Goal: Information Seeking & Learning: Learn about a topic

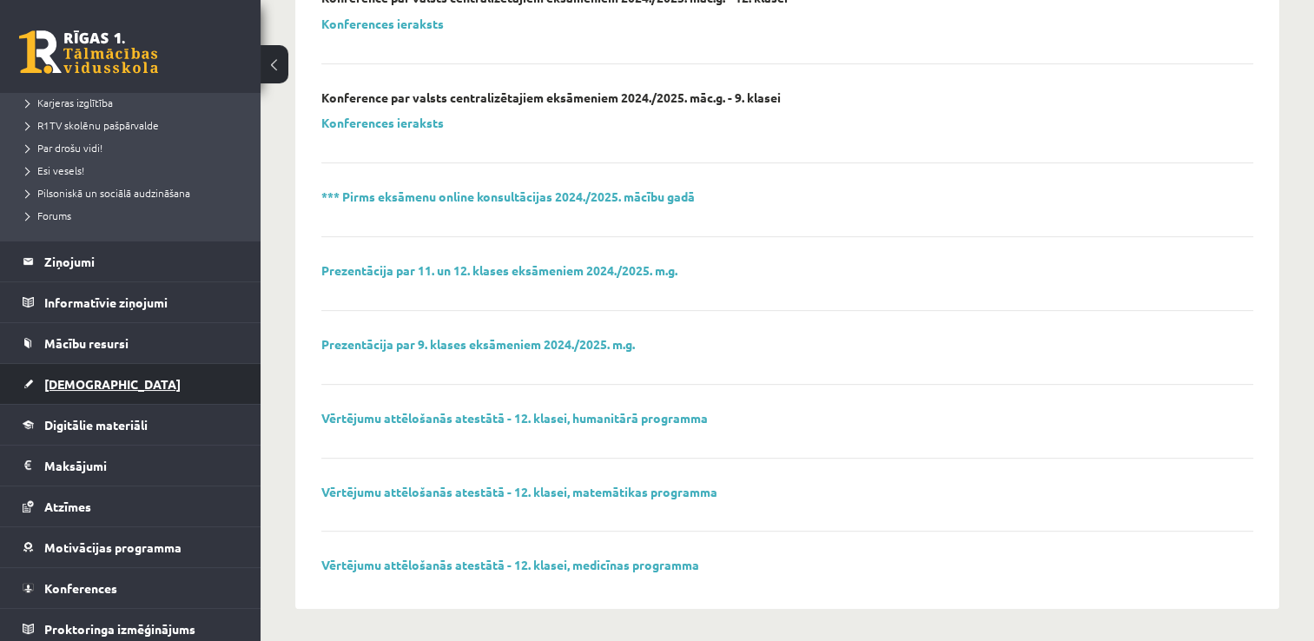
scroll to position [327, 0]
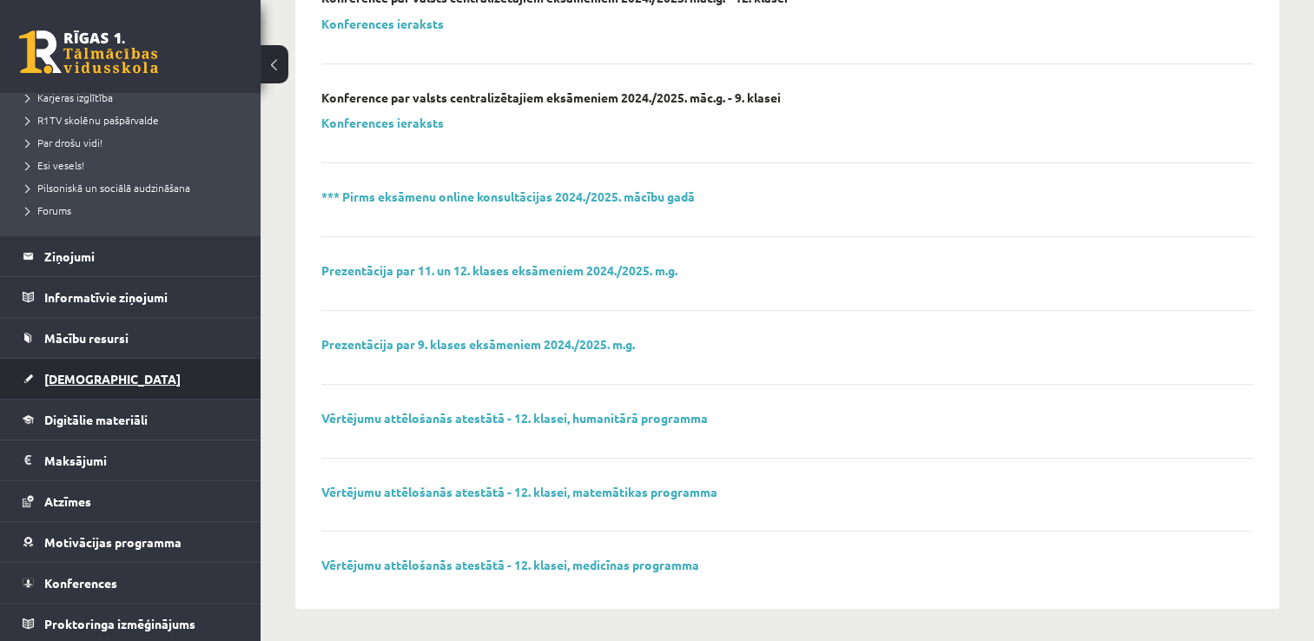
click at [94, 383] on span "[DEMOGRAPHIC_DATA]" at bounding box center [112, 379] width 136 height 16
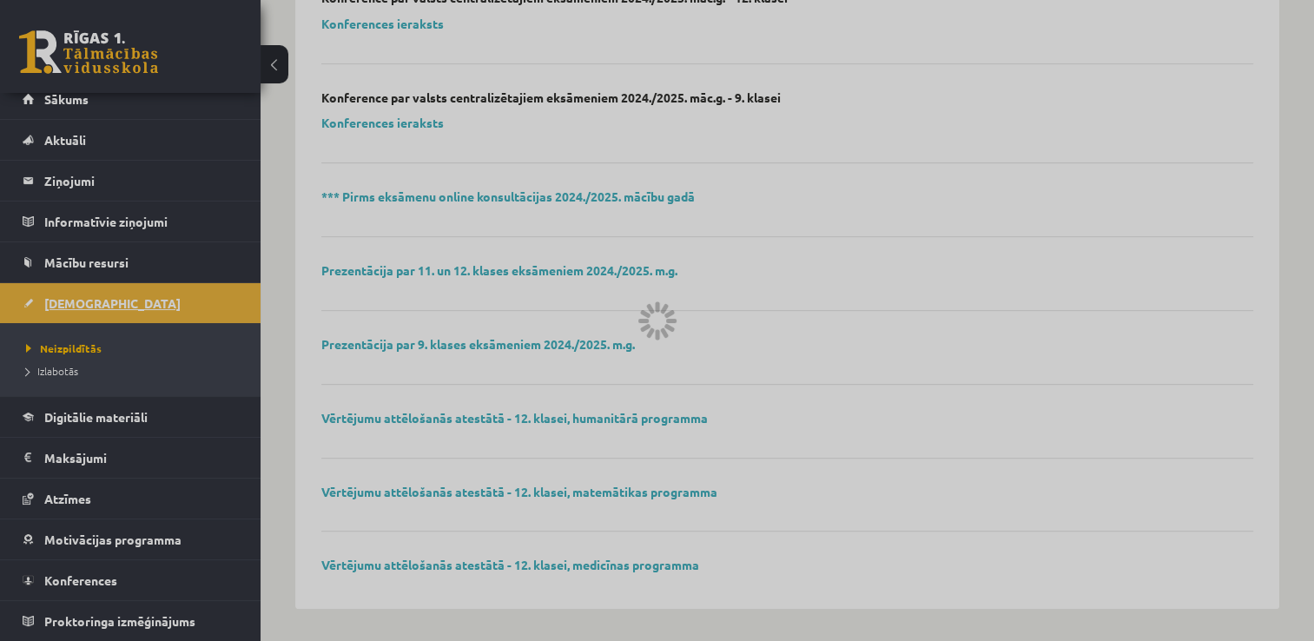
scroll to position [11, 0]
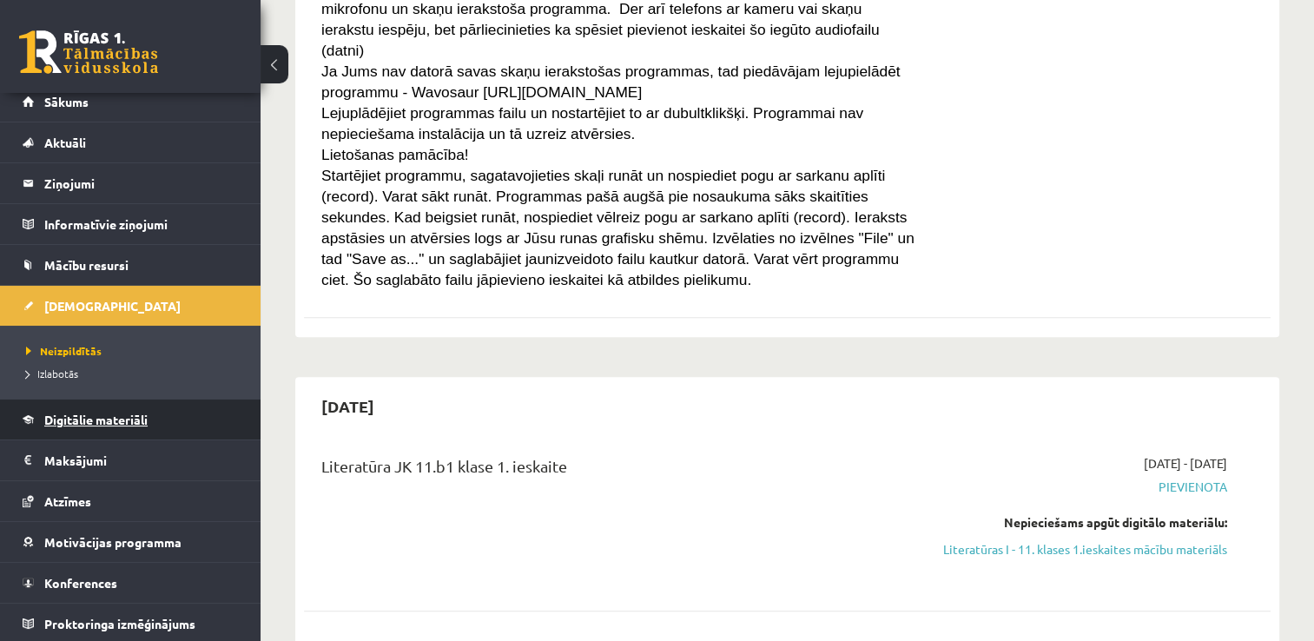
click at [97, 433] on link "Digitālie materiāli" at bounding box center [131, 420] width 216 height 40
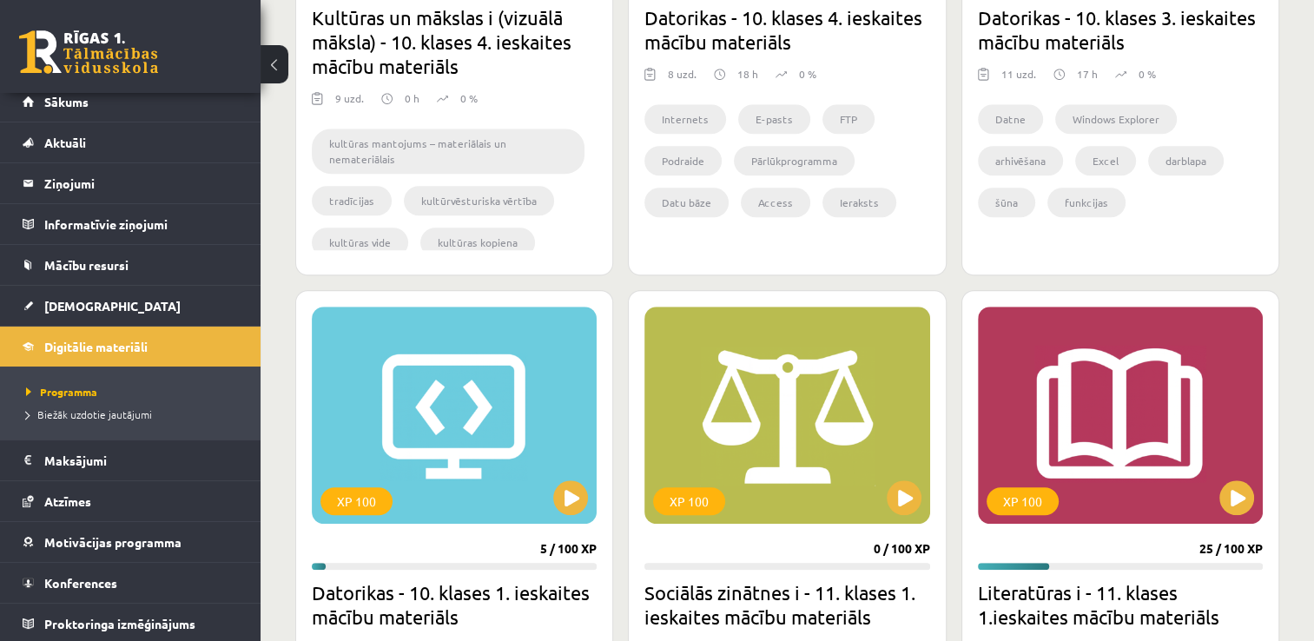
scroll to position [1613, 0]
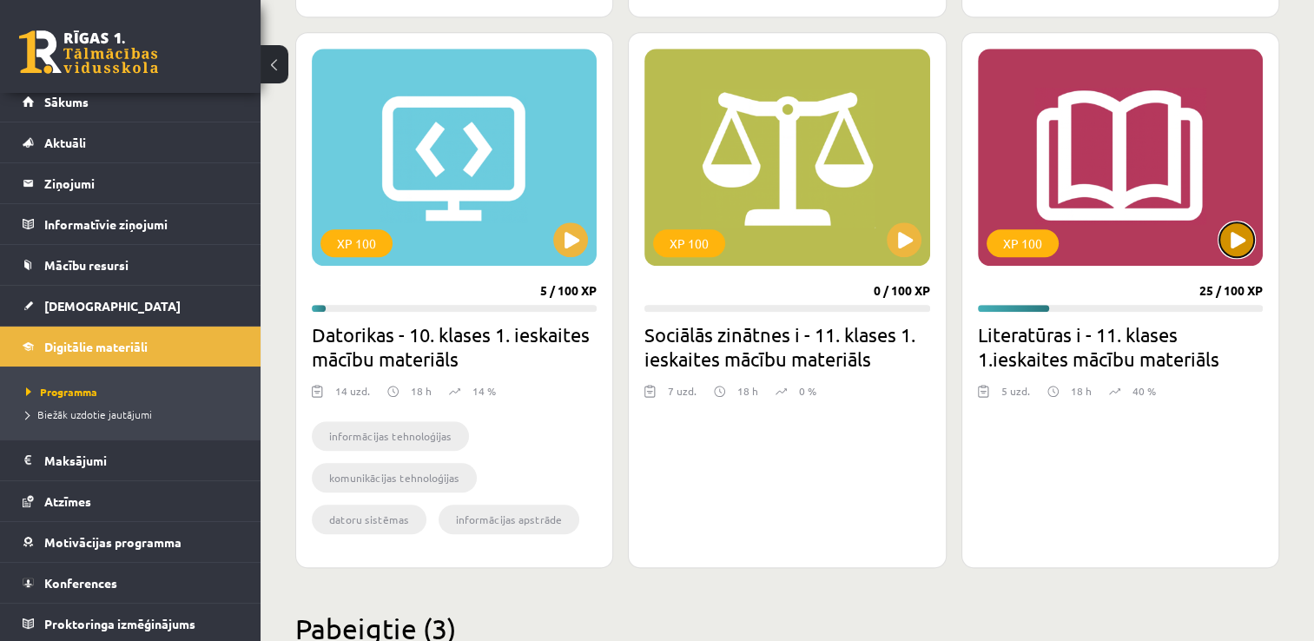
click at [1227, 227] on button at bounding box center [1237, 239] width 35 height 35
click at [1234, 256] on div "XP 100" at bounding box center [1120, 157] width 285 height 217
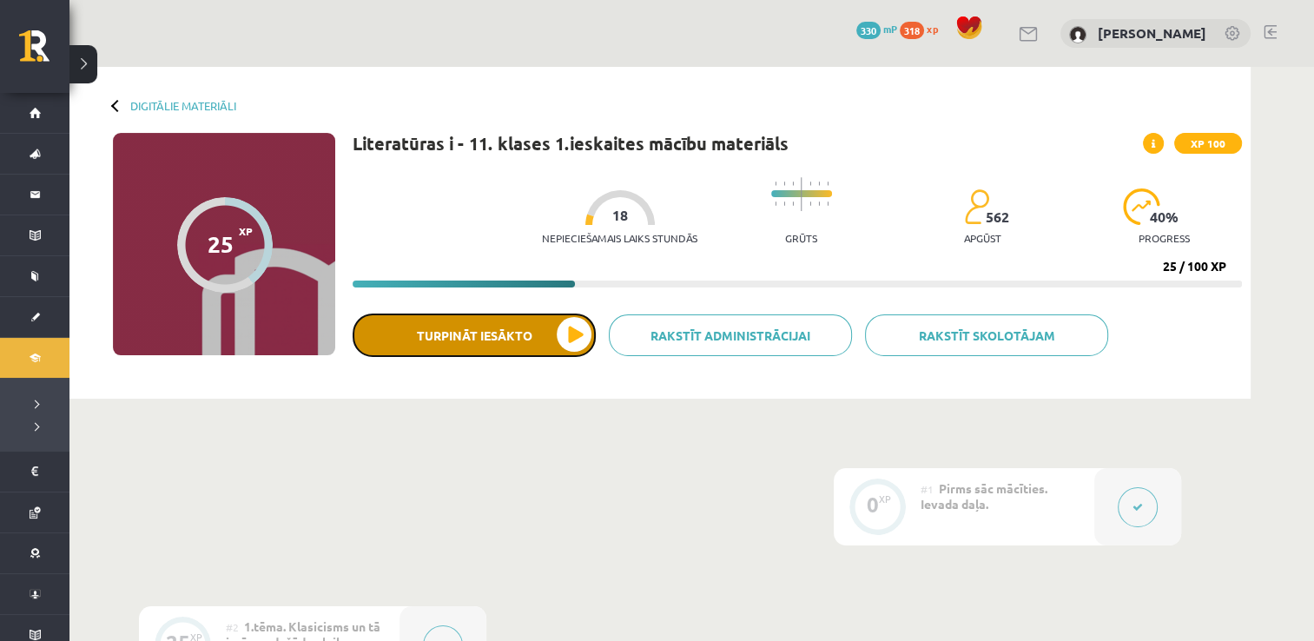
click at [566, 339] on button "Turpināt iesākto" at bounding box center [474, 335] width 243 height 43
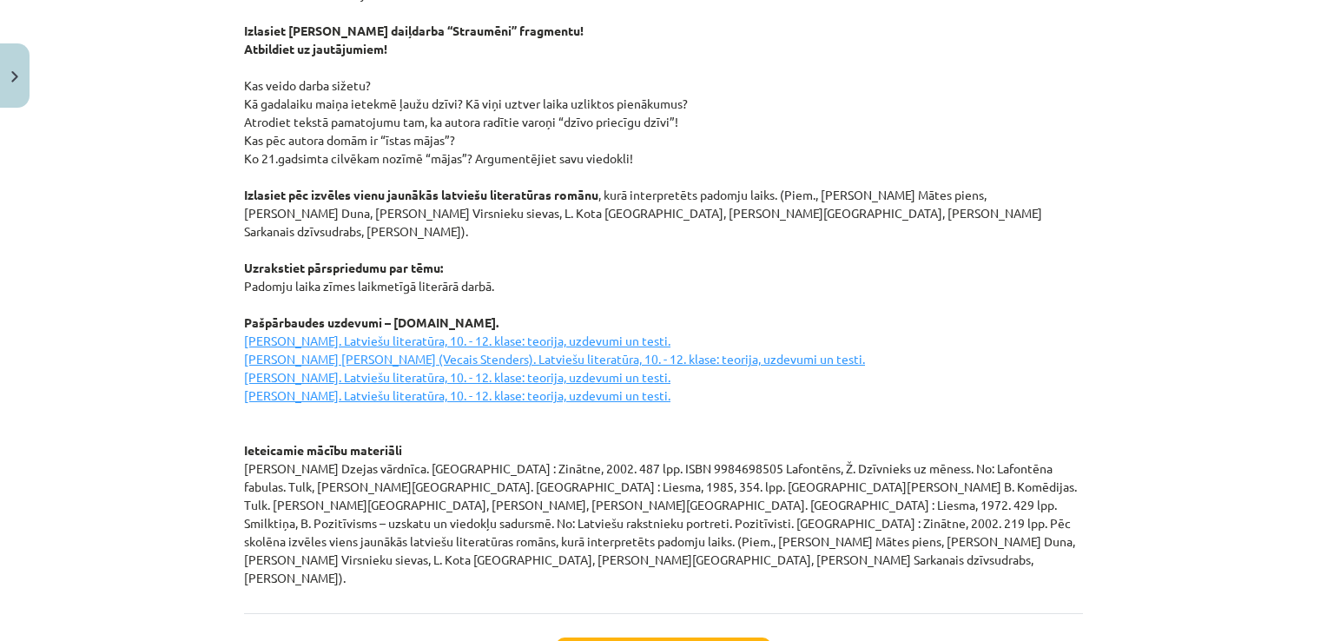
scroll to position [2370, 0]
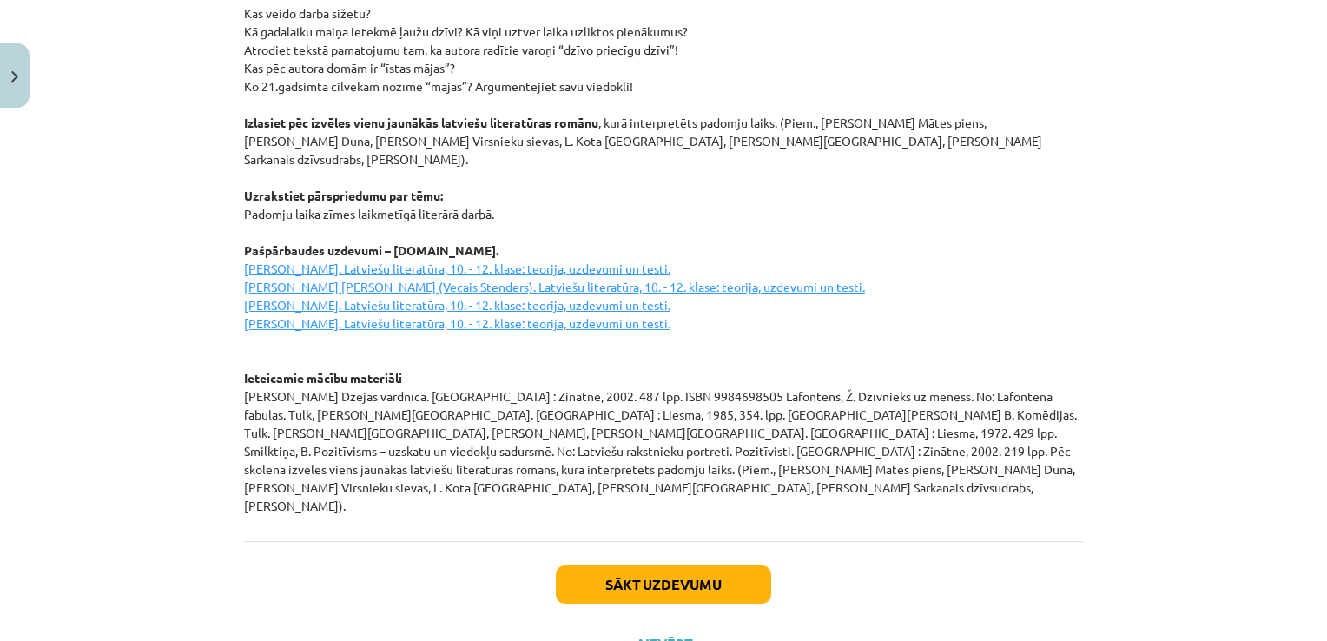
click at [298, 261] on u "[PERSON_NAME]. Latviešu literatūra, 10. - 12. klase: teorija, uzdevumi un testi…" at bounding box center [554, 296] width 621 height 70
drag, startPoint x: 238, startPoint y: 228, endPoint x: 724, endPoint y: 227, distance: 486.5
click at [724, 227] on p "Izlasiet Moljēra lugas “Skopulis” fragmentu! Atbildiet uz jautājumiem! Raksturo…" at bounding box center [663, 123] width 839 height 784
copy u "[PERSON_NAME]. Latviešu literatūra, 10. - 12. klase: teorija, uzdevumi un testi."
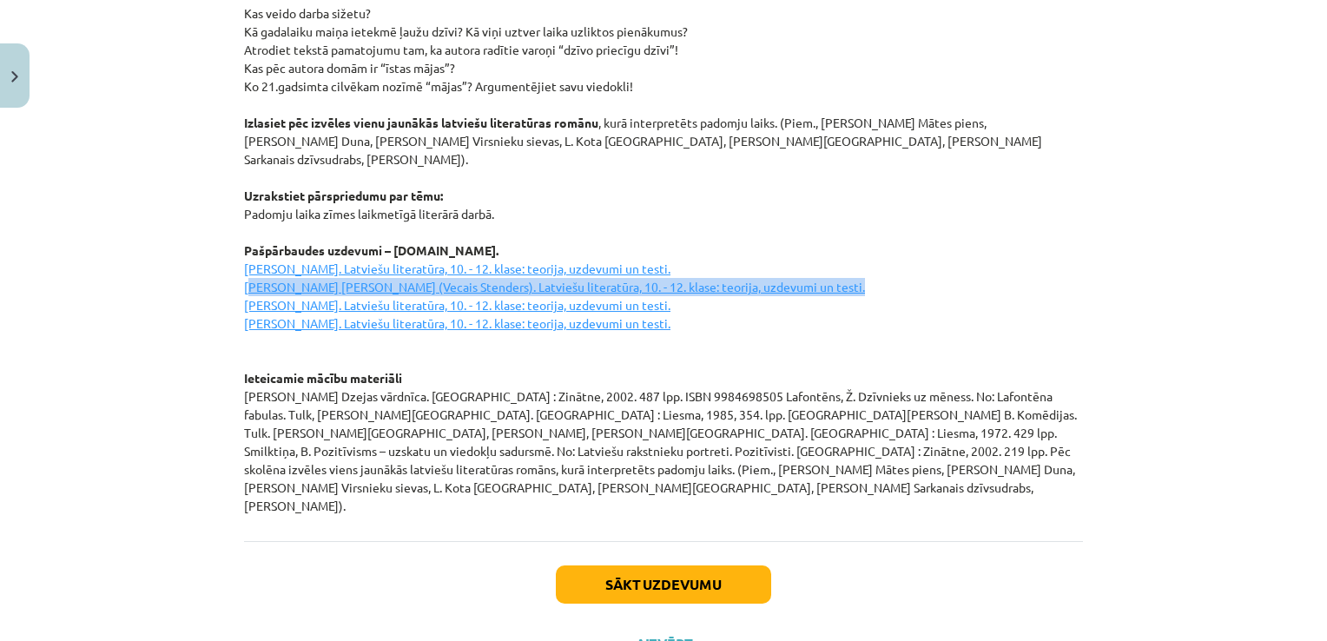
drag, startPoint x: 230, startPoint y: 251, endPoint x: 822, endPoint y: 248, distance: 591.6
drag, startPoint x: 229, startPoint y: 264, endPoint x: 448, endPoint y: 255, distance: 219.1
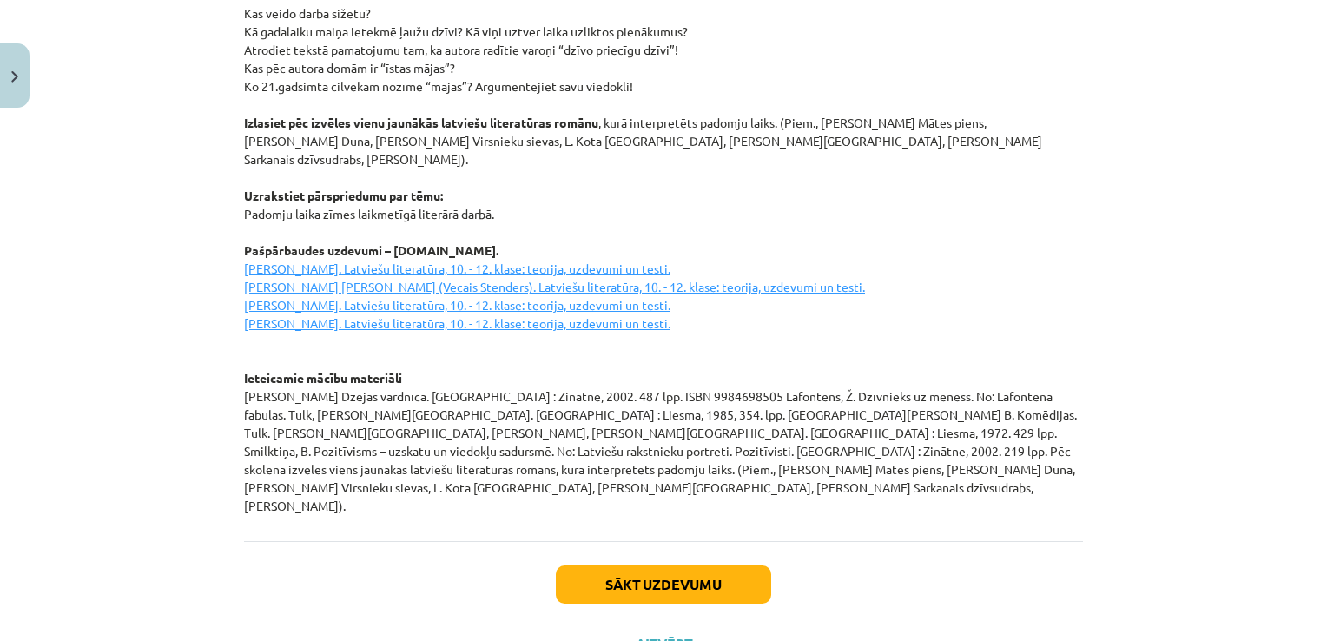
drag, startPoint x: 448, startPoint y: 255, endPoint x: 479, endPoint y: 280, distance: 38.9
click at [479, 280] on u "Garlībs Helvigs Merķelis. Latviešu literatūra, 10. - 12. klase: teorija, uzdevu…" at bounding box center [554, 296] width 621 height 70
click at [350, 266] on u "Garlībs Helvigs Merķelis. Latviešu literatūra, 10. - 12. klase: teorija, uzdevu…" at bounding box center [554, 296] width 621 height 70
drag, startPoint x: 236, startPoint y: 264, endPoint x: 652, endPoint y: 264, distance: 416.1
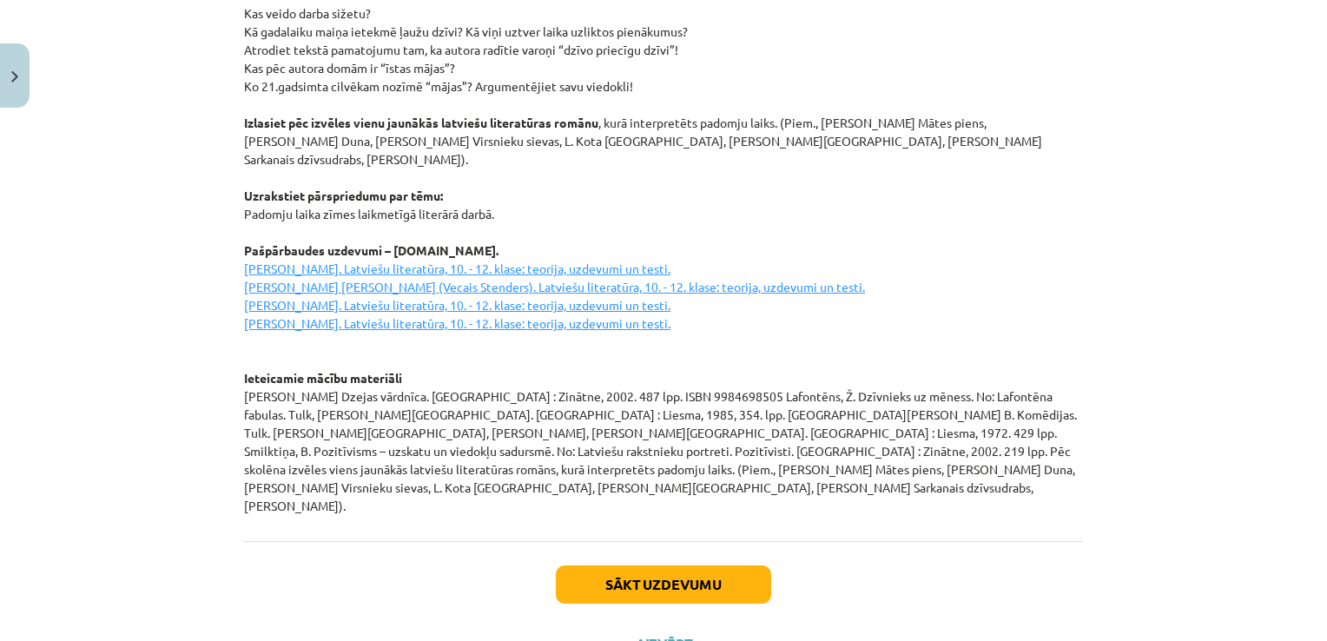
drag, startPoint x: 233, startPoint y: 289, endPoint x: 644, endPoint y: 288, distance: 410.9
click at [707, 388] on p "Izlasiet Moljēra lugas “Skopulis” fragmentu! Atbildiet uz jautājumiem! Raksturo…" at bounding box center [663, 123] width 839 height 784
click at [667, 566] on button "Sākt uzdevumu" at bounding box center [663, 585] width 215 height 38
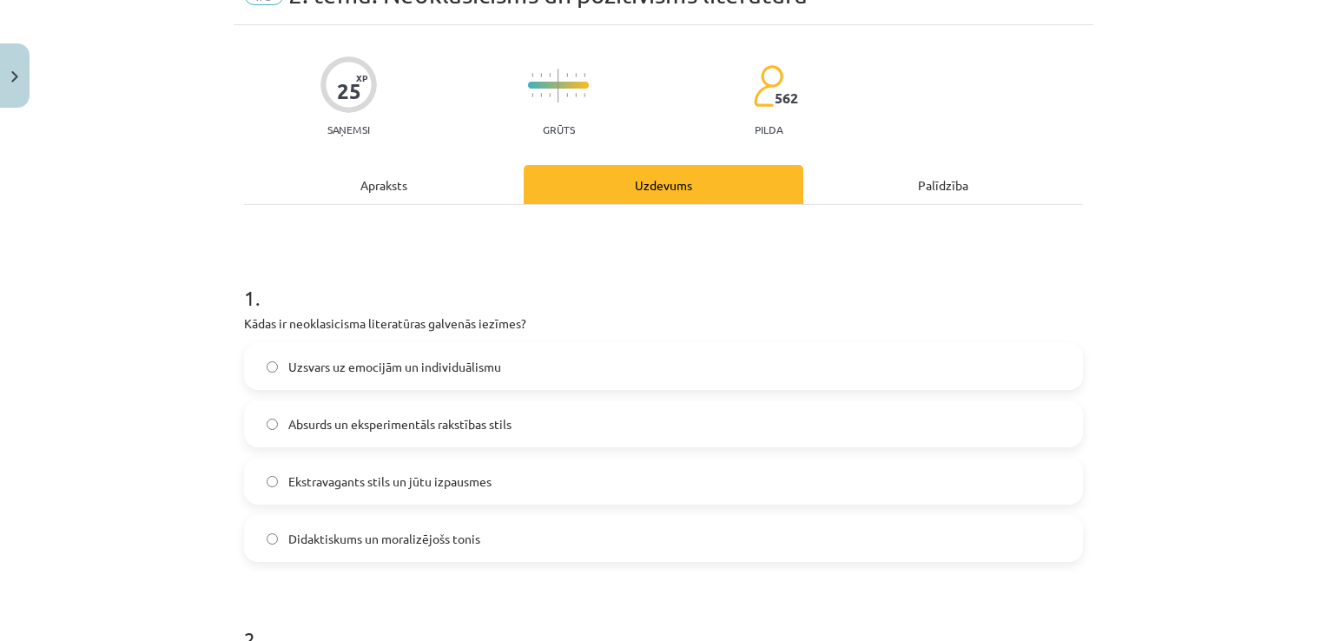
scroll to position [130, 0]
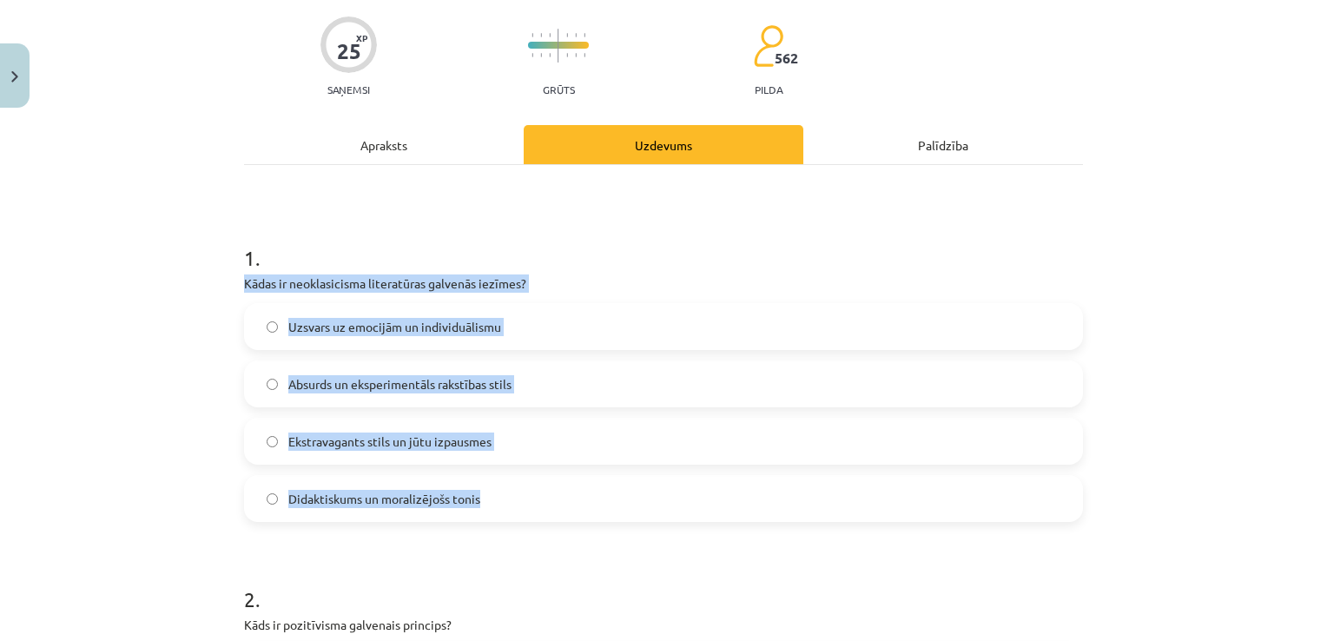
drag, startPoint x: 239, startPoint y: 275, endPoint x: 521, endPoint y: 517, distance: 371.5
click at [521, 517] on div "1 . Kādas ir neoklasicisma literatūras galvenās iezīmes? Uzsvars uz emocijām un…" at bounding box center [663, 368] width 839 height 307
copy div "Kādas ir neoklasicisma literatūras galvenās iezīmes? Uzsvars uz emocijām un ind…"
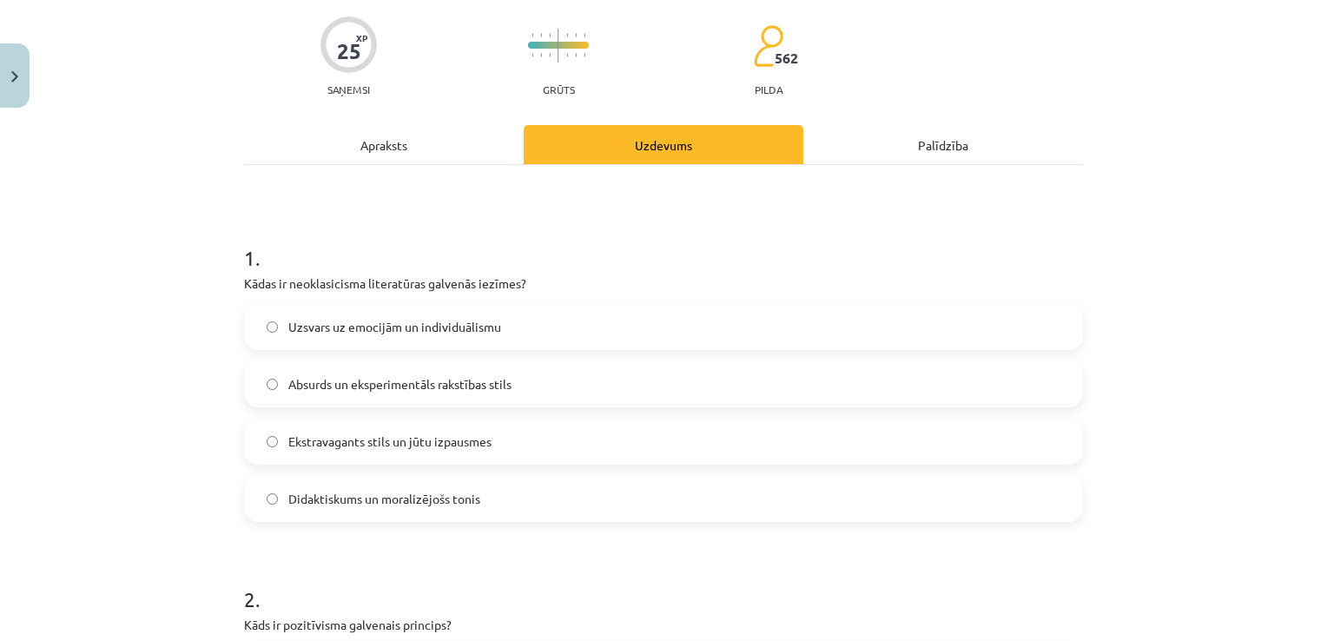
click at [201, 219] on div "Mācību tēma: Literatūras i - 11. klases 1.ieskaites mācību materiāls #3 2. tēma…" at bounding box center [663, 320] width 1327 height 641
click at [504, 441] on label "Ekstravagants stils un jūtu izpausmes" at bounding box center [664, 441] width 836 height 43
click at [424, 502] on span "Didaktiskums un moralizējošs tonis" at bounding box center [384, 499] width 192 height 18
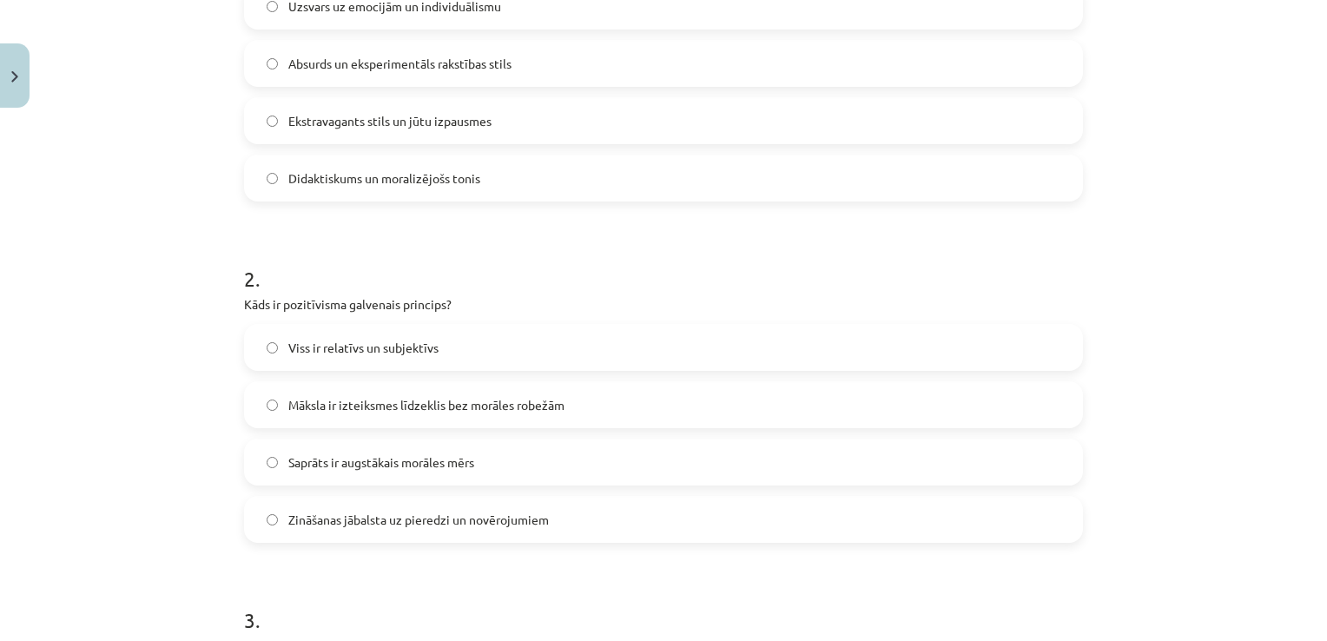
scroll to position [478, 0]
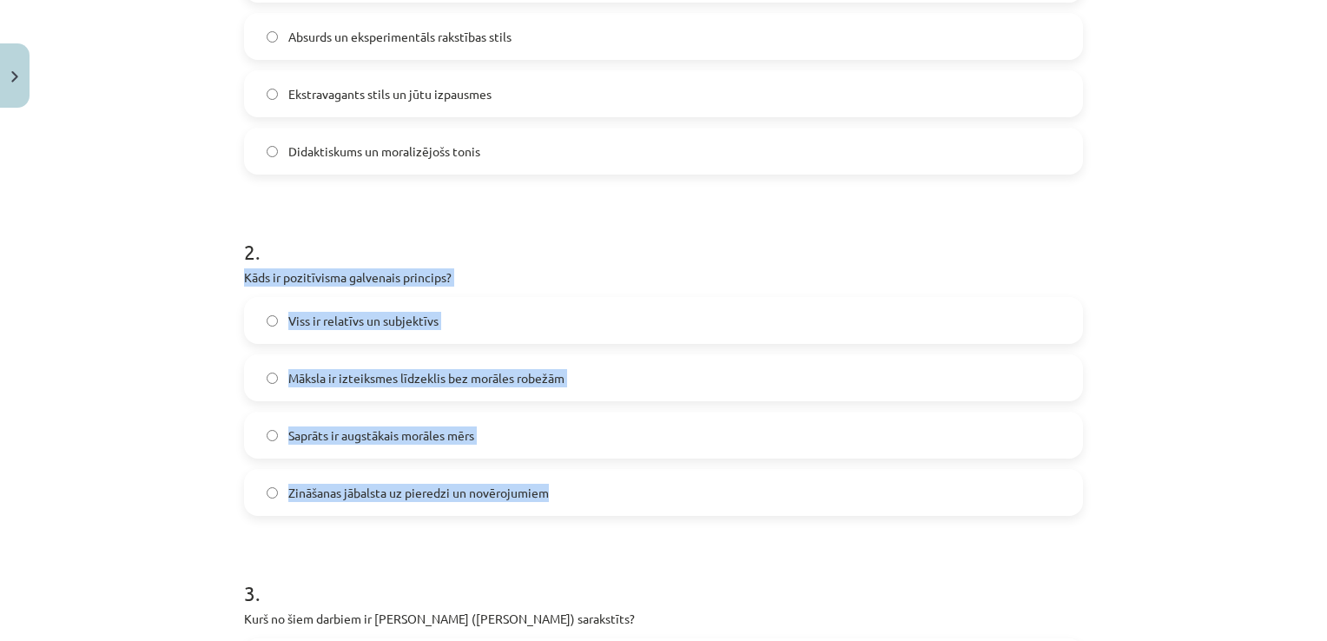
drag, startPoint x: 582, startPoint y: 488, endPoint x: 232, endPoint y: 273, distance: 411.1
copy div "Kāds ir pozitīvisma galvenais princips? Viss ir relatīvs un subjektīvs Māksla i…"
click at [142, 509] on div "Mācību tēma: Literatūras i - 11. klases 1.ieskaites mācību materiāls #3 2. tēma…" at bounding box center [663, 320] width 1327 height 641
click at [149, 504] on div "Mācību tēma: Literatūras i - 11. klases 1.ieskaites mācību materiāls #3 2. tēma…" at bounding box center [663, 320] width 1327 height 641
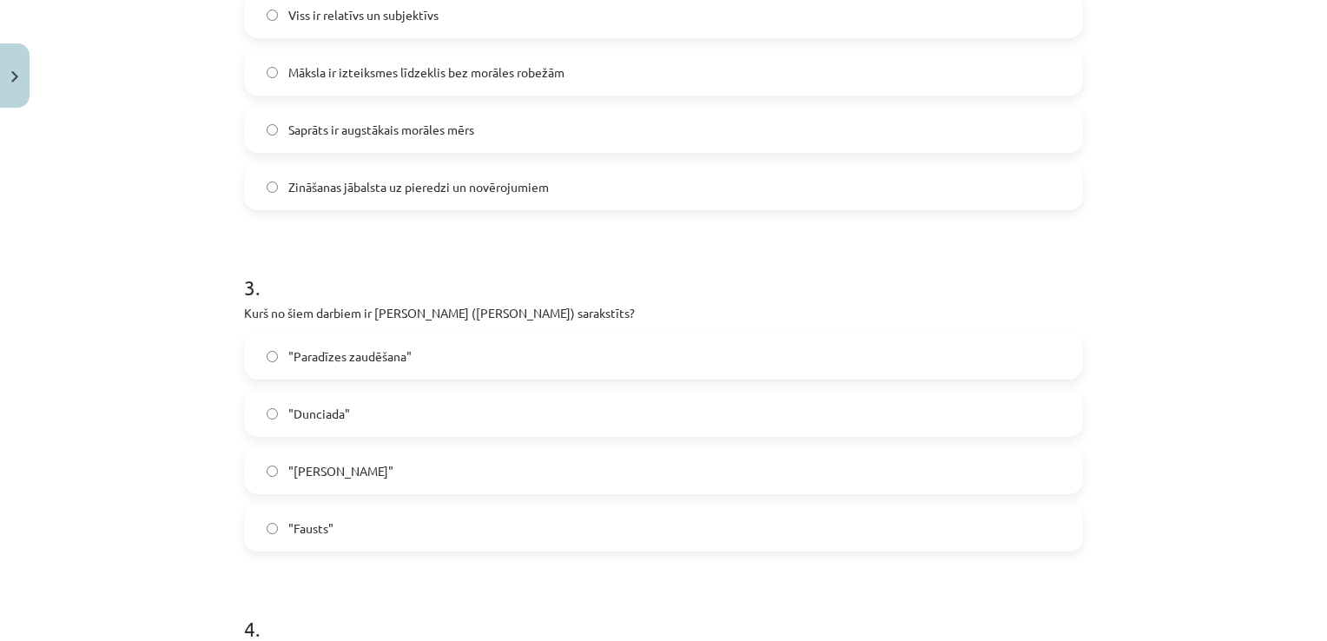
scroll to position [825, 0]
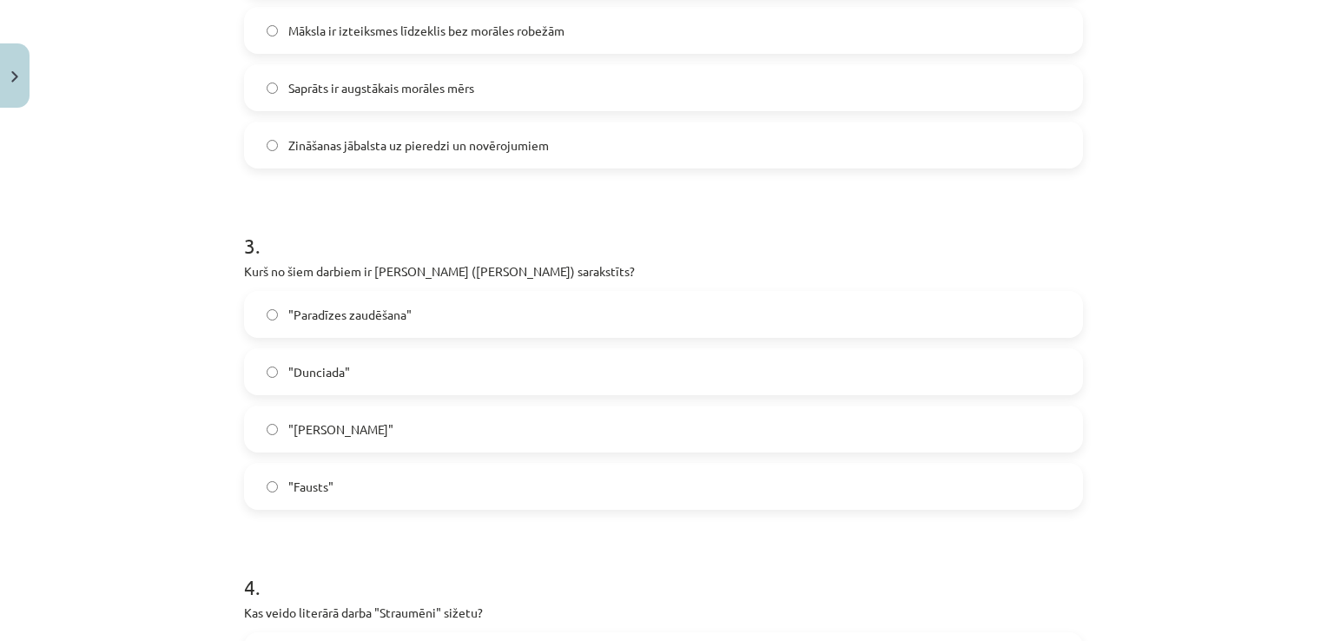
click at [362, 360] on label ""Dunciada"" at bounding box center [664, 371] width 836 height 43
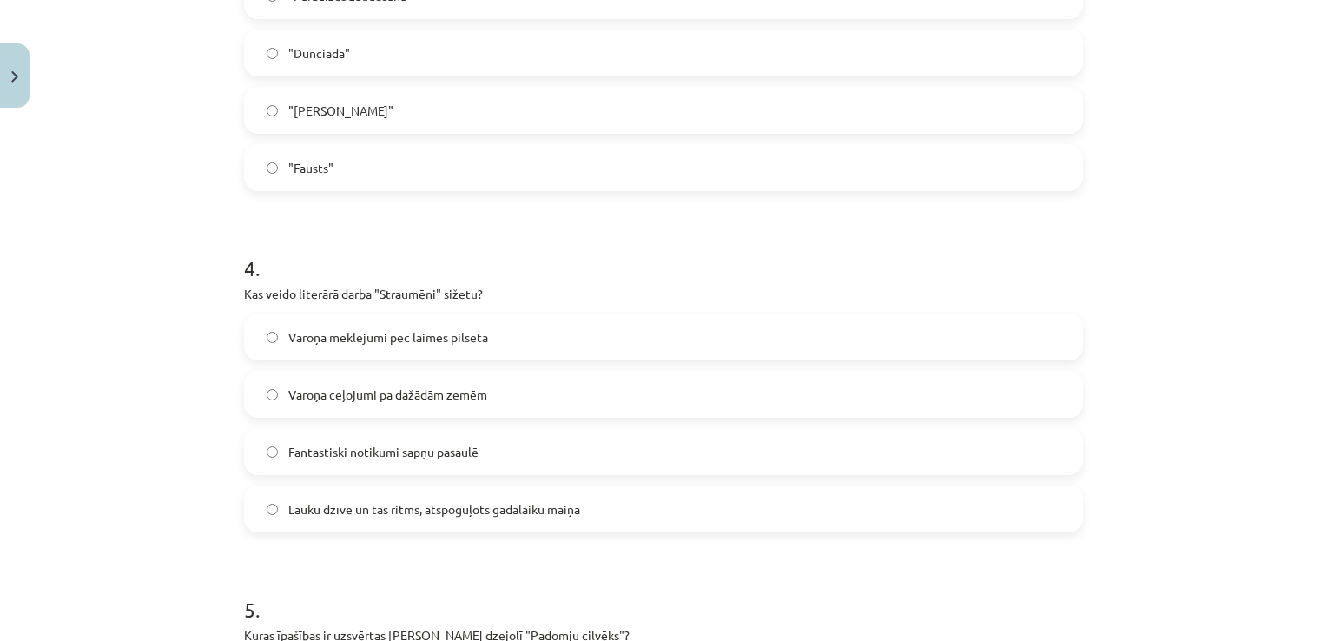
scroll to position [1260, 0]
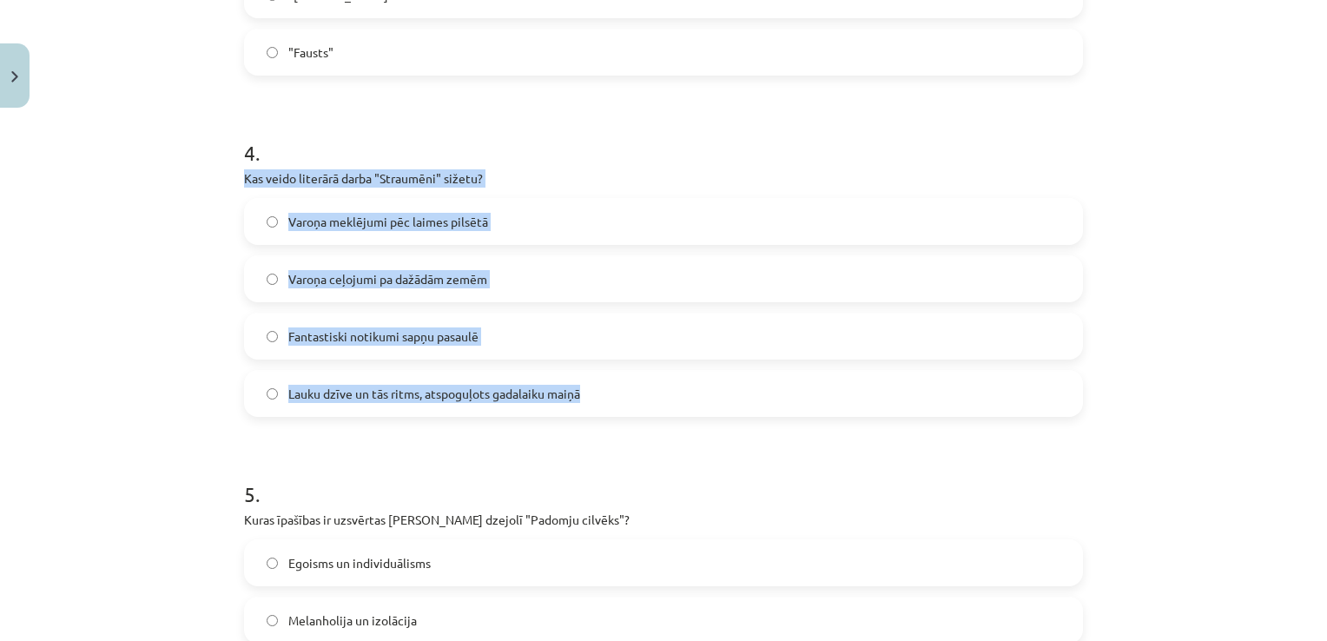
drag, startPoint x: 234, startPoint y: 177, endPoint x: 589, endPoint y: 394, distance: 416.0
copy div "Kas veido literārā darba "Straumēni" sižetu? Varoņa meklējumi pēc laimes pilsēt…"
click at [167, 296] on div "Mācību tēma: Literatūras i - 11. klases 1.ieskaites mācību materiāls #3 2. tēma…" at bounding box center [663, 320] width 1327 height 641
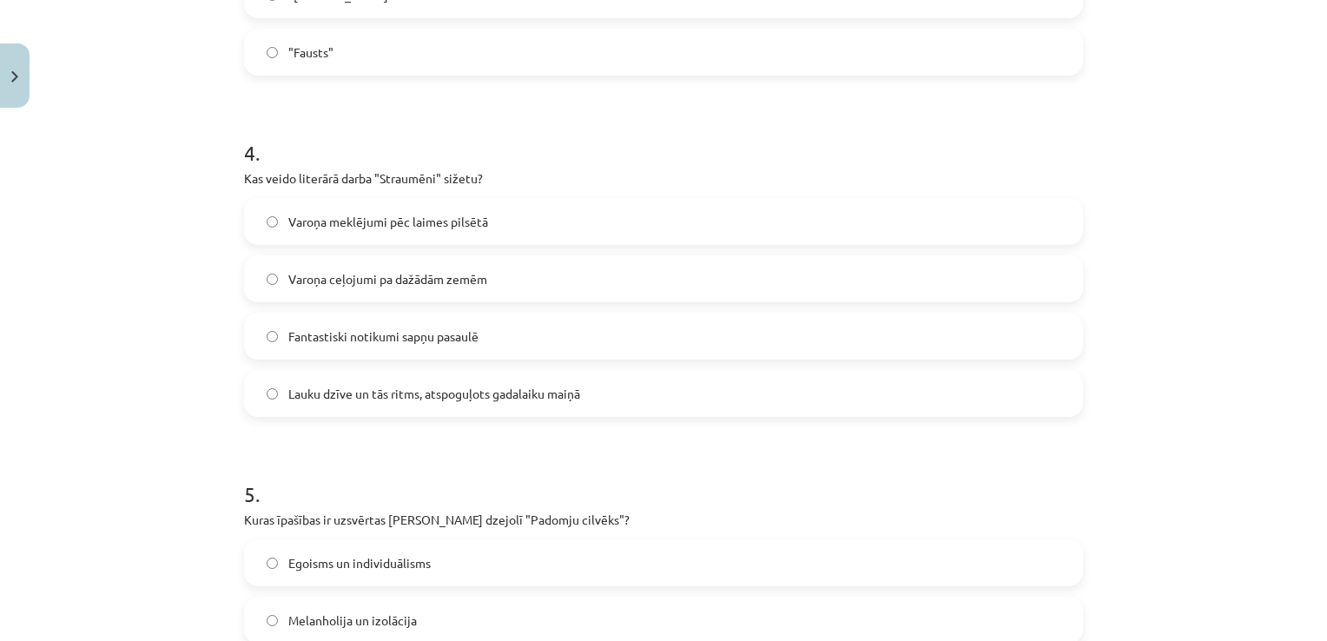
click at [355, 380] on label "Lauku dzīve un tās ritms, atspoguļots gadalaiku maiņā" at bounding box center [664, 393] width 836 height 43
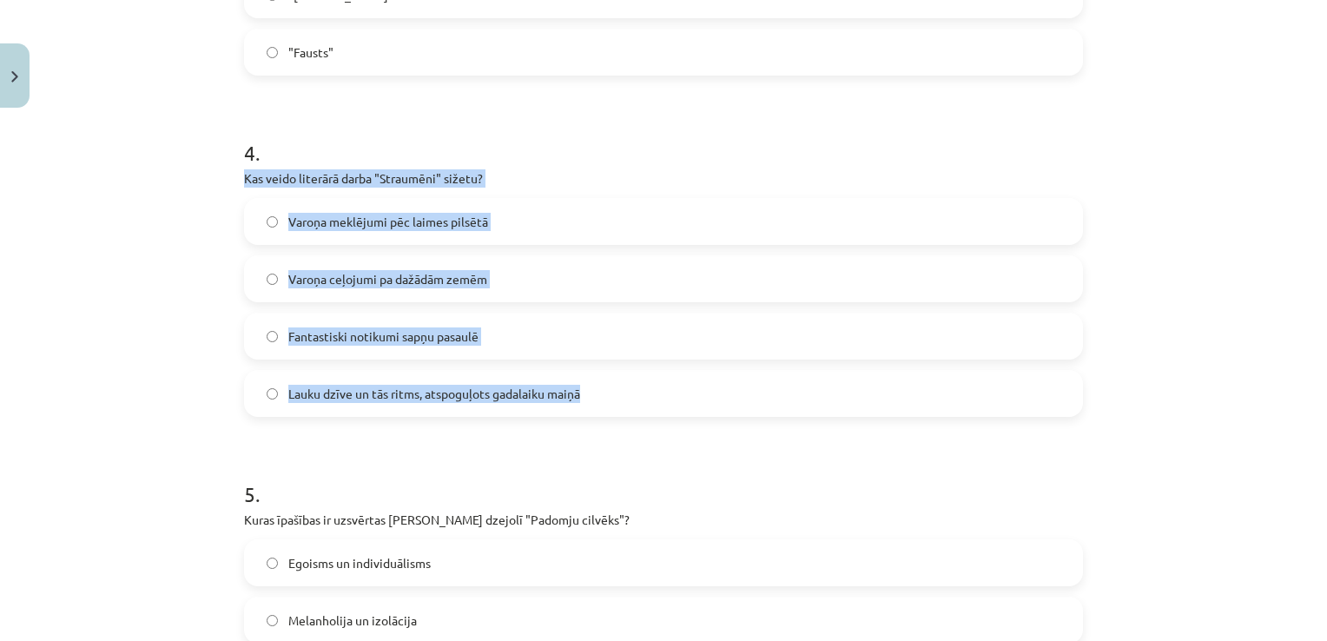
drag, startPoint x: 589, startPoint y: 386, endPoint x: 239, endPoint y: 165, distance: 413.8
click at [244, 165] on div "4 . Kas veido literārā darba "Straumēni" sižetu? Varoņa meklējumi pēc laimes pi…" at bounding box center [663, 263] width 839 height 307
copy div "Kas veido literārā darba "Straumēni" sižetu? Varoņa meklējumi pēc laimes pilsēt…"
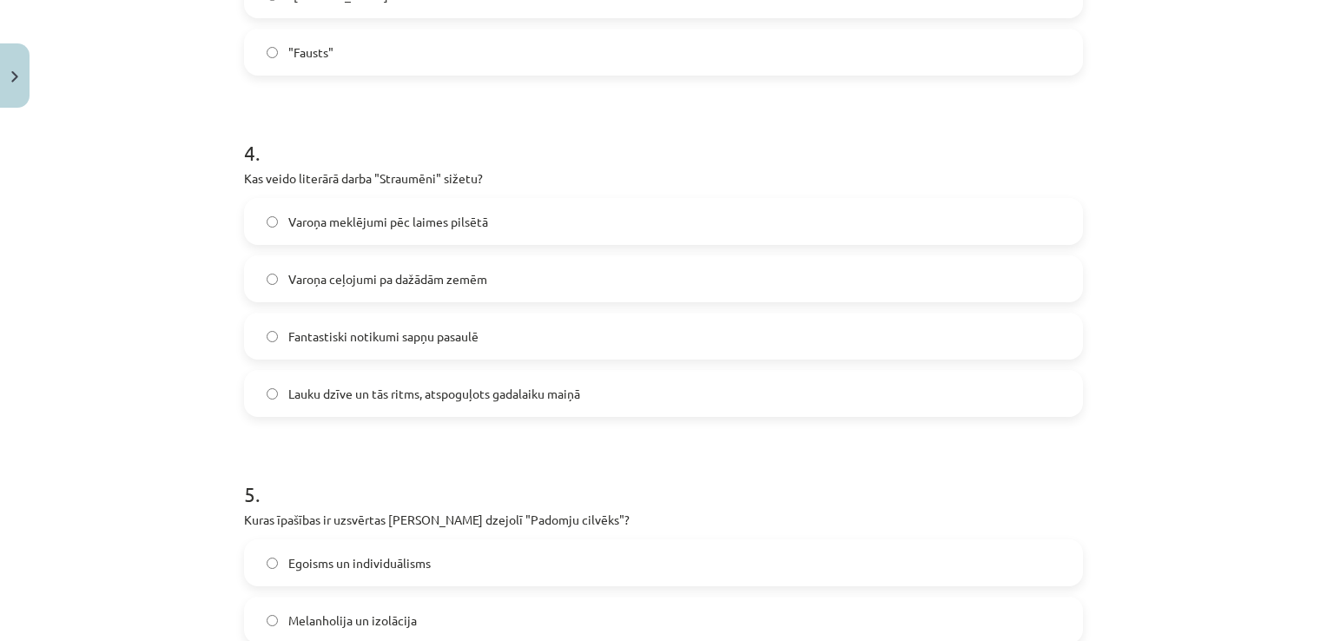
click at [269, 468] on h1 "5 ." at bounding box center [663, 479] width 839 height 54
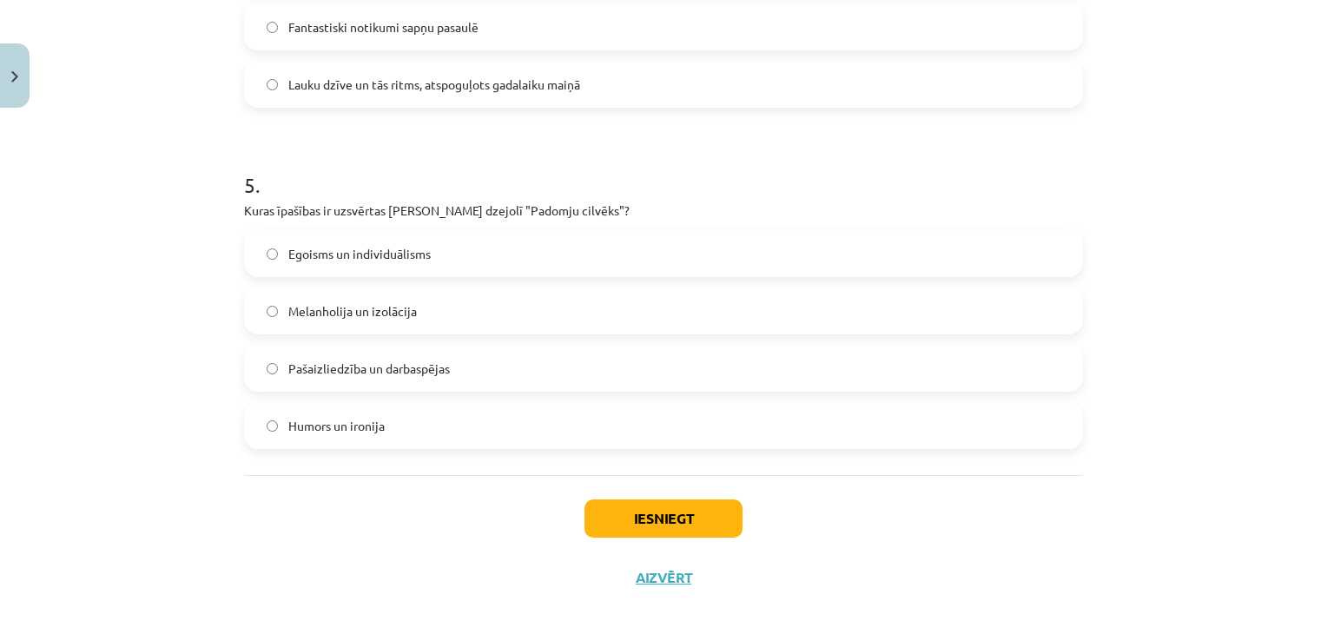
scroll to position [1578, 0]
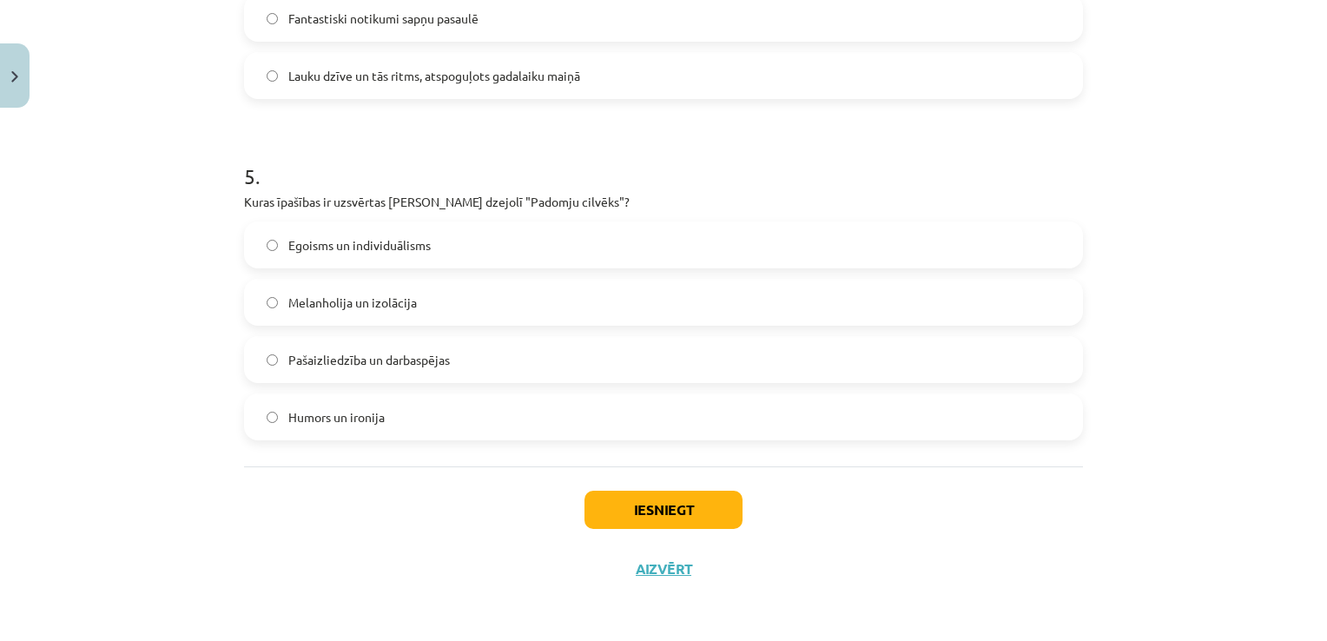
click at [396, 370] on label "Pašaizliedzība un darbaspējas" at bounding box center [664, 359] width 836 height 43
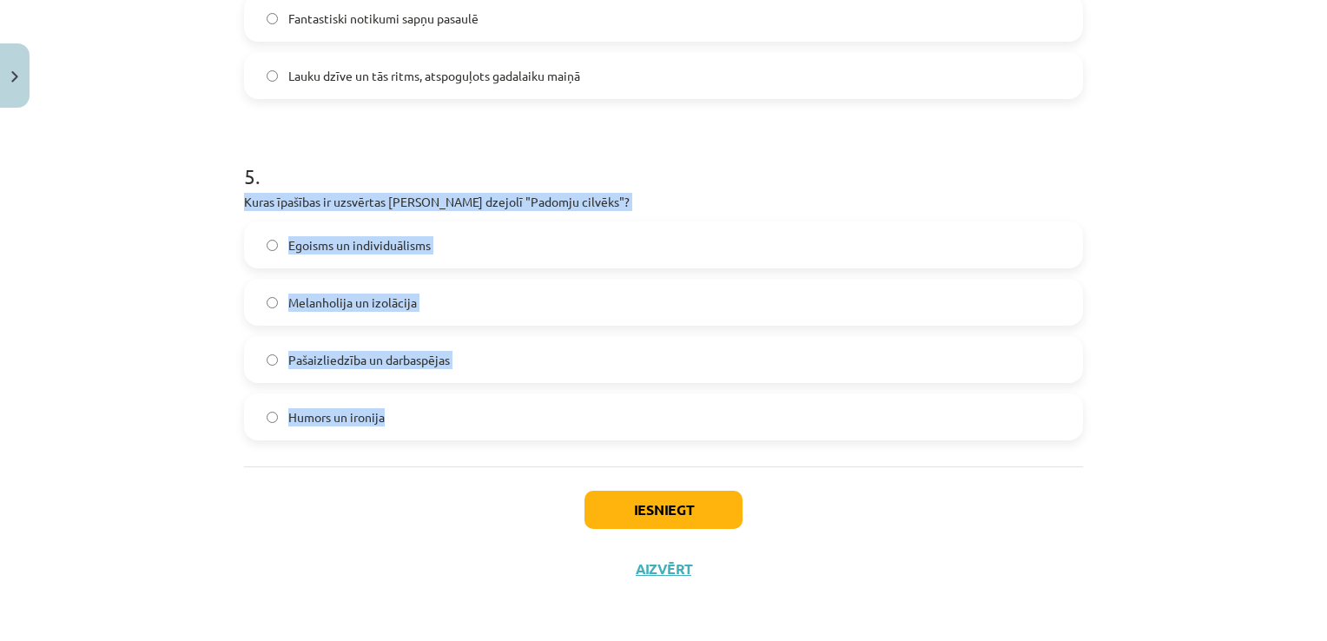
drag, startPoint x: 418, startPoint y: 424, endPoint x: 231, endPoint y: 201, distance: 291.1
copy div "Kuras īpašības ir uzsvērtas Jāņa Sudrabkalna dzejolī "Padomju cilvēks"? Egoisms…"
click at [94, 318] on div "Mācību tēma: Literatūras i - 11. klases 1.ieskaites mācību materiāls #3 2. tēma…" at bounding box center [663, 320] width 1327 height 641
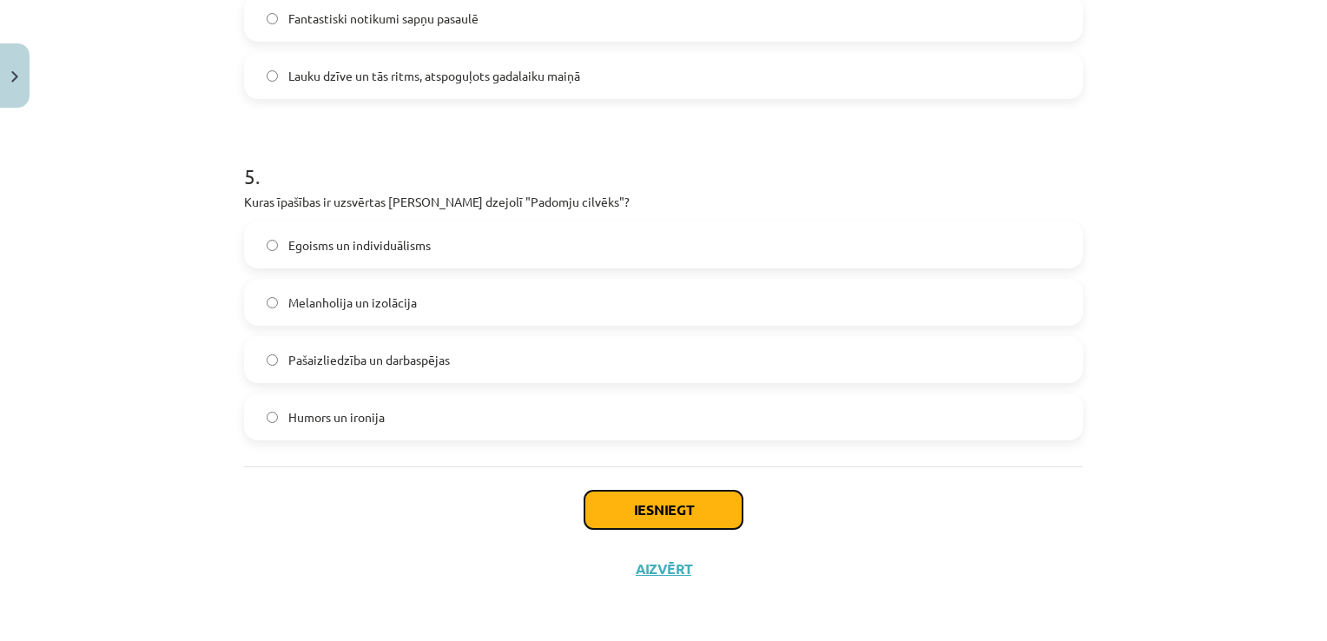
click at [673, 524] on button "Iesniegt" at bounding box center [664, 510] width 158 height 38
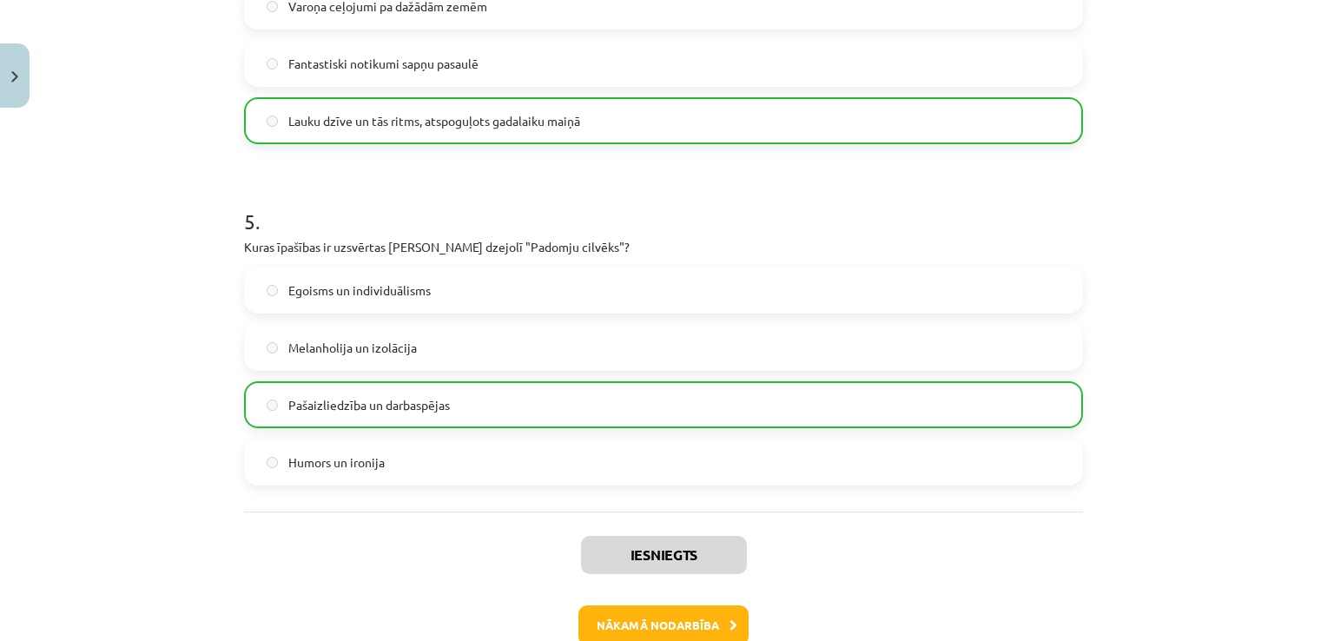
scroll to position [1632, 0]
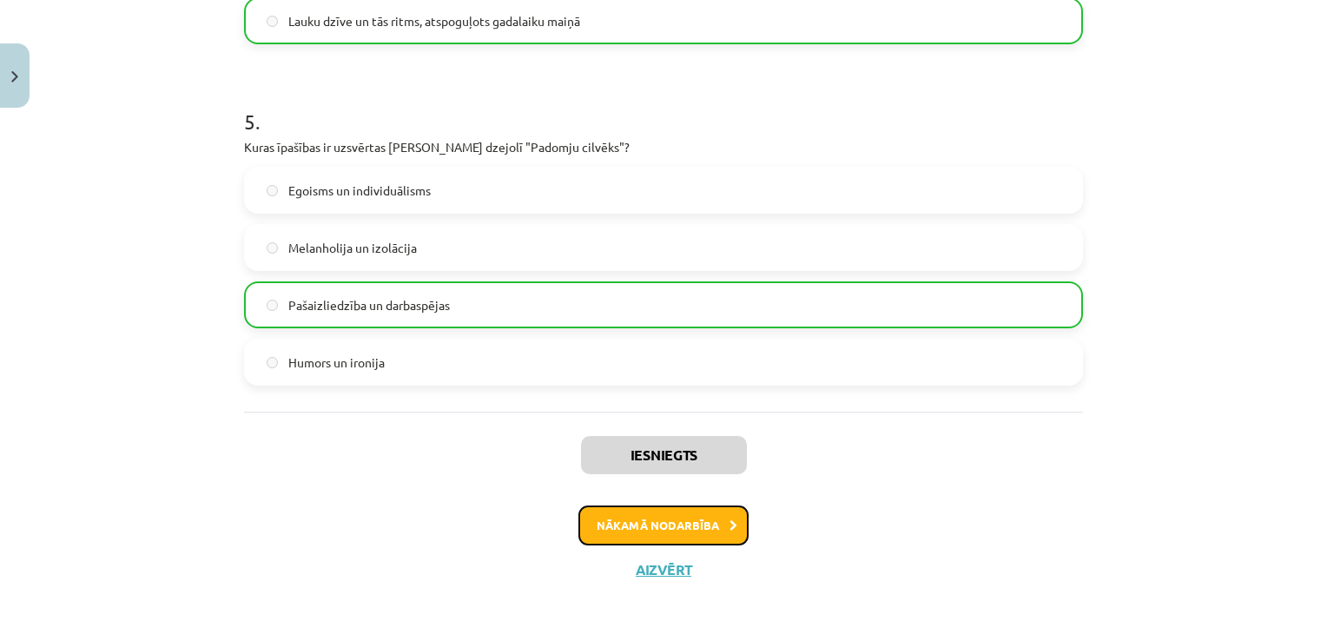
click at [648, 530] on button "Nākamā nodarbība" at bounding box center [664, 526] width 170 height 40
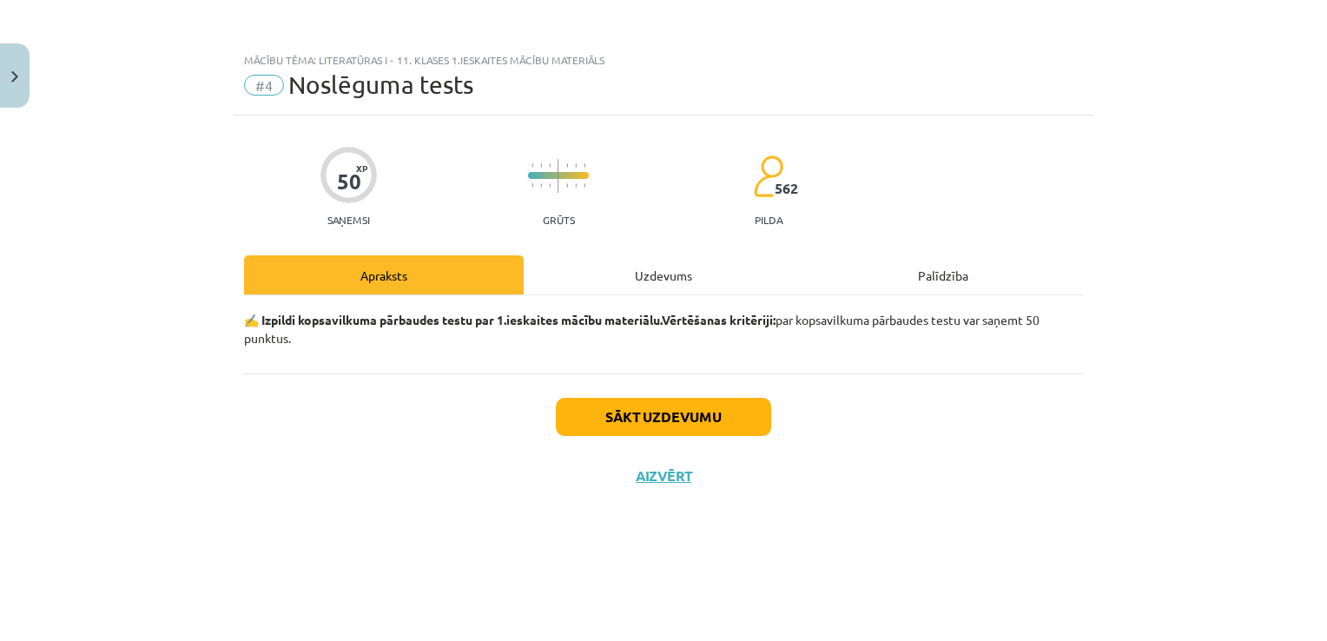
scroll to position [0, 0]
click at [622, 420] on button "Sākt uzdevumu" at bounding box center [663, 417] width 215 height 38
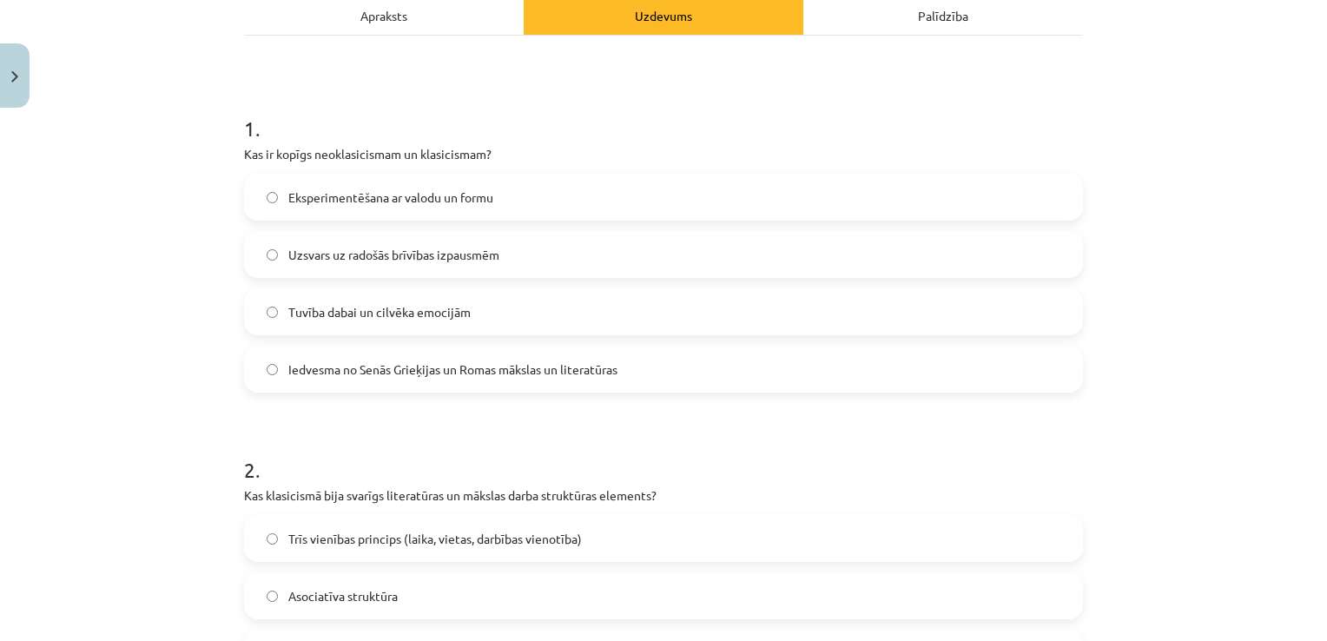
scroll to position [261, 0]
click at [361, 369] on span "Iedvesma no Senās Grieķijas un Romas mākslas un literatūras" at bounding box center [452, 369] width 329 height 18
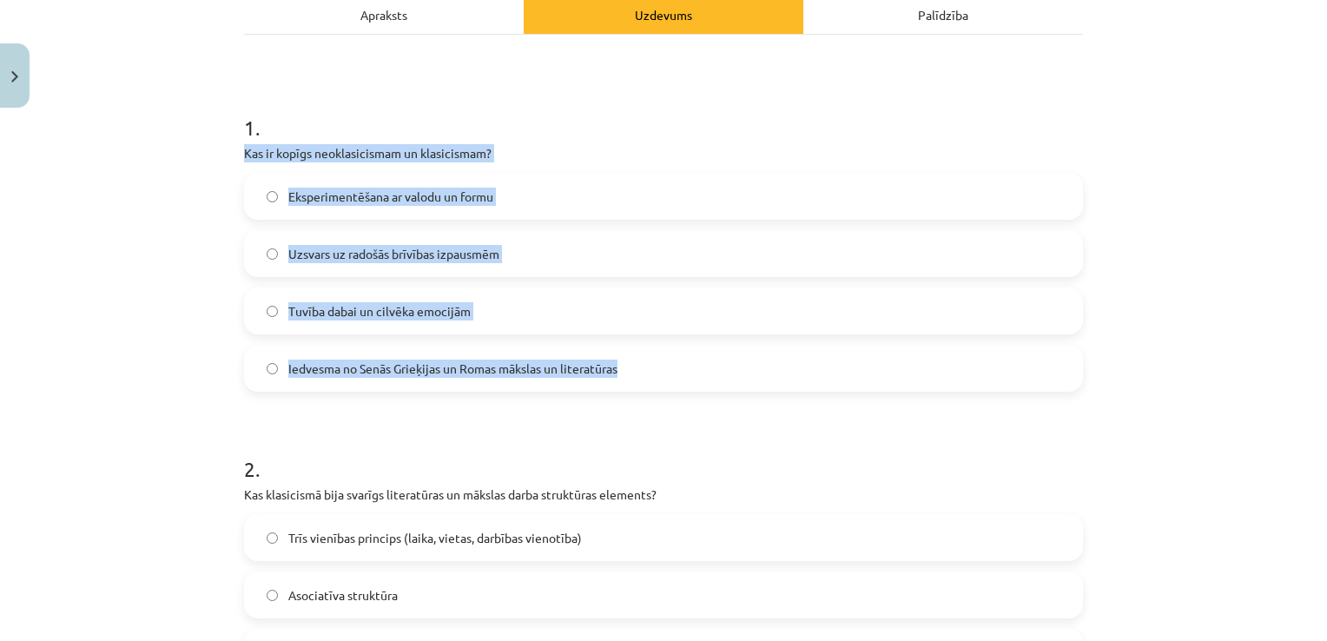
drag, startPoint x: 240, startPoint y: 142, endPoint x: 624, endPoint y: 376, distance: 449.5
click at [624, 376] on div "1 . Kas ir kopīgs neoklasicismam un klasicismam? Eksperimentēšana ar valodu un …" at bounding box center [663, 238] width 839 height 307
copy div "Kas ir kopīgs neoklasicismam un klasicismam? Eksperimentēšana ar valodu un form…"
click at [193, 335] on div "Mācību tēma: Literatūras i - 11. klases 1.ieskaites mācību materiāls #4 Noslēgu…" at bounding box center [663, 320] width 1327 height 641
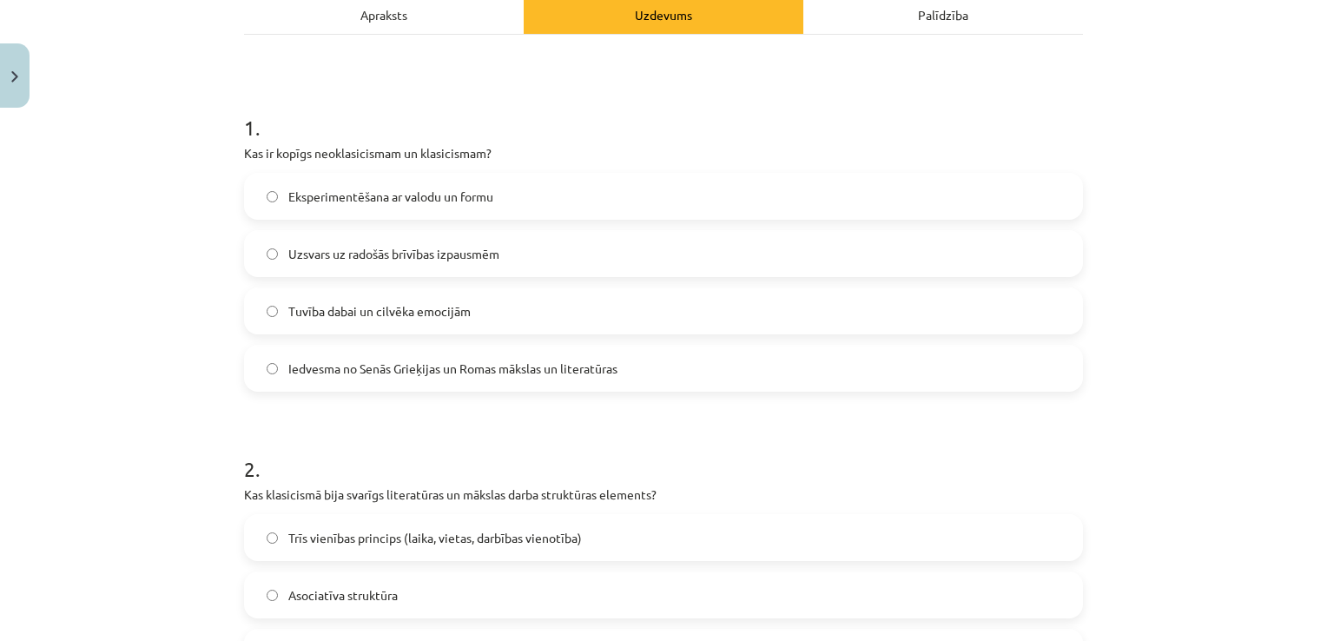
scroll to position [434, 0]
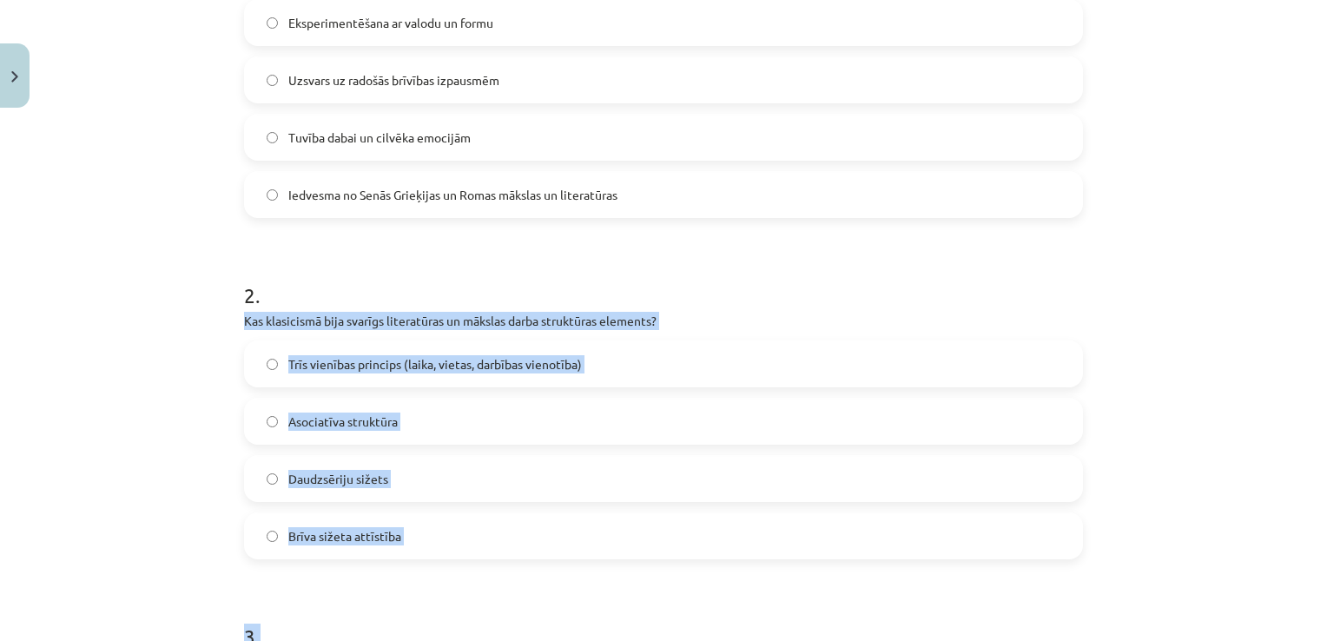
drag, startPoint x: 236, startPoint y: 314, endPoint x: 419, endPoint y: 560, distance: 306.1
drag, startPoint x: 419, startPoint y: 560, endPoint x: 241, endPoint y: 360, distance: 268.3
click at [246, 360] on label "Trīs vienības princips (laika, vietas, darbības vienotība)" at bounding box center [664, 363] width 836 height 43
click at [186, 358] on div "Mācību tēma: Literatūras i - 11. klases 1.ieskaites mācību materiāls #4 Noslēgu…" at bounding box center [663, 320] width 1327 height 641
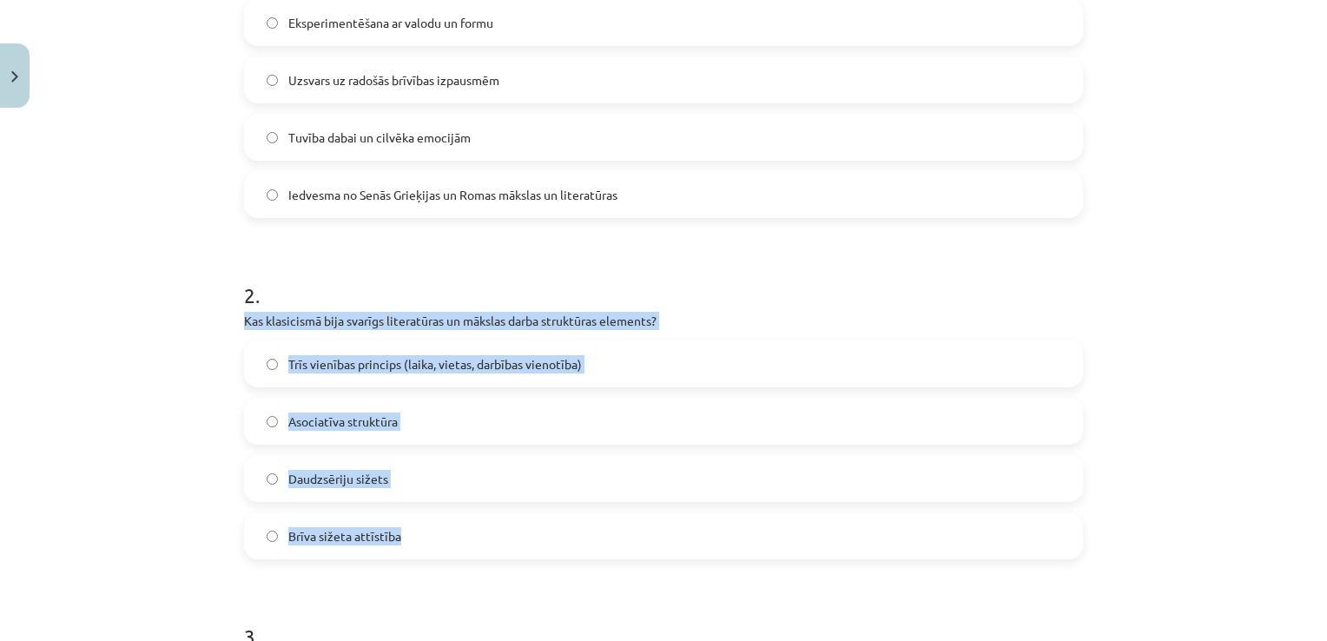
drag, startPoint x: 241, startPoint y: 318, endPoint x: 399, endPoint y: 537, distance: 270.0
click at [399, 537] on div "2 . Kas klasicismā bija svarīgs literatūras un mākslas darba struktūras element…" at bounding box center [663, 406] width 839 height 307
drag, startPoint x: 399, startPoint y: 537, endPoint x: 288, endPoint y: 323, distance: 240.5
copy div "Kas klasicismā bija svarīgs literatūras un mākslas darba struktūras elements? T…"
click at [209, 492] on div "Mācību tēma: Literatūras i - 11. klases 1.ieskaites mācību materiāls #4 Noslēgu…" at bounding box center [663, 320] width 1327 height 641
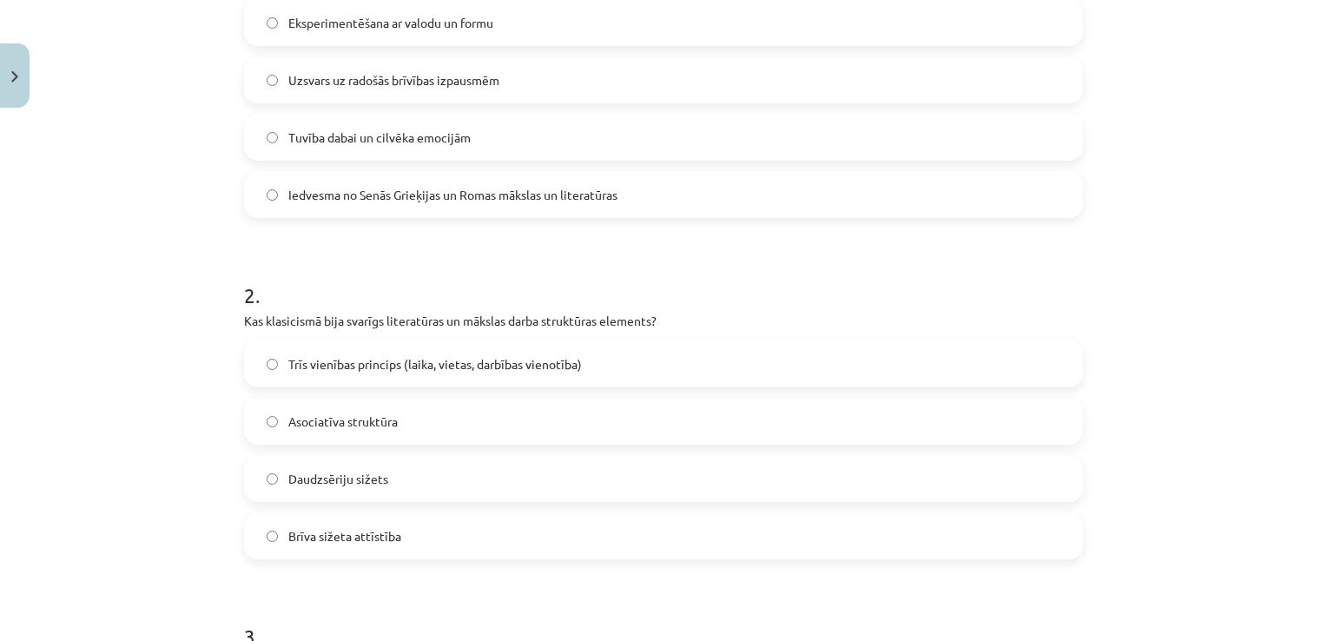
click at [271, 533] on label "Brīva sižeta attīstība" at bounding box center [664, 535] width 836 height 43
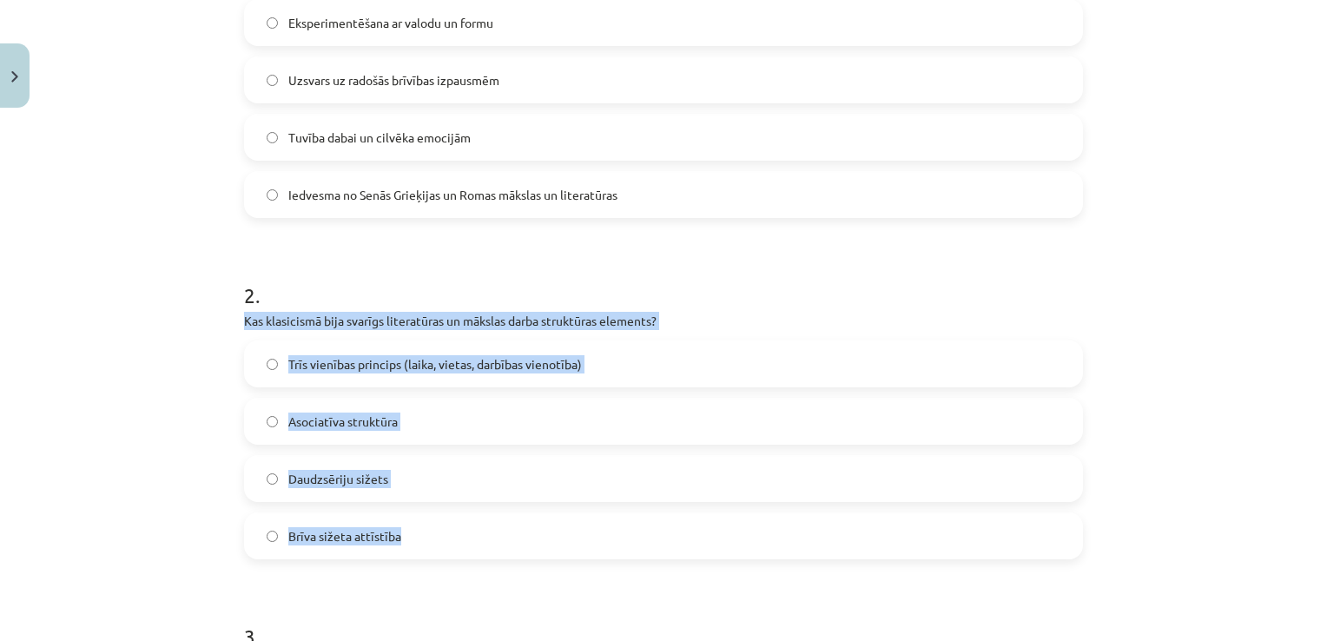
drag, startPoint x: 235, startPoint y: 316, endPoint x: 432, endPoint y: 518, distance: 281.4
copy div "Kas klasicismā bija svarīgs literatūras un mākslas darba struktūras elements? T…"
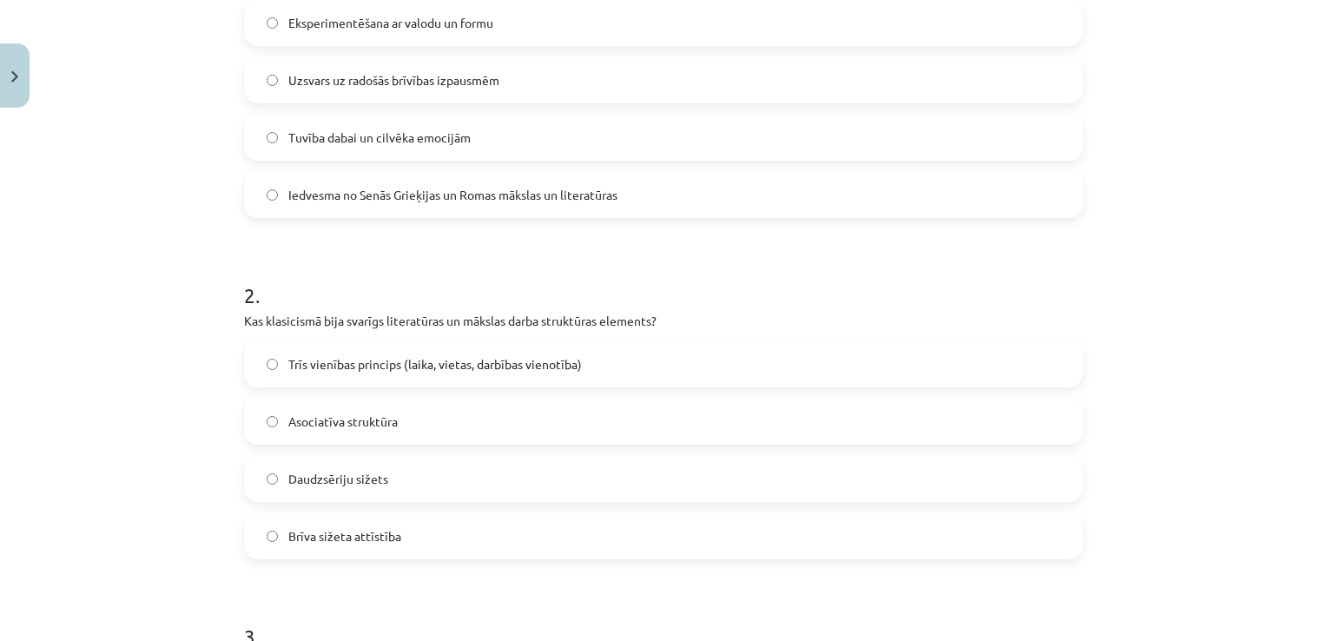
click at [112, 301] on div "Mācību tēma: Literatūras i - 11. klases 1.ieskaites mācību materiāls #4 Noslēgu…" at bounding box center [663, 320] width 1327 height 641
click at [347, 358] on span "Trīs vienības princips (laika, vietas, darbības vienotība)" at bounding box center [435, 364] width 294 height 18
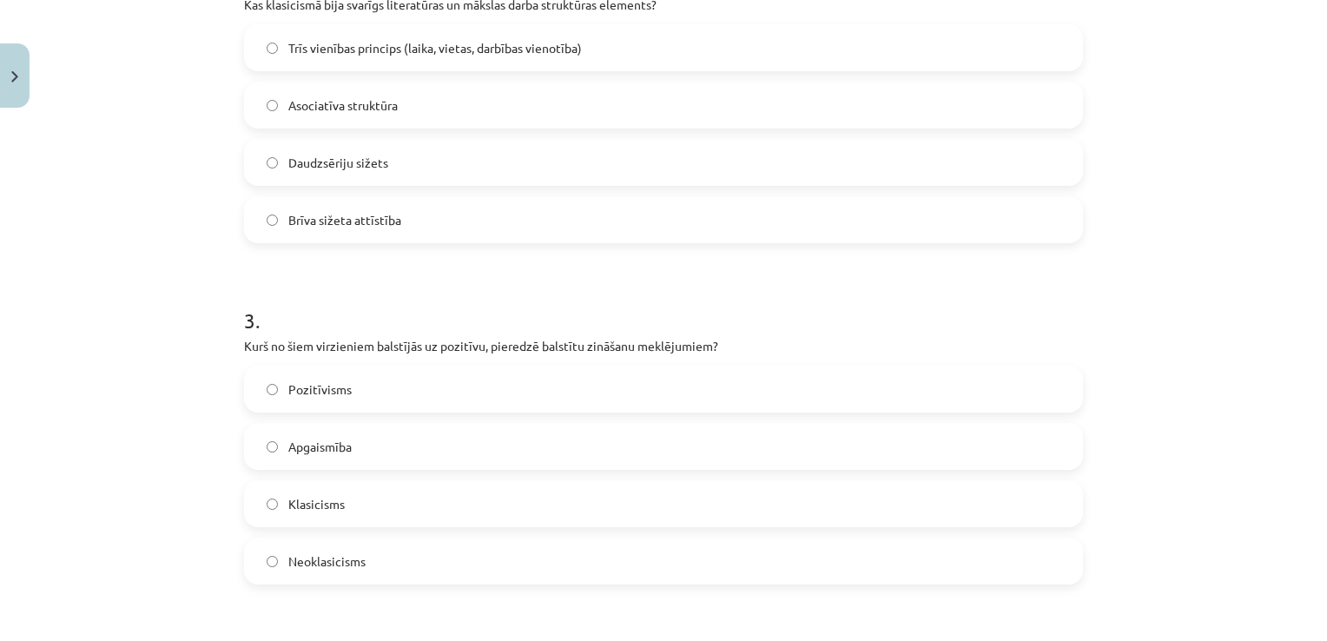
scroll to position [782, 0]
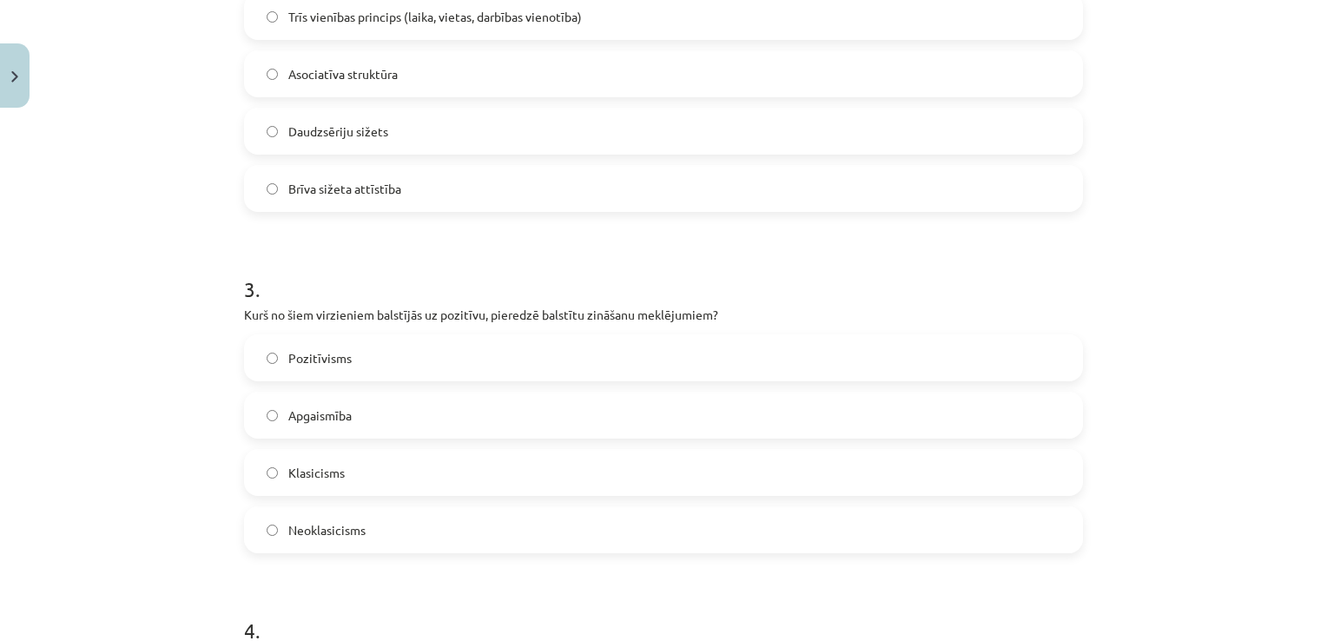
click at [305, 364] on span "Pozitīvisms" at bounding box center [319, 358] width 63 height 18
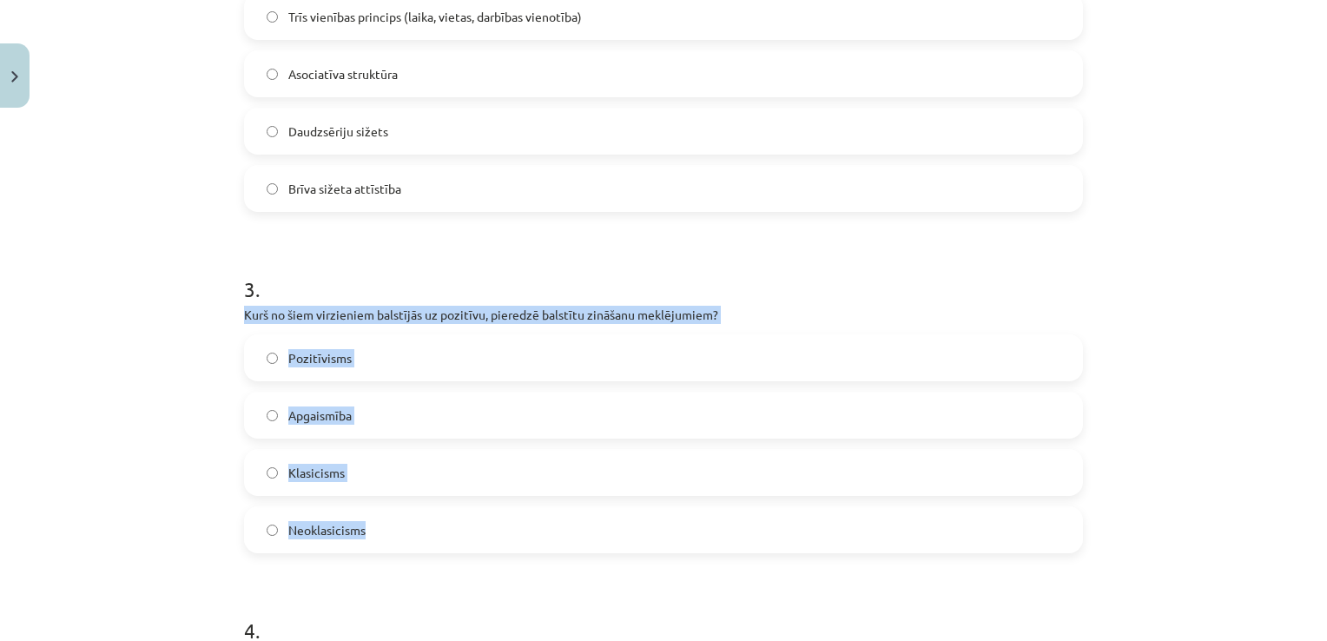
drag, startPoint x: 234, startPoint y: 315, endPoint x: 369, endPoint y: 521, distance: 246.5
copy div "Kurš no šiem virzieniem balstījās uz pozitīvu, pieredzē balstītu zināšanu meklē…"
click at [114, 308] on div "Mācību tēma: Literatūras i - 11. klases 1.ieskaites mācību materiāls #4 Noslēgu…" at bounding box center [663, 320] width 1327 height 641
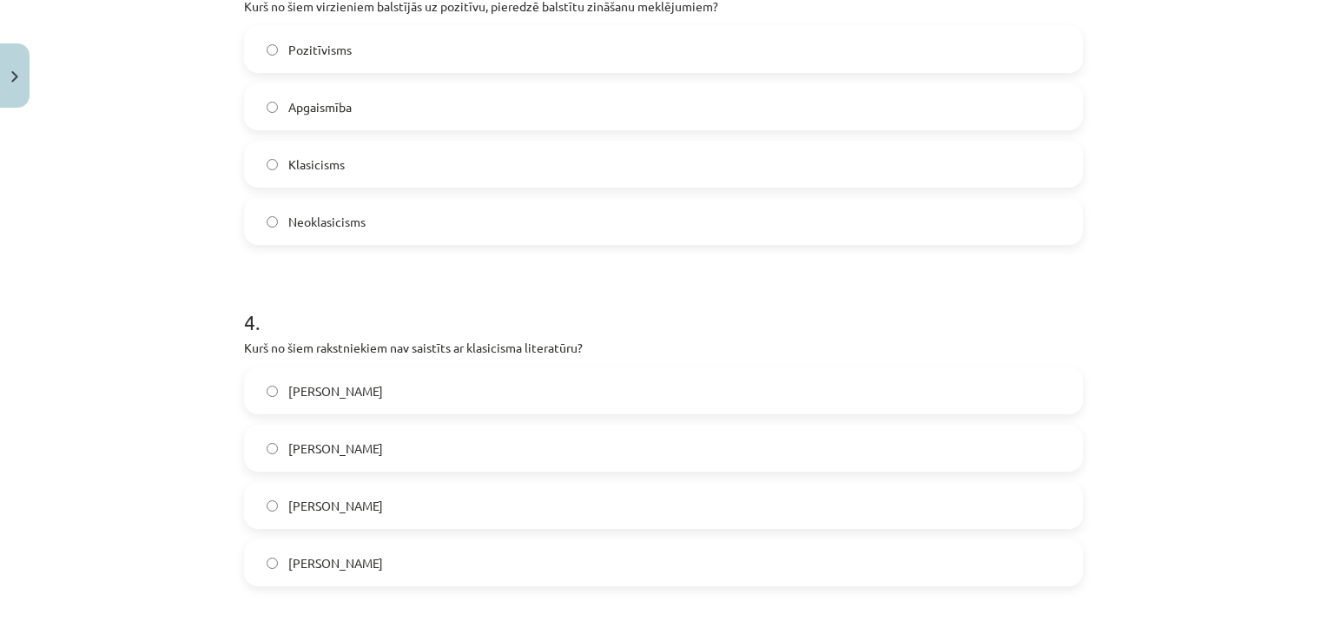
scroll to position [1129, 0]
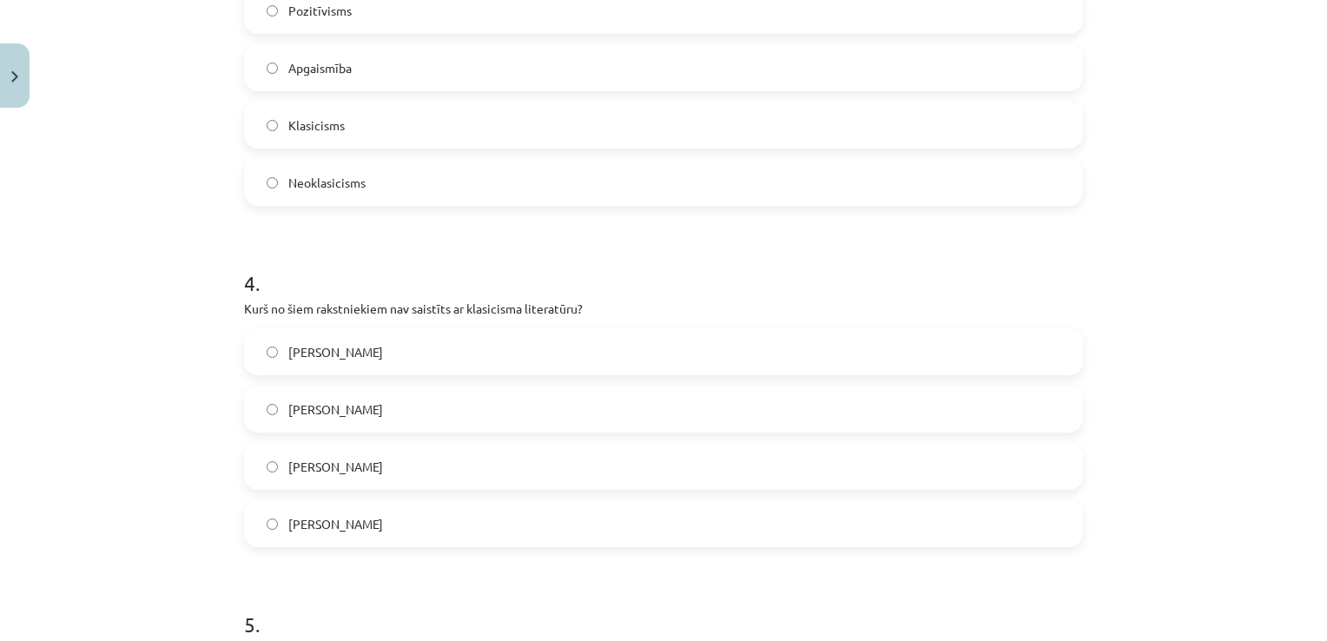
click at [432, 353] on label "Vilis Lācis" at bounding box center [664, 351] width 836 height 43
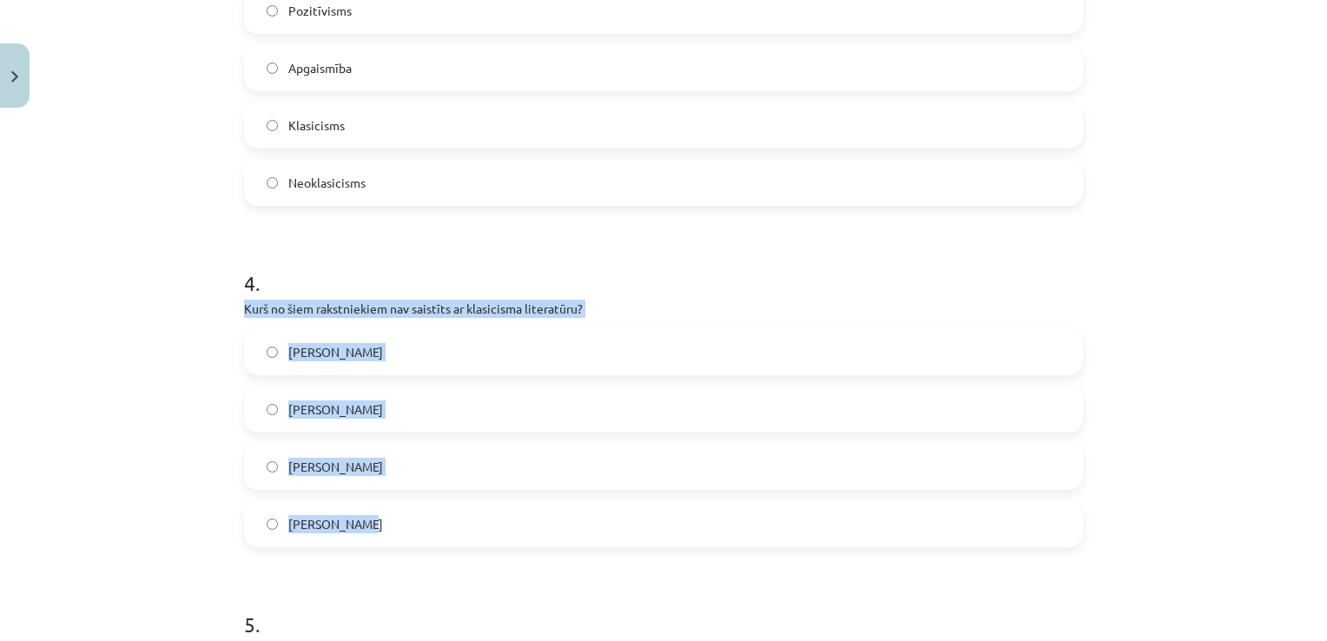
drag, startPoint x: 233, startPoint y: 308, endPoint x: 409, endPoint y: 509, distance: 267.1
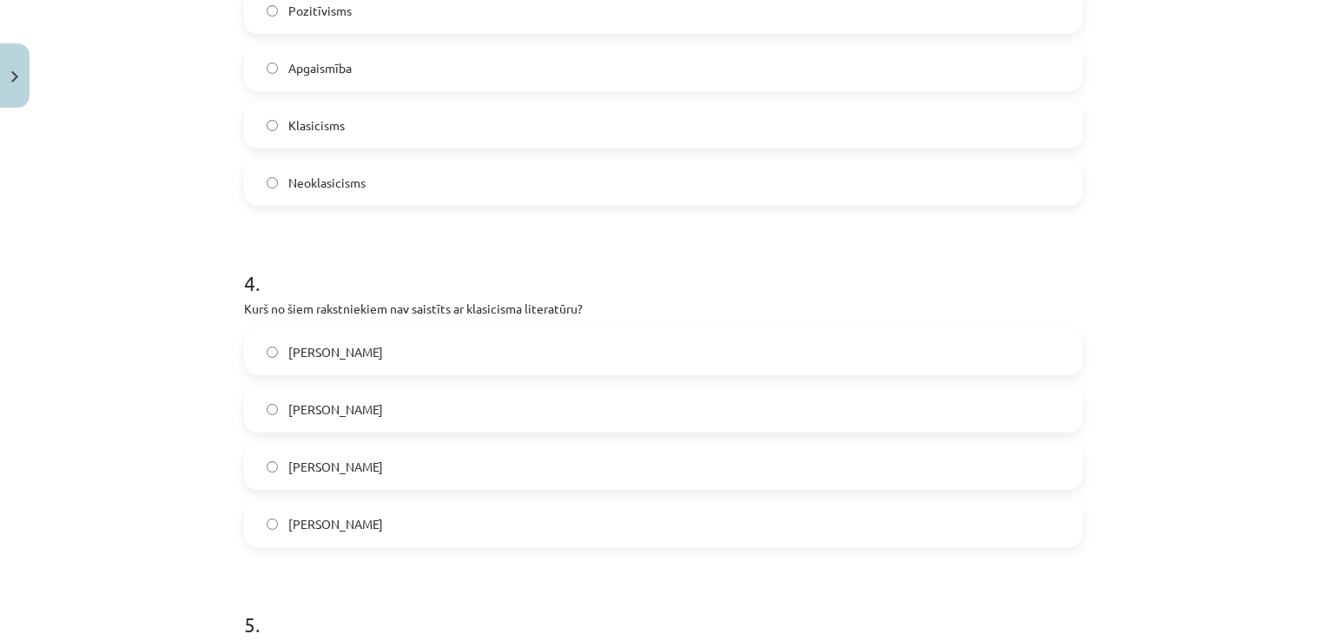
click at [155, 200] on div "Mācību tēma: Literatūras i - 11. klases 1.ieskaites mācību materiāls #4 Noslēgu…" at bounding box center [663, 320] width 1327 height 641
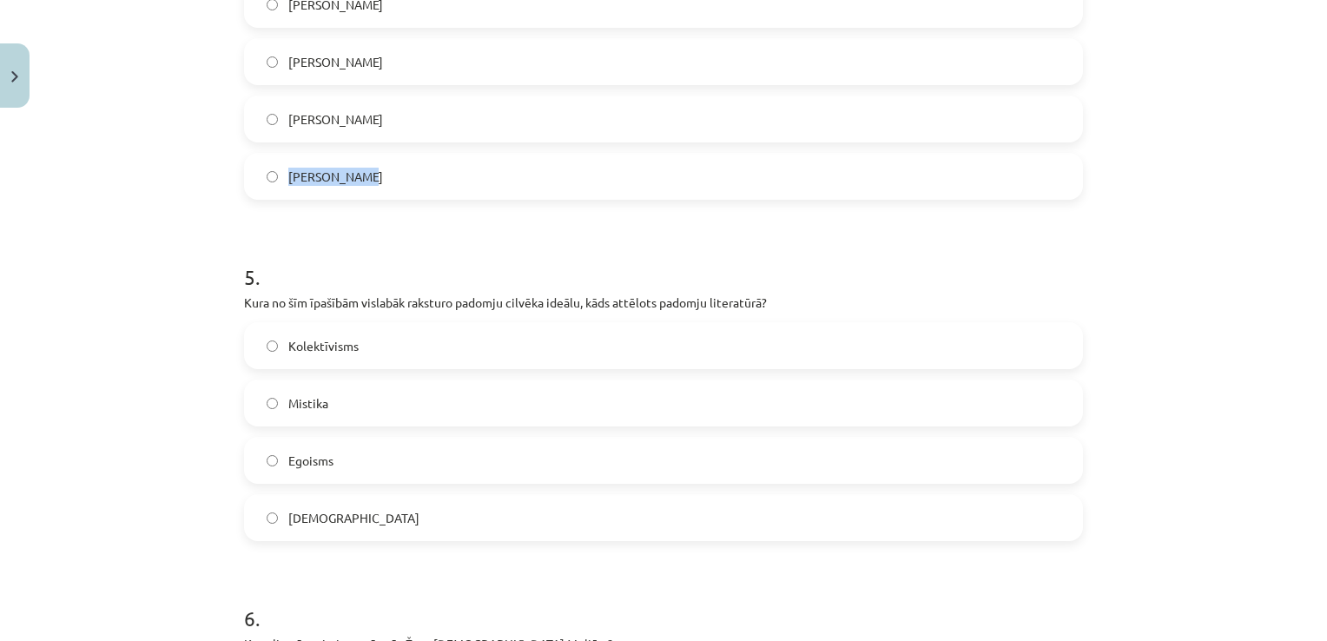
drag, startPoint x: 352, startPoint y: 171, endPoint x: 281, endPoint y: 179, distance: 71.7
click at [281, 179] on label "Nikolā Bualo" at bounding box center [664, 176] width 836 height 43
click at [410, 287] on h1 "5 ." at bounding box center [663, 262] width 839 height 54
drag, startPoint x: 367, startPoint y: 122, endPoint x: 282, endPoint y: 113, distance: 85.6
click at [282, 113] on label "Kristofers Fīrekers" at bounding box center [664, 118] width 836 height 43
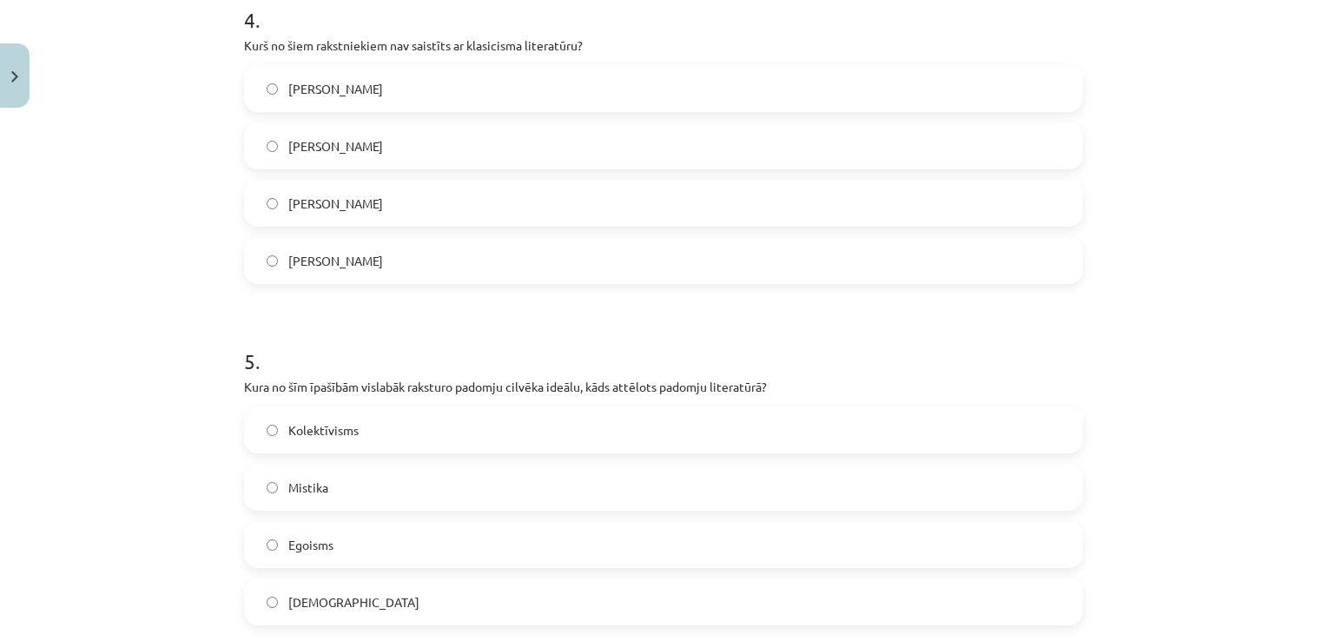
scroll to position [1390, 0]
click at [559, 353] on h1 "5 ." at bounding box center [663, 348] width 839 height 54
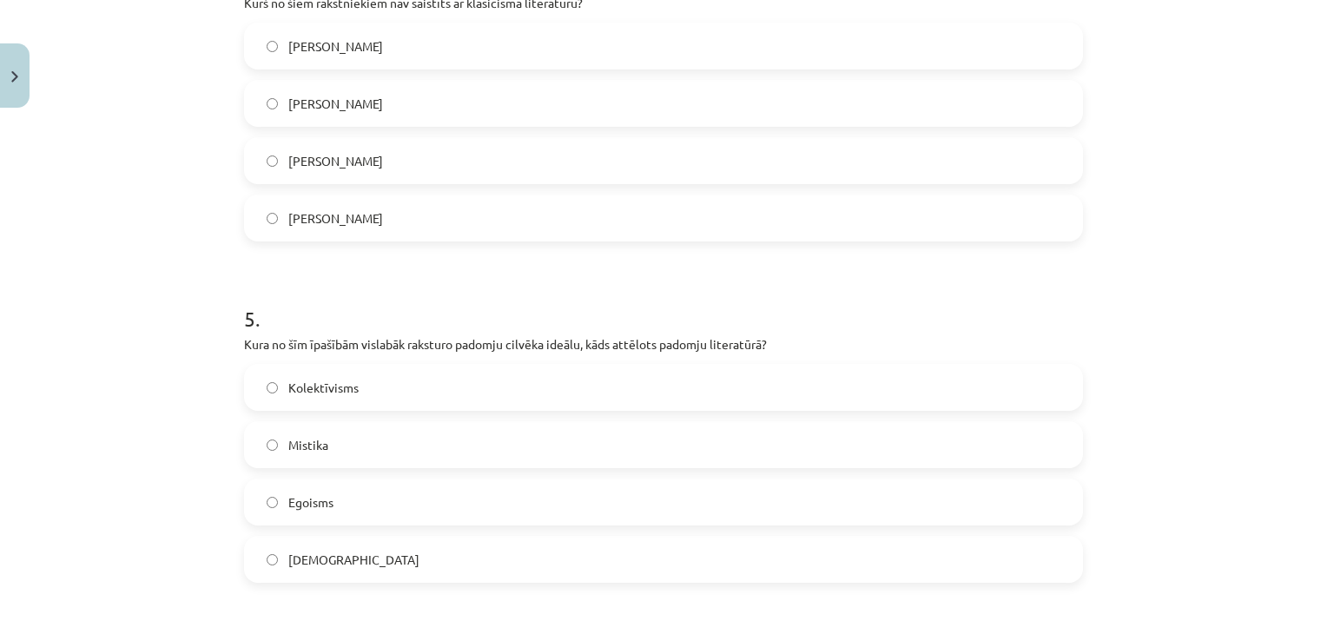
scroll to position [1477, 0]
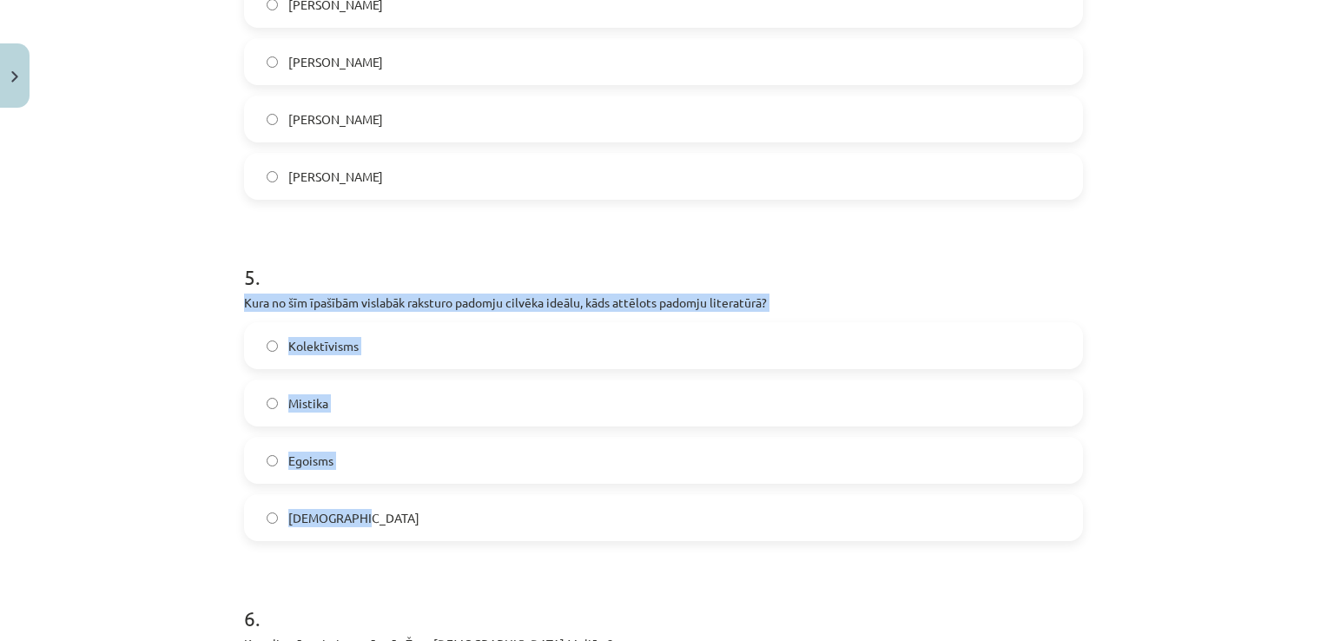
drag, startPoint x: 236, startPoint y: 295, endPoint x: 396, endPoint y: 512, distance: 269.0
click at [396, 512] on div "50 XP Saņemsi Grūts 562 pilda Apraksts Uzdevums Palīdzība 1 . Kas ir kopīgs neo…" at bounding box center [664, 523] width 860 height 3768
click at [195, 420] on div "Mācību tēma: Literatūras i - 11. klases 1.ieskaites mācību materiāls #4 Noslēgu…" at bounding box center [663, 320] width 1327 height 641
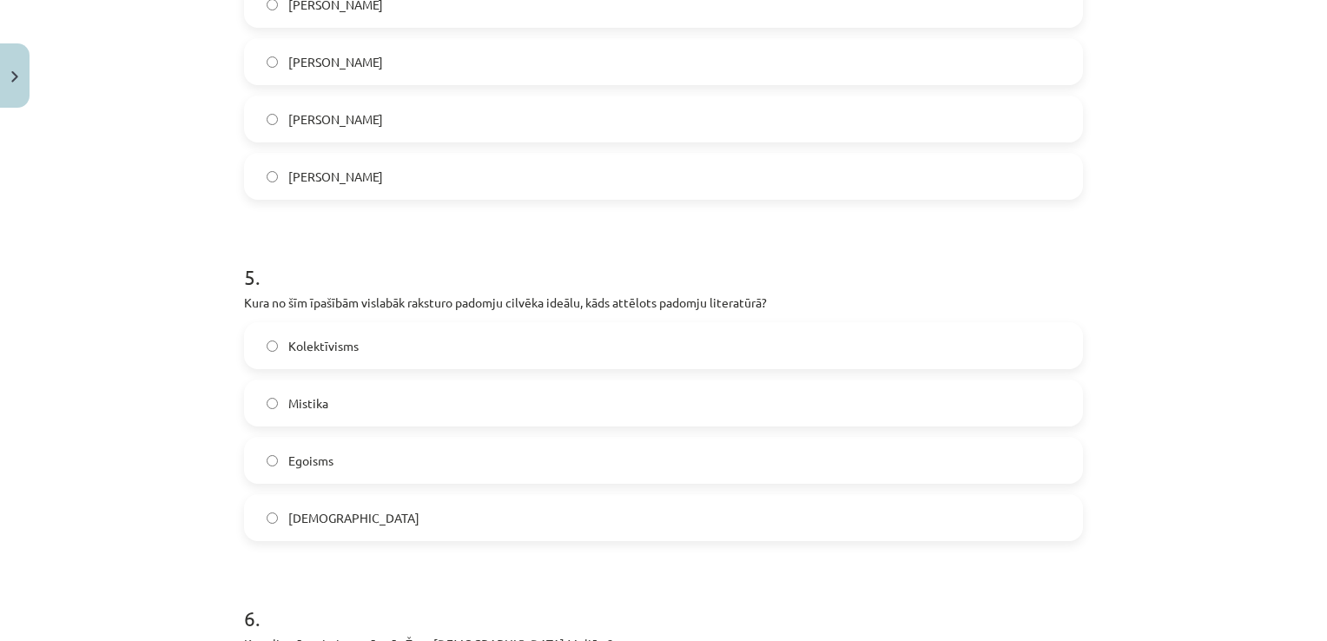
click at [346, 340] on span "Kolektīvisms" at bounding box center [323, 346] width 70 height 18
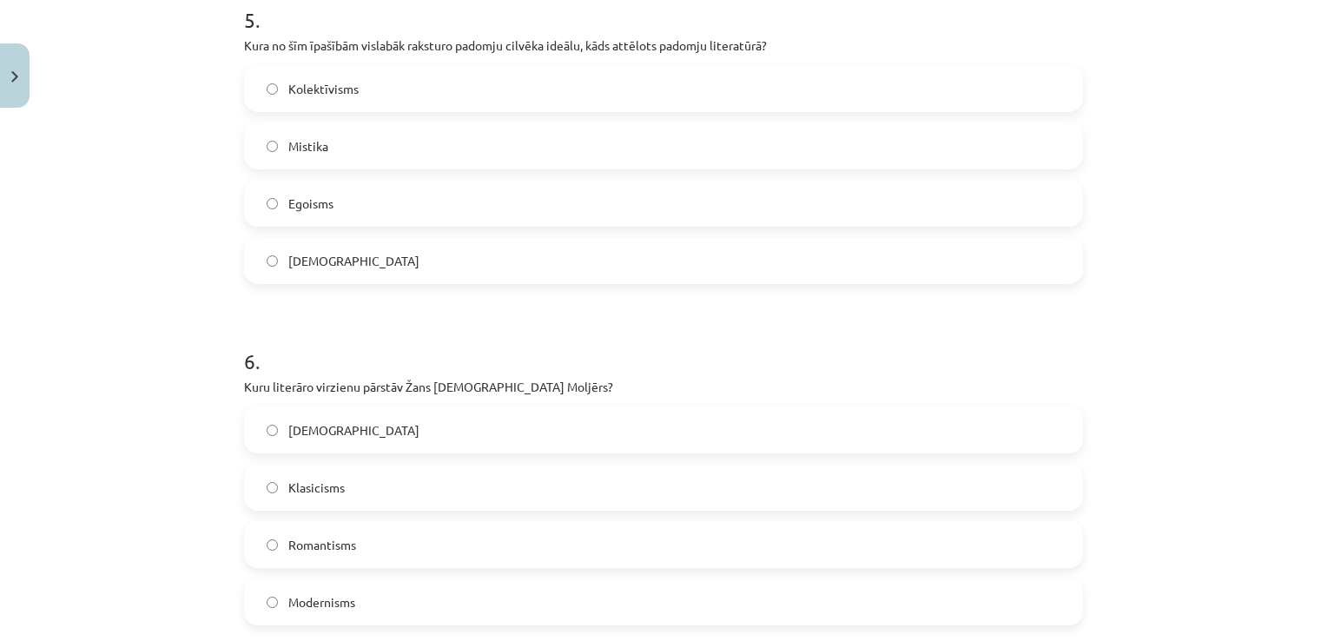
scroll to position [1824, 0]
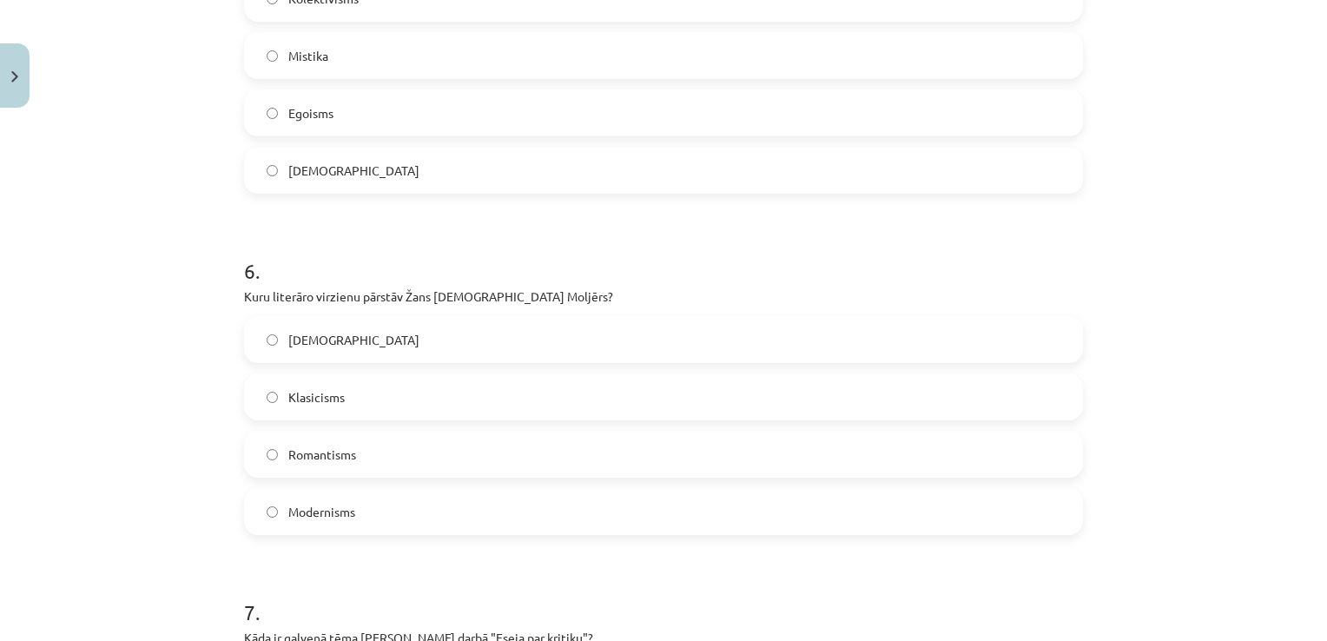
click at [440, 398] on label "Klasicisms" at bounding box center [664, 396] width 836 height 43
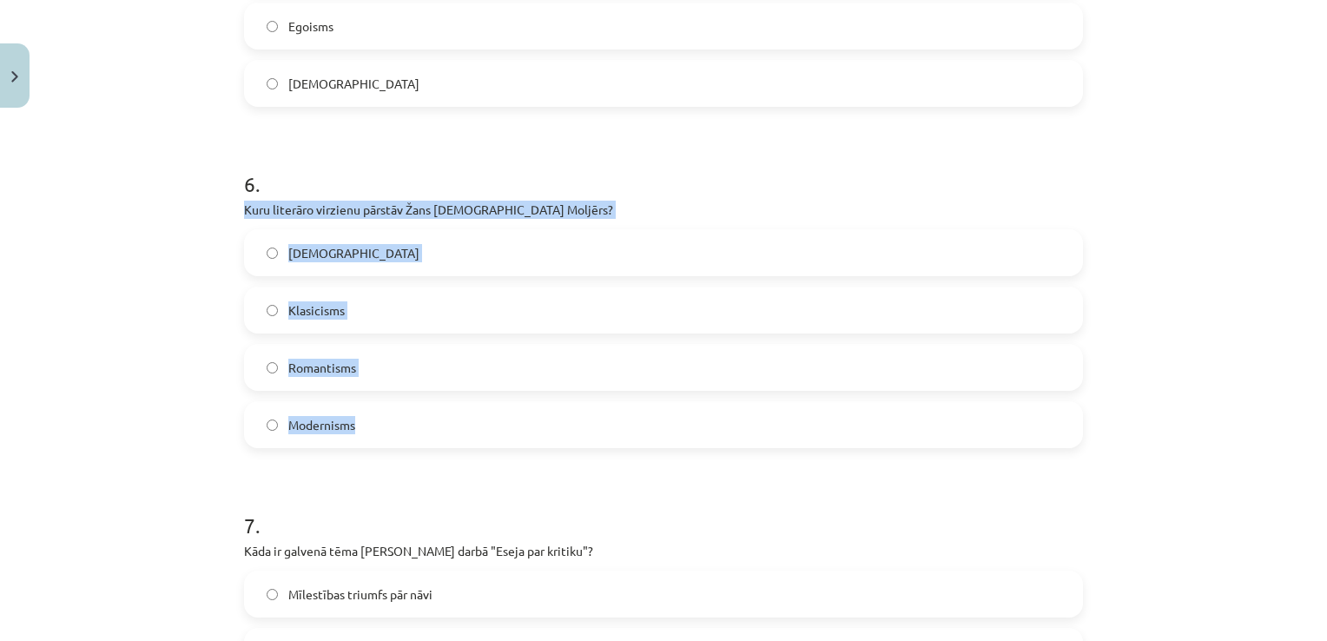
drag, startPoint x: 235, startPoint y: 203, endPoint x: 413, endPoint y: 411, distance: 273.5
click at [413, 411] on div "50 XP Saņemsi Grūts 562 pilda Apraksts Uzdevums Palīdzība 1 . Kas ir kopīgs neo…" at bounding box center [664, 88] width 860 height 3768
click at [161, 419] on div "Mācību tēma: Literatūras i - 11. klases 1.ieskaites mācību materiāls #4 Noslēgu…" at bounding box center [663, 320] width 1327 height 641
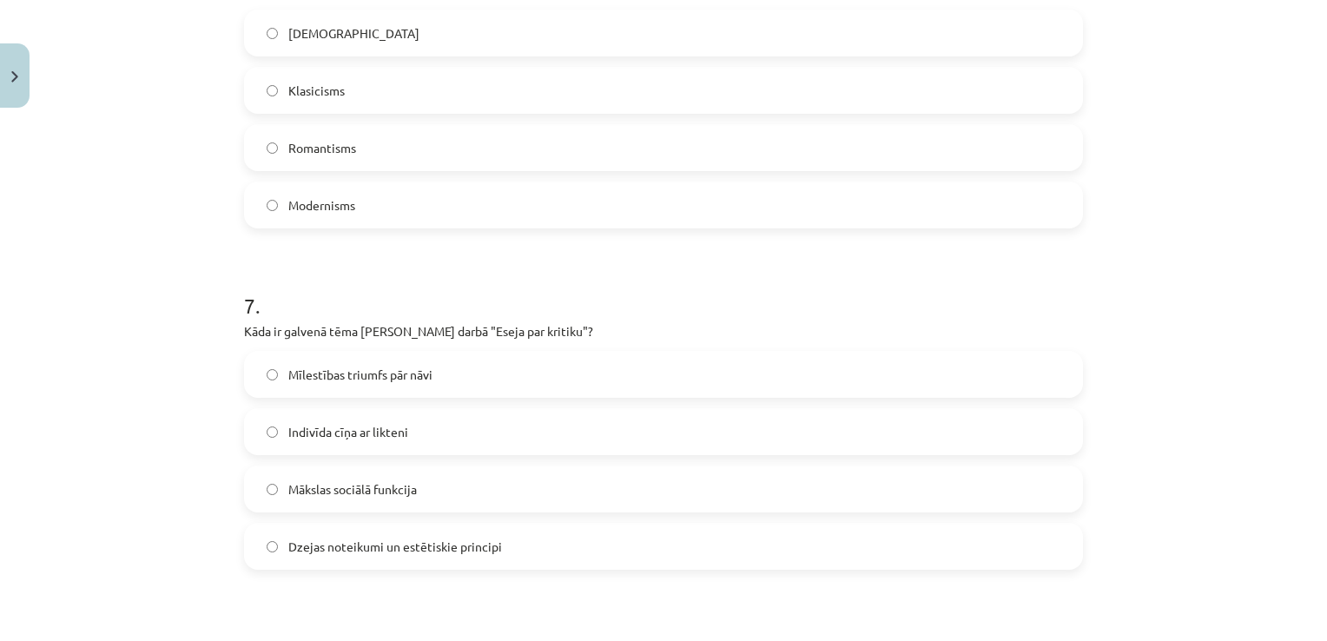
scroll to position [2172, 0]
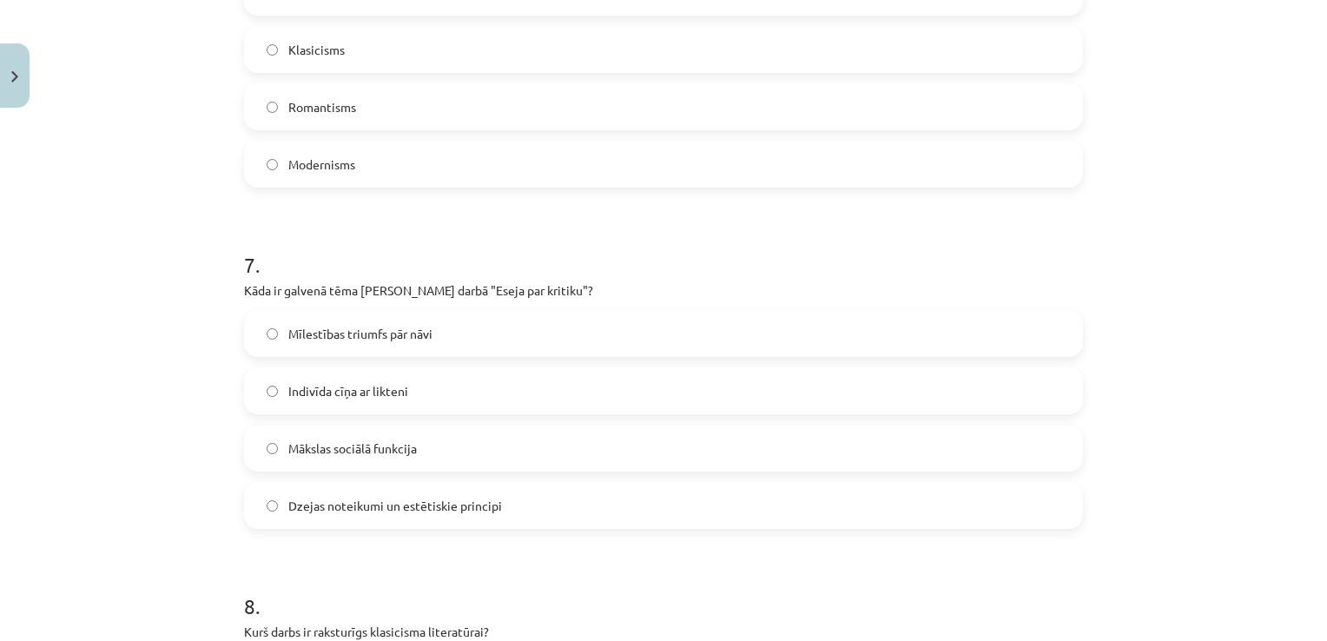
click at [410, 515] on label "Dzejas noteikumi un estētiskie principi" at bounding box center [664, 505] width 836 height 43
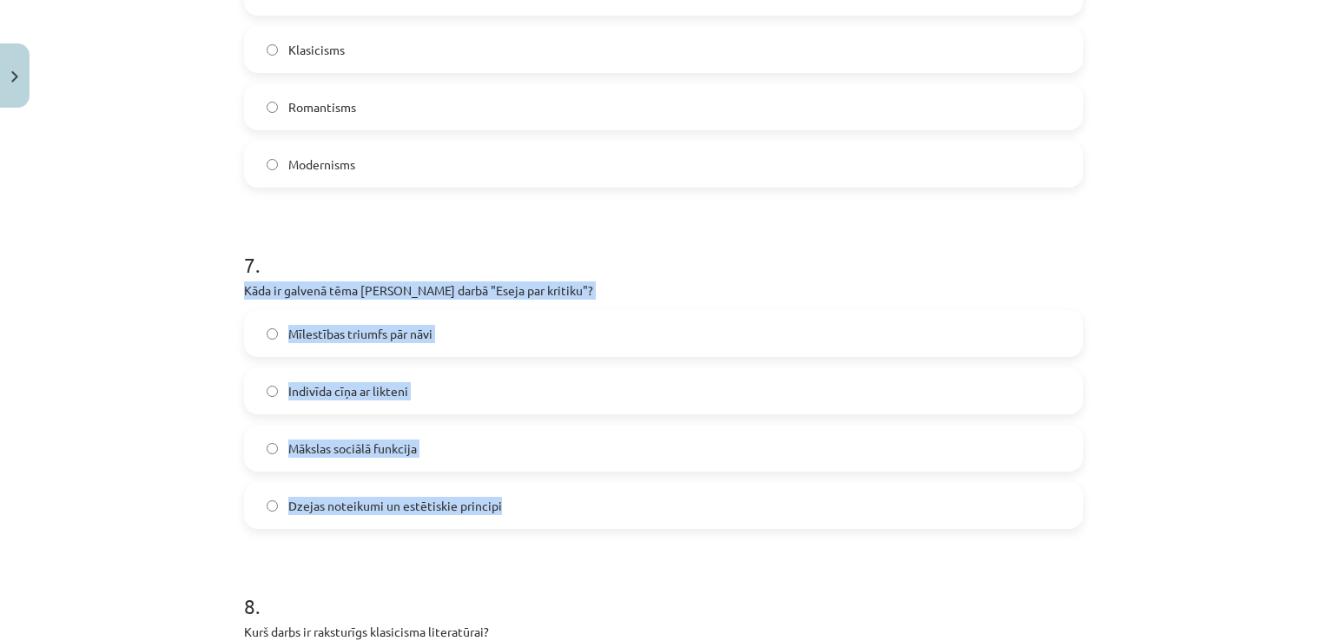
drag, startPoint x: 511, startPoint y: 516, endPoint x: 223, endPoint y: 288, distance: 366.7
click at [223, 288] on div "Mācību tēma: Literatūras i - 11. klases 1.ieskaites mācību materiāls #4 Noslēgu…" at bounding box center [663, 320] width 1327 height 641
click at [129, 464] on div "Mācību tēma: Literatūras i - 11. klases 1.ieskaites mācību materiāls #4 Noslēgu…" at bounding box center [663, 320] width 1327 height 641
click at [1227, 349] on div "Mācību tēma: Literatūras i - 11. klases 1.ieskaites mācību materiāls #4 Noslēgu…" at bounding box center [663, 320] width 1327 height 641
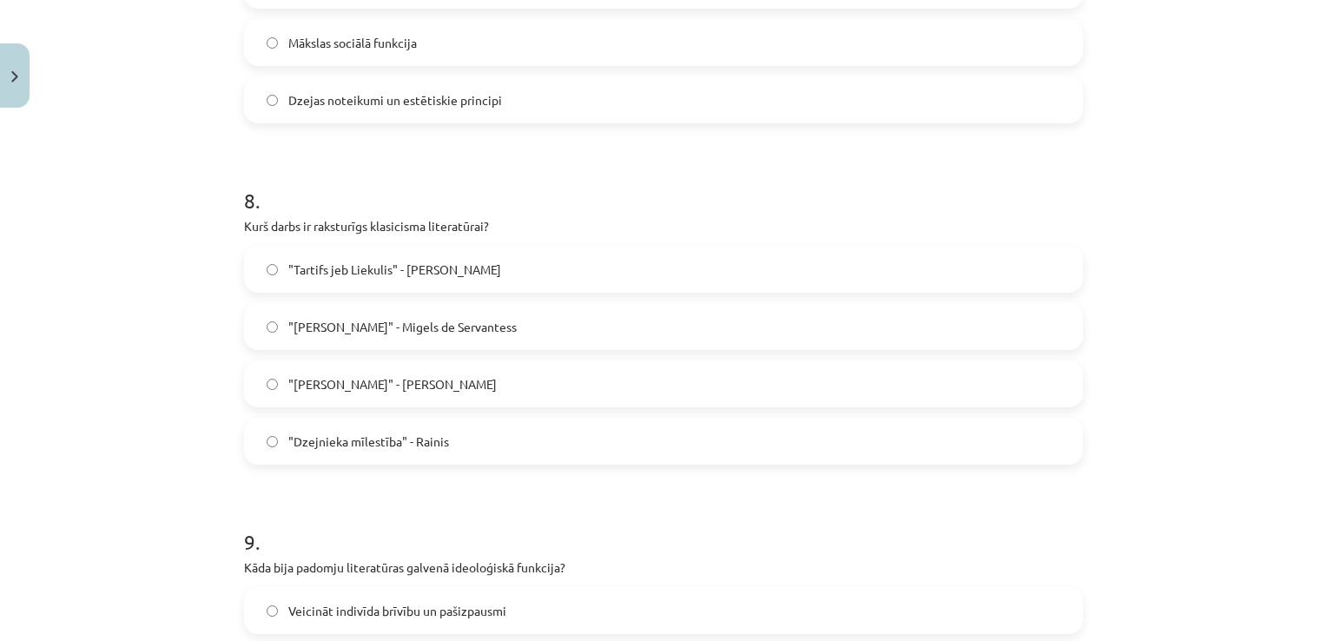
scroll to position [2606, 0]
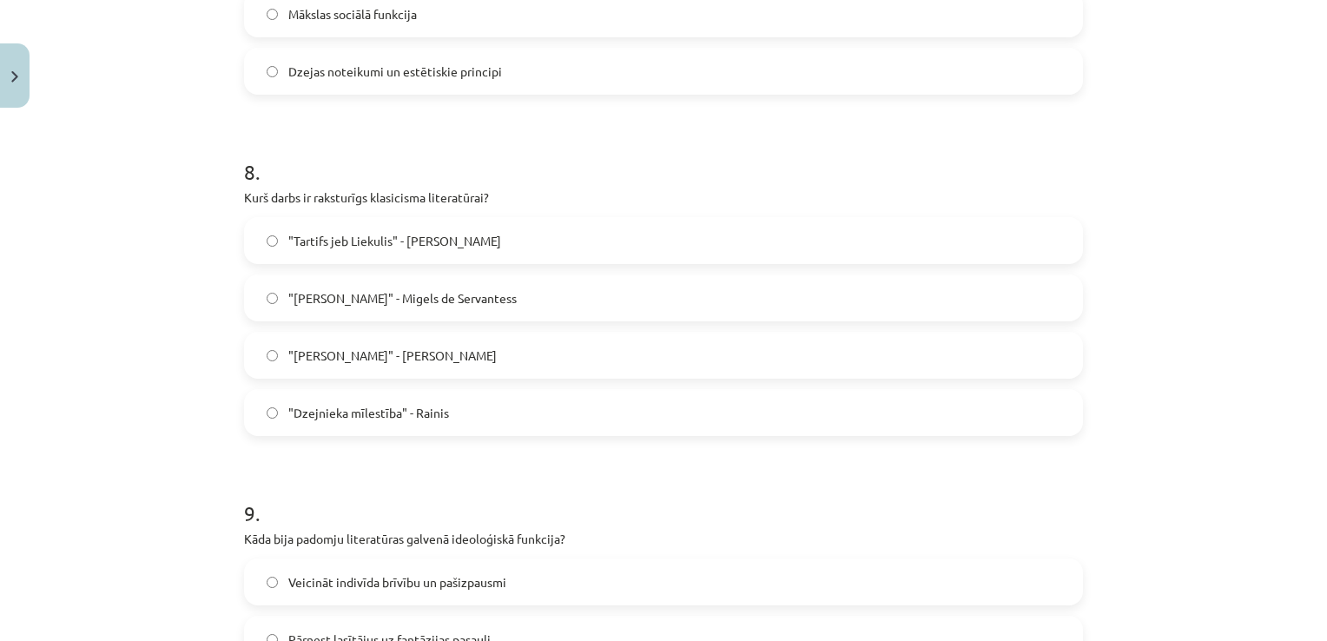
click at [452, 237] on span ""Tartifs jeb Liekulis" - Žans Batists Moljērs" at bounding box center [394, 241] width 213 height 18
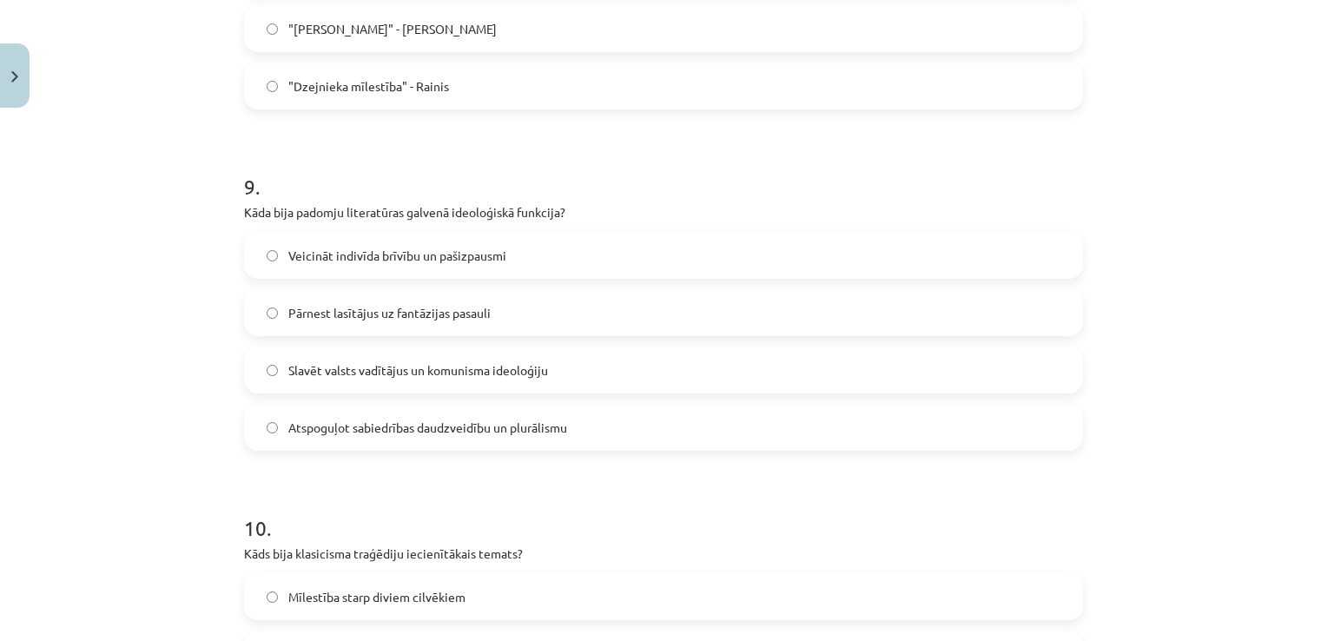
scroll to position [2954, 0]
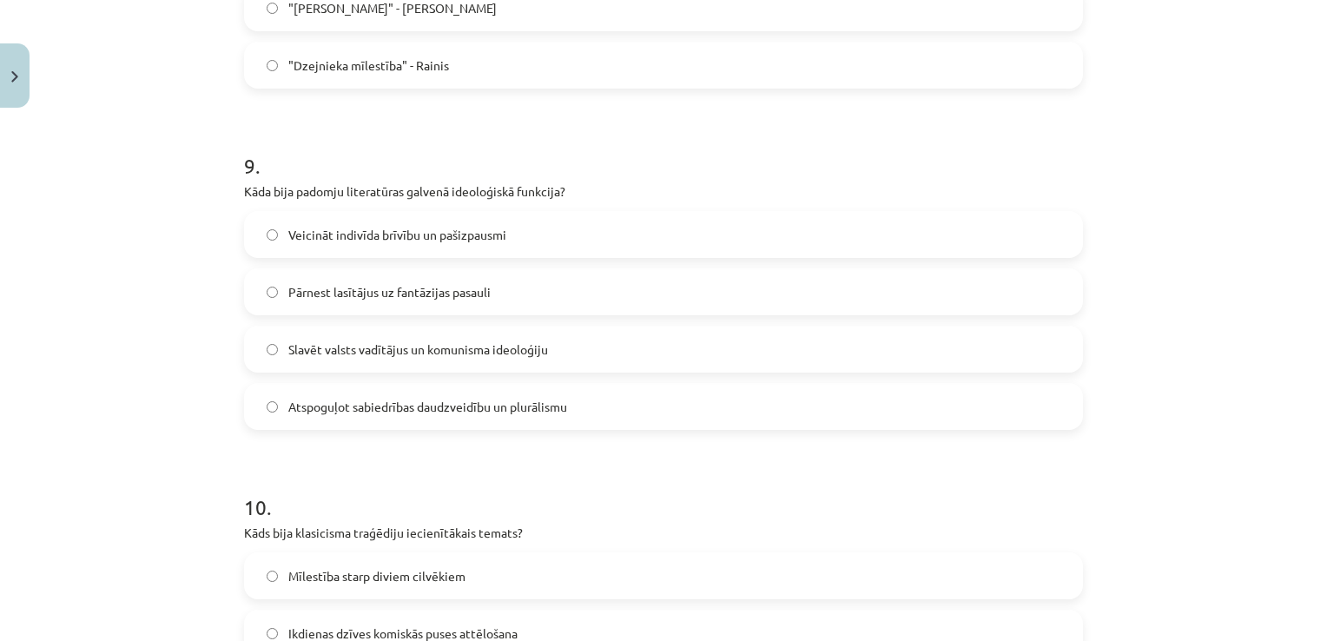
click at [548, 352] on label "Slavēt valsts vadītājus un komunisma ideoloģiju" at bounding box center [664, 348] width 836 height 43
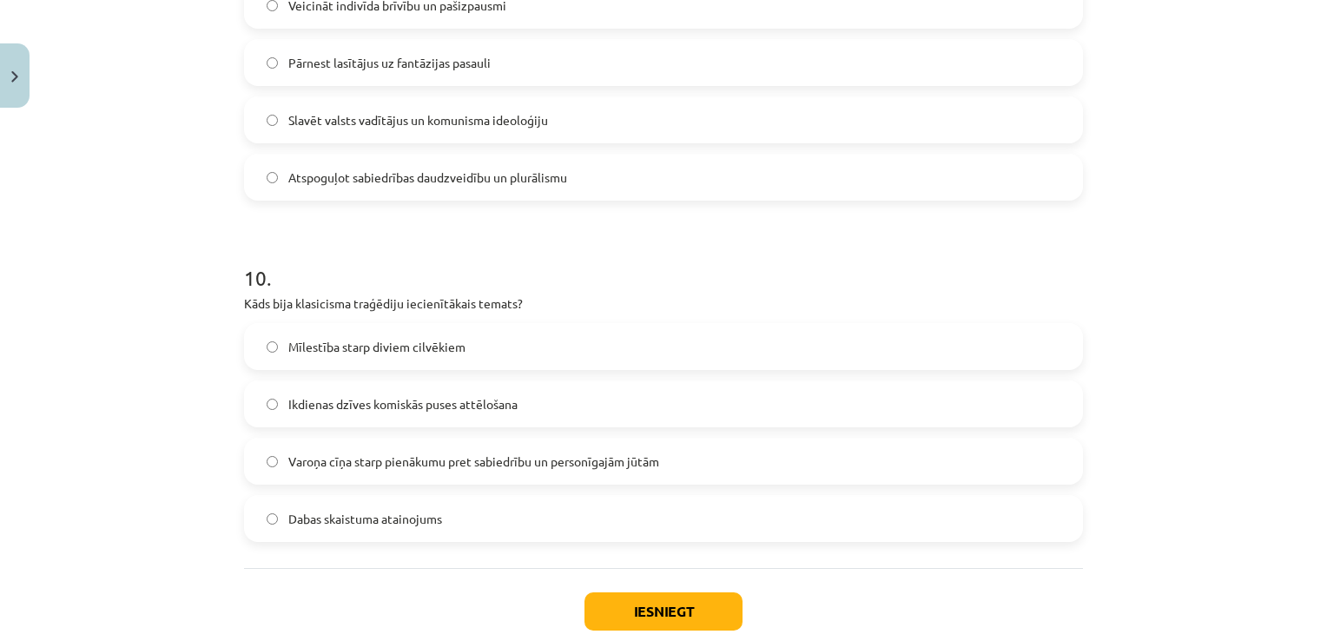
scroll to position [3214, 0]
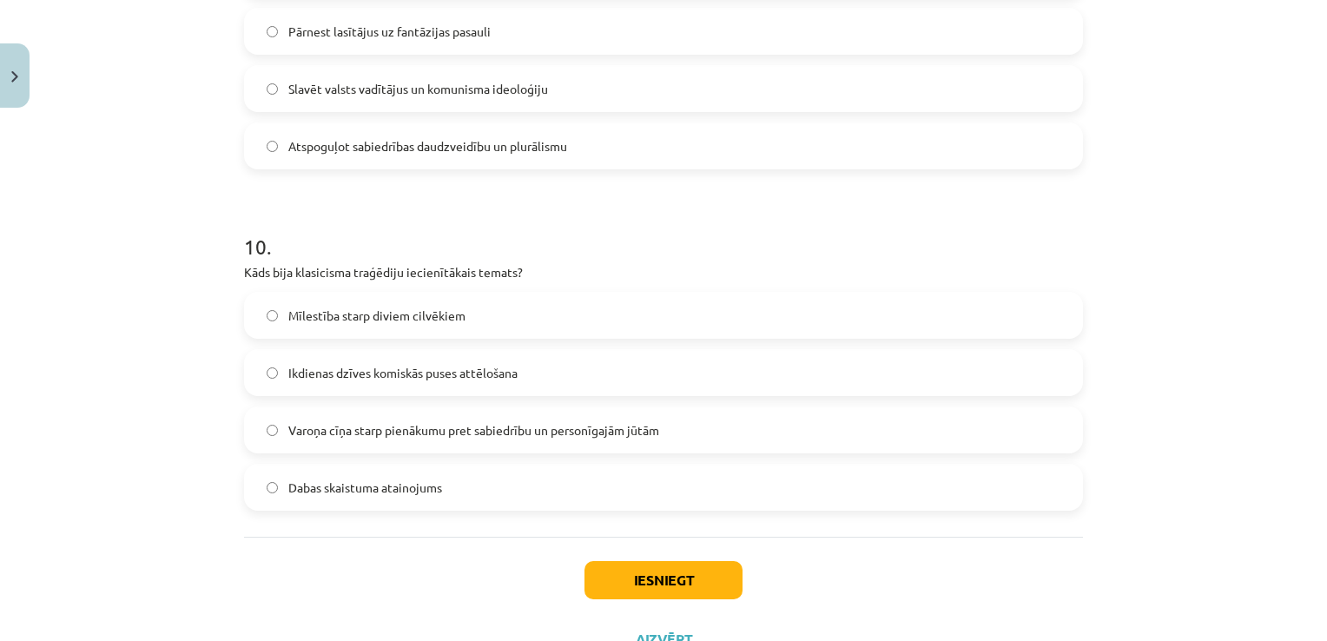
click at [410, 432] on span "Varoņa cīņa starp pienākumu pret sabiedrību un personīgajām jūtām" at bounding box center [473, 430] width 371 height 18
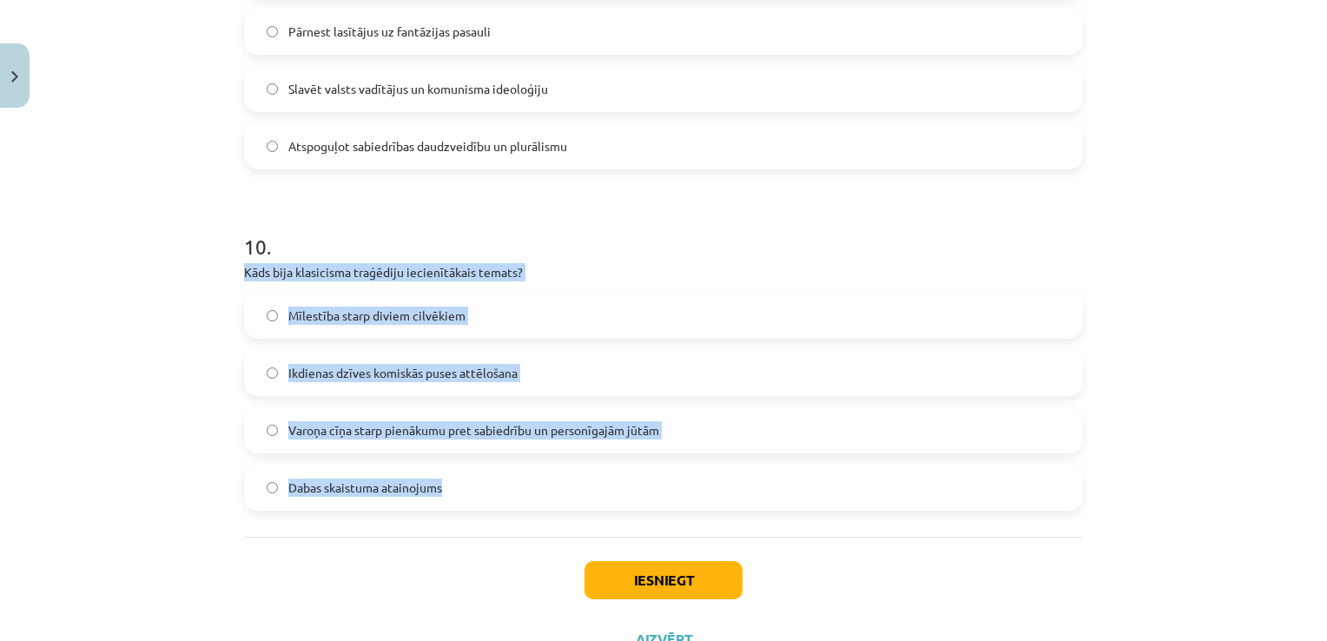
drag, startPoint x: 471, startPoint y: 487, endPoint x: 212, endPoint y: 272, distance: 336.8
click at [212, 272] on div "Mācību tēma: Literatūras i - 11. klases 1.ieskaites mācību materiāls #4 Noslēgu…" at bounding box center [663, 320] width 1327 height 641
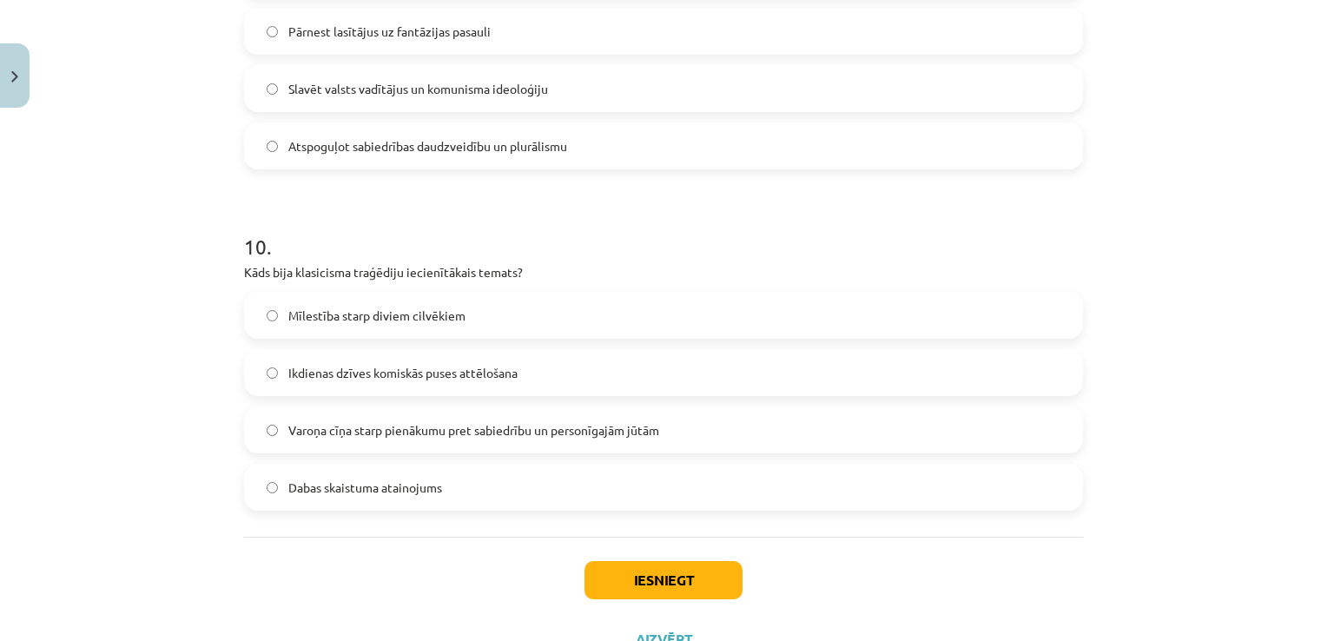
click at [424, 569] on div "Iesniegt Aizvērt" at bounding box center [663, 598] width 839 height 122
click at [594, 561] on button "Iesniegt" at bounding box center [664, 580] width 158 height 38
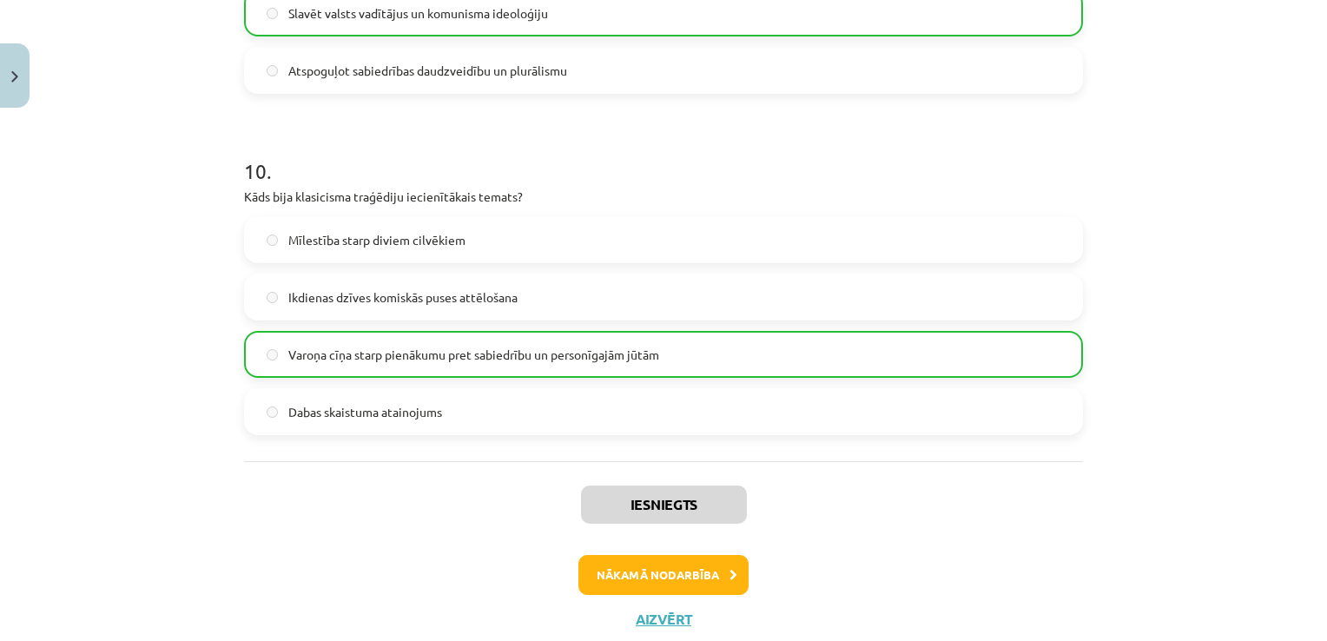
scroll to position [3339, 0]
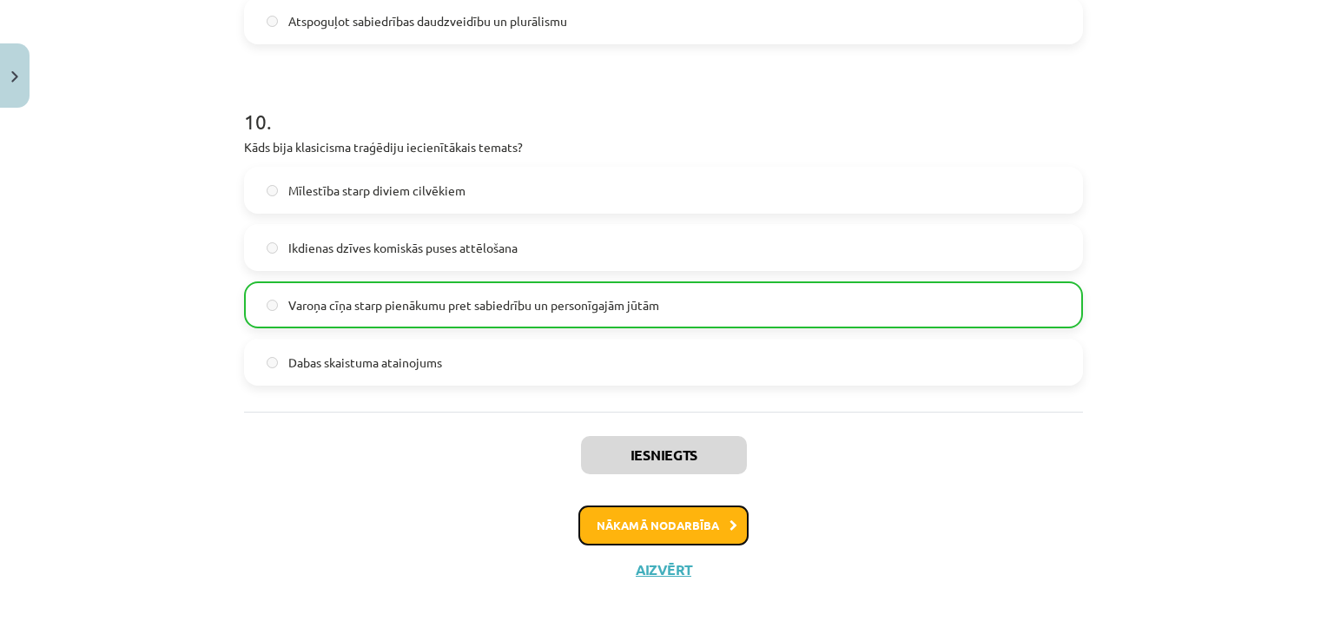
click at [659, 523] on button "Nākamā nodarbība" at bounding box center [664, 526] width 170 height 40
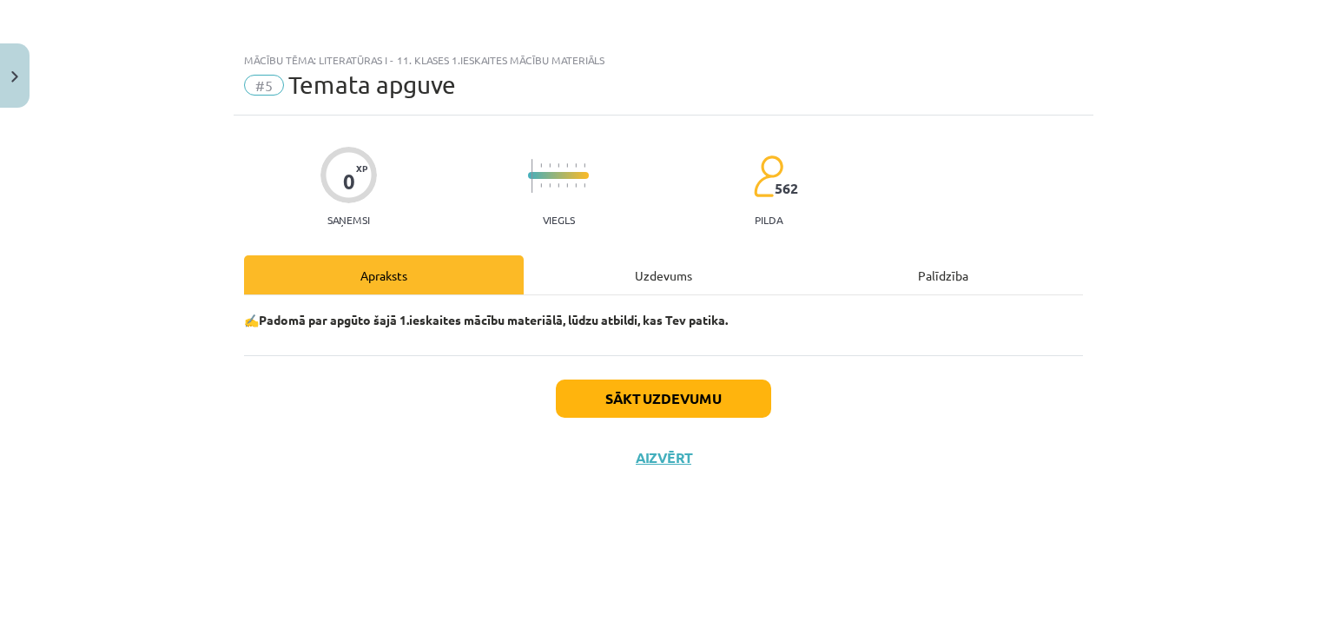
scroll to position [0, 0]
click at [646, 405] on button "Sākt uzdevumu" at bounding box center [663, 399] width 215 height 38
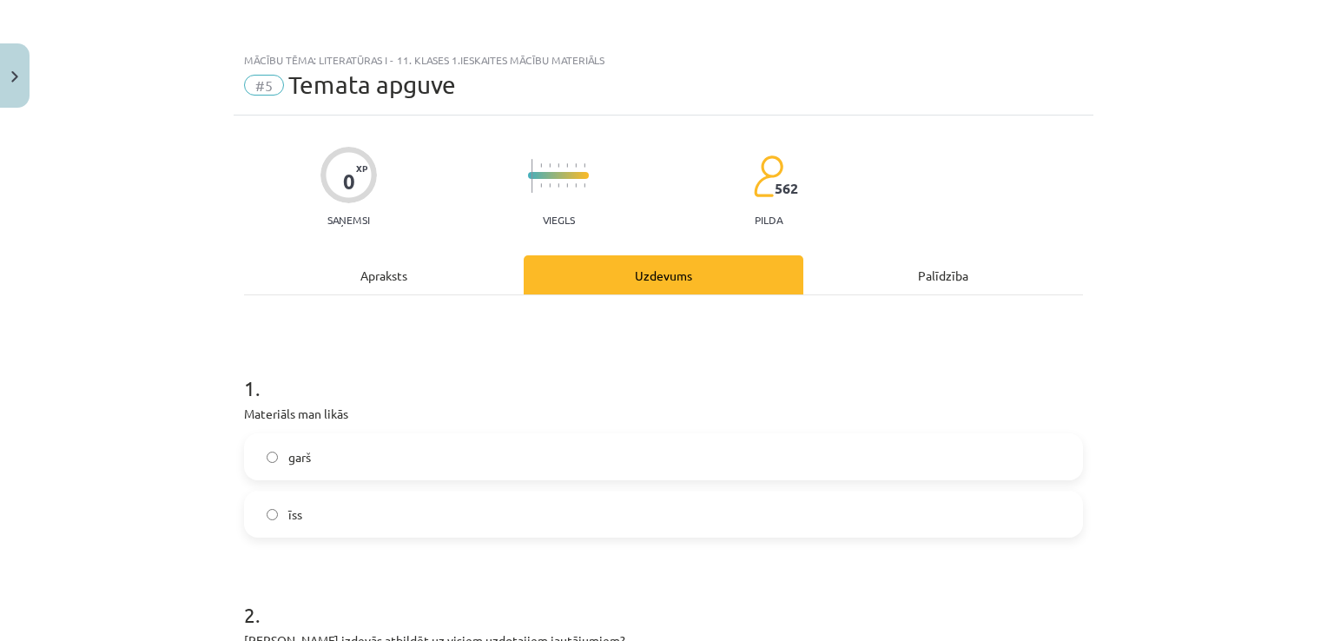
click at [378, 453] on label "garš" at bounding box center [664, 456] width 836 height 43
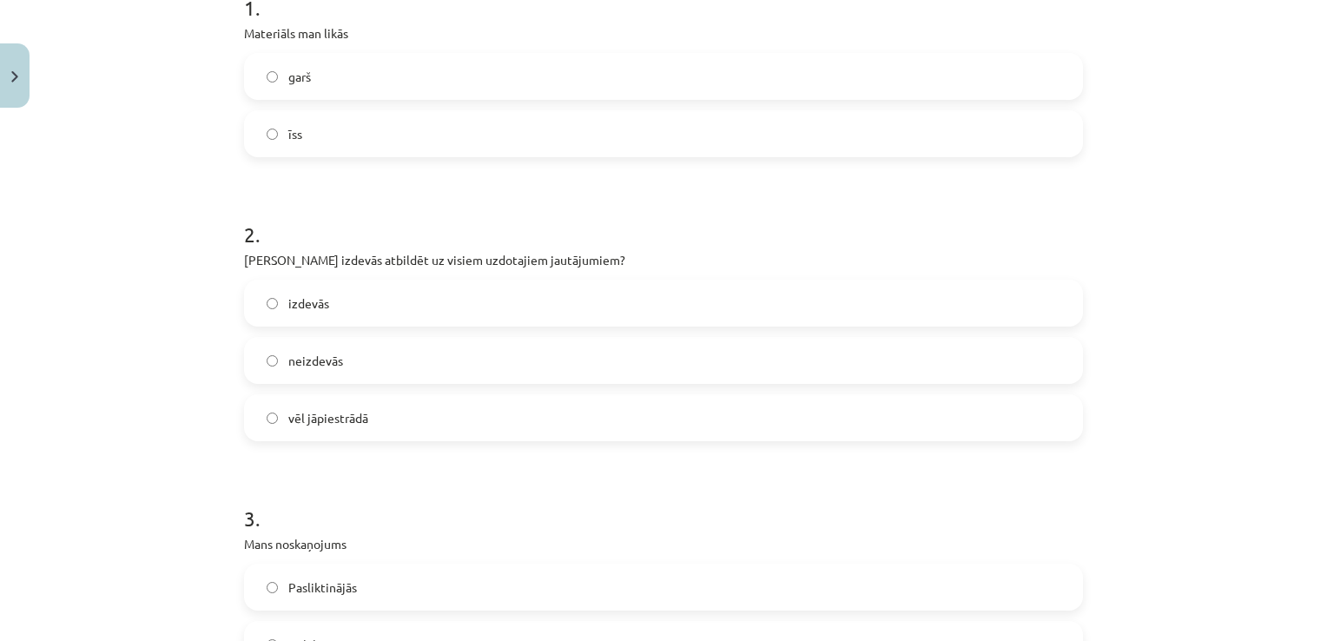
scroll to position [434, 0]
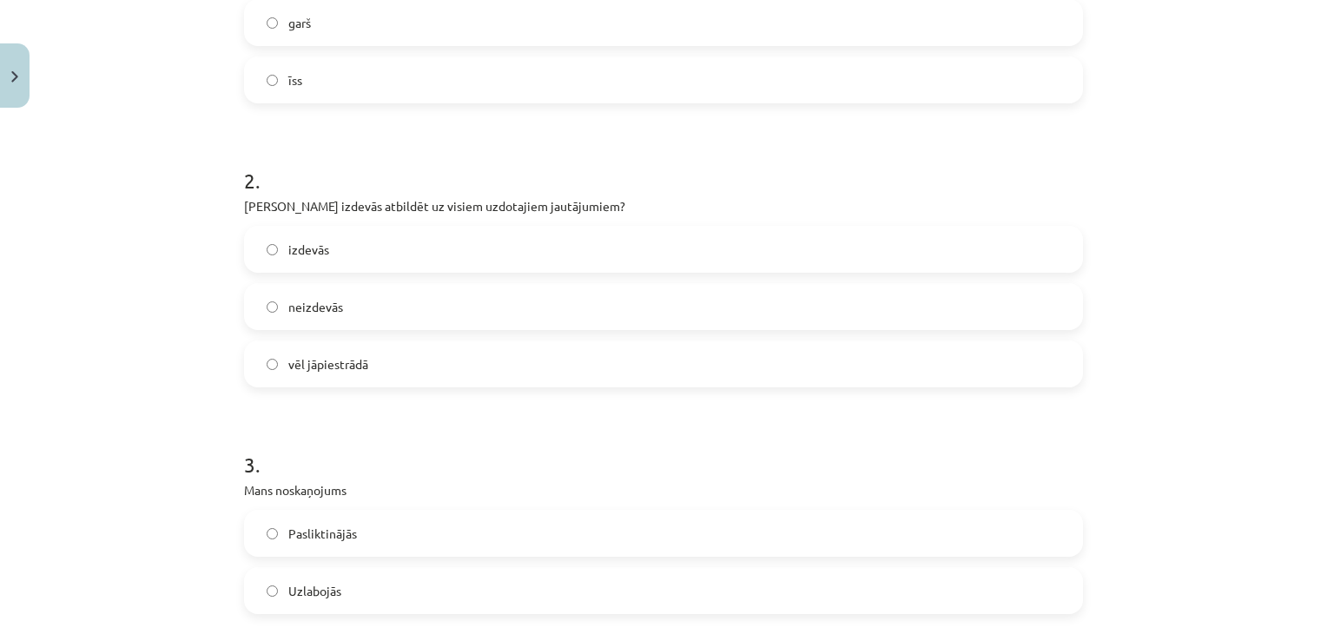
click at [367, 255] on label "izdevās" at bounding box center [664, 249] width 836 height 43
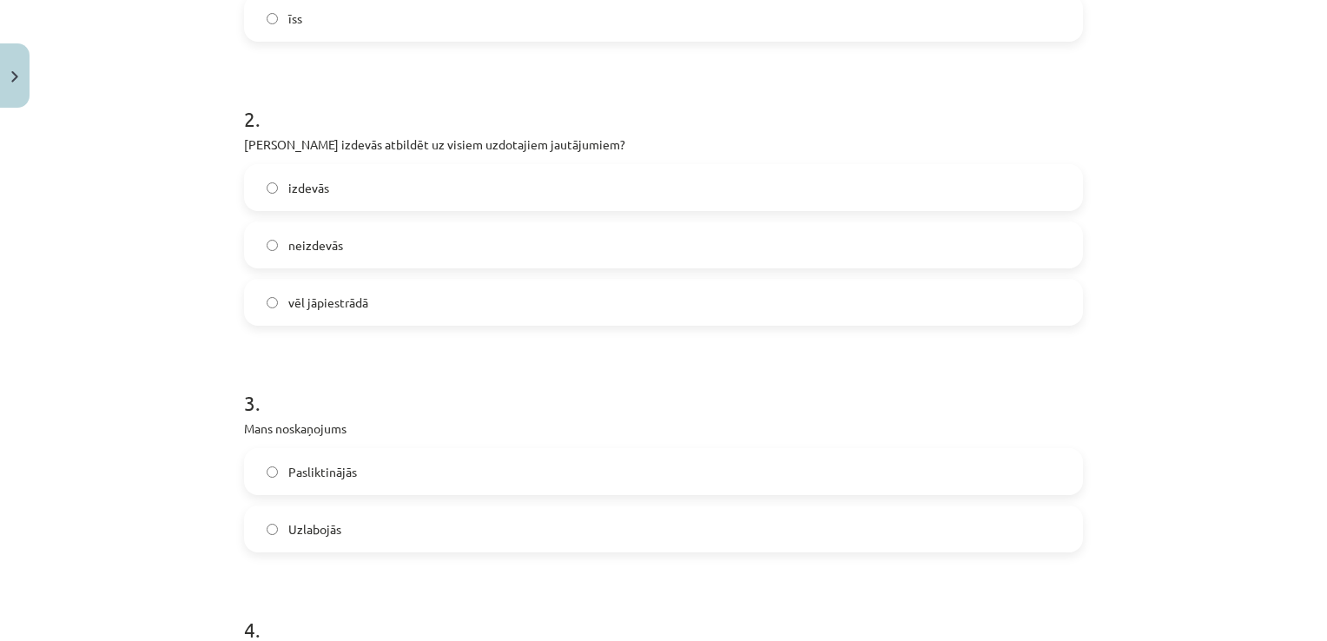
scroll to position [608, 0]
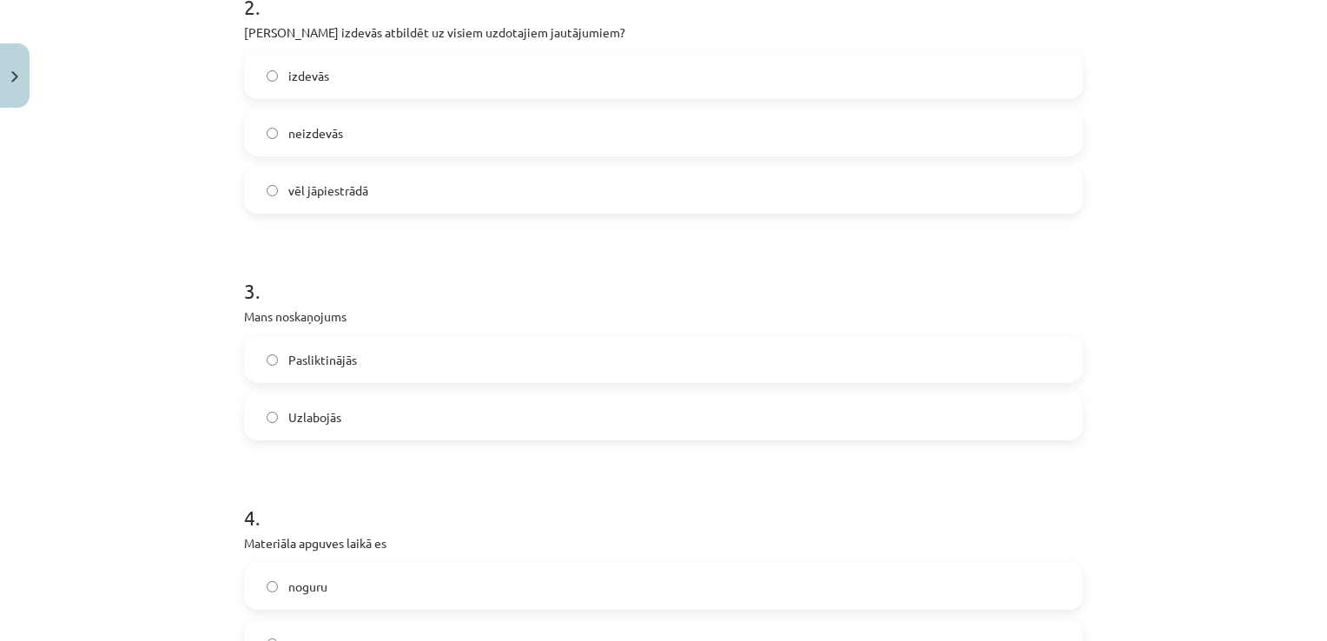
click at [410, 436] on label "Uzlabojās" at bounding box center [664, 416] width 836 height 43
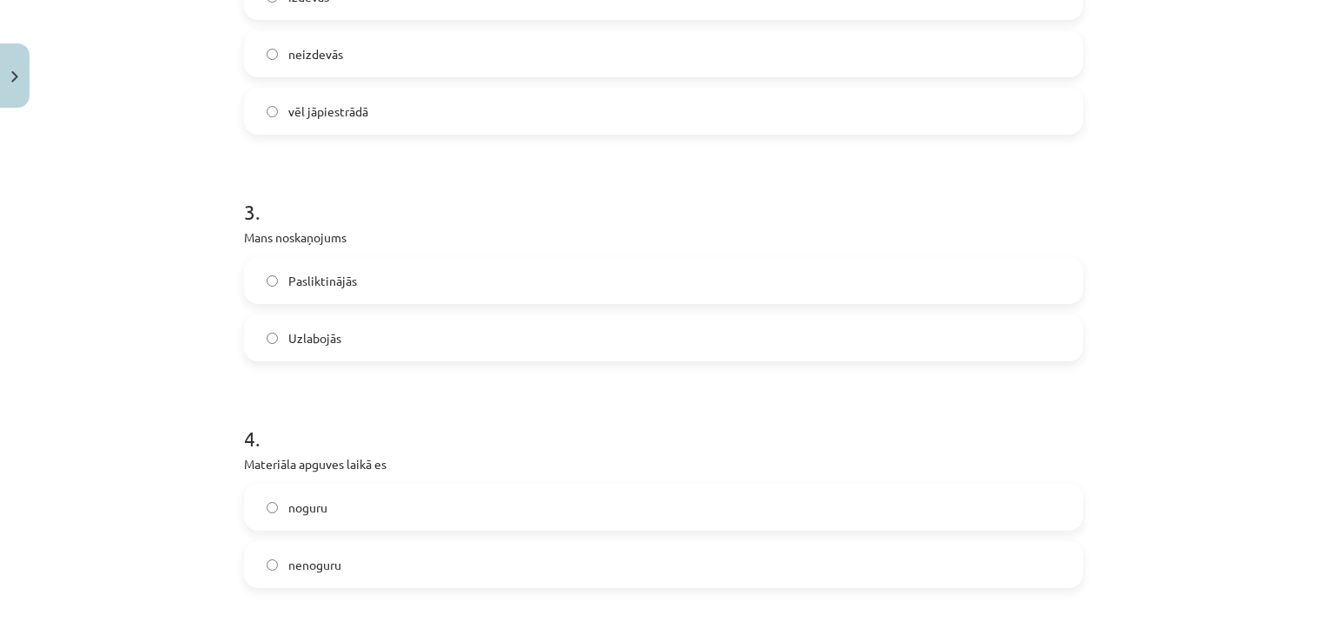
scroll to position [782, 0]
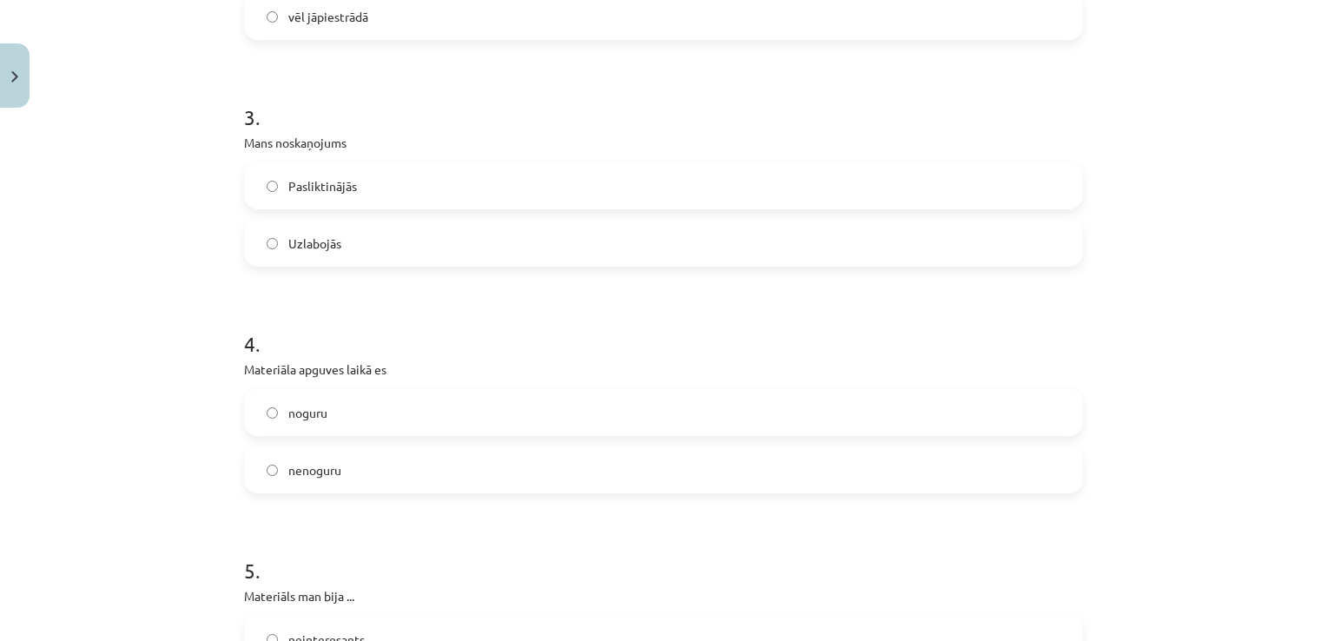
click at [383, 467] on label "nenoguru" at bounding box center [664, 469] width 836 height 43
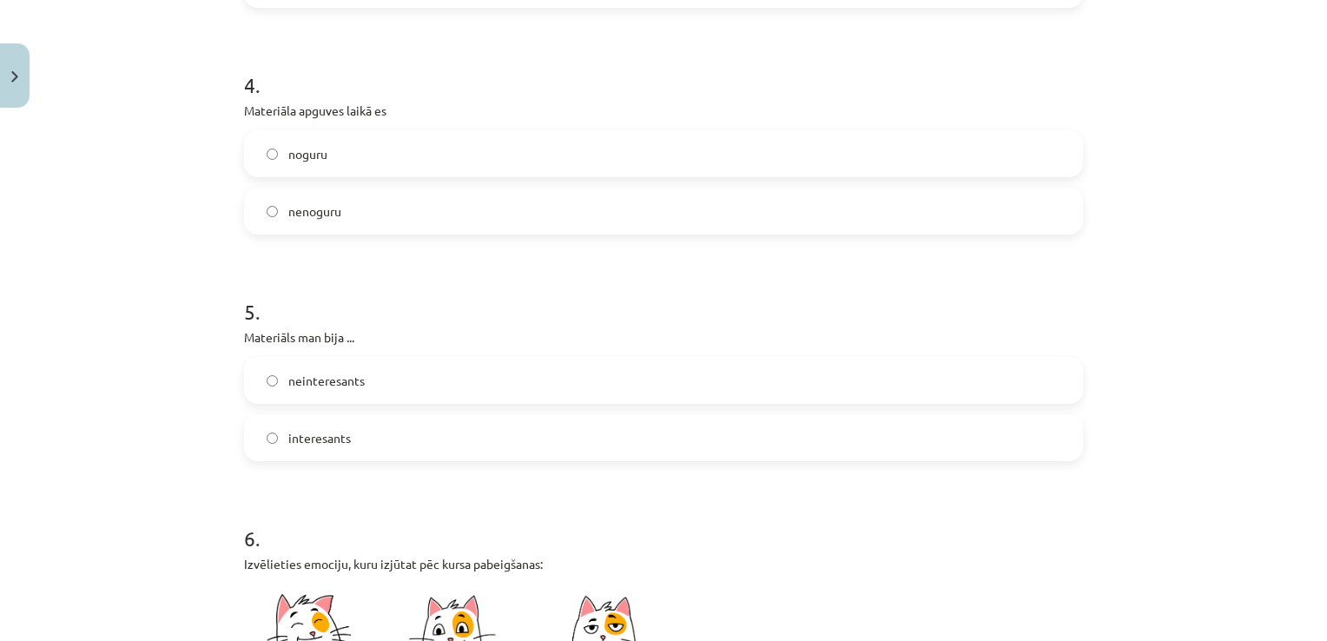
scroll to position [1042, 0]
click at [386, 426] on label "interesants" at bounding box center [664, 435] width 836 height 43
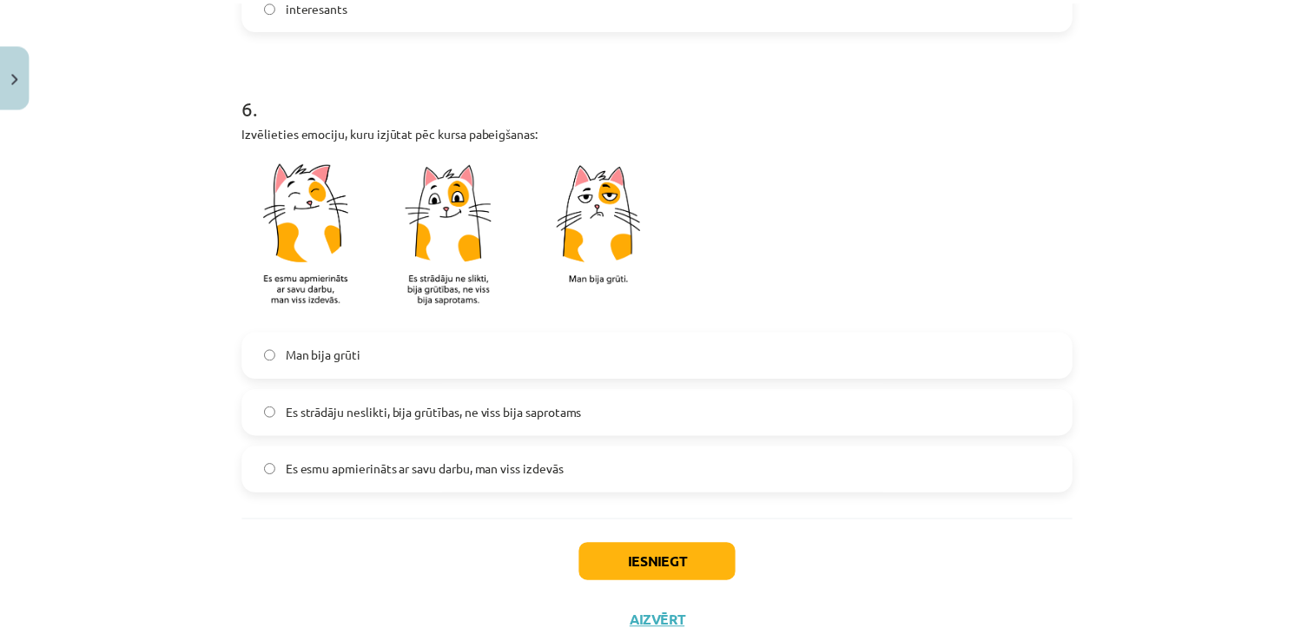
scroll to position [1477, 0]
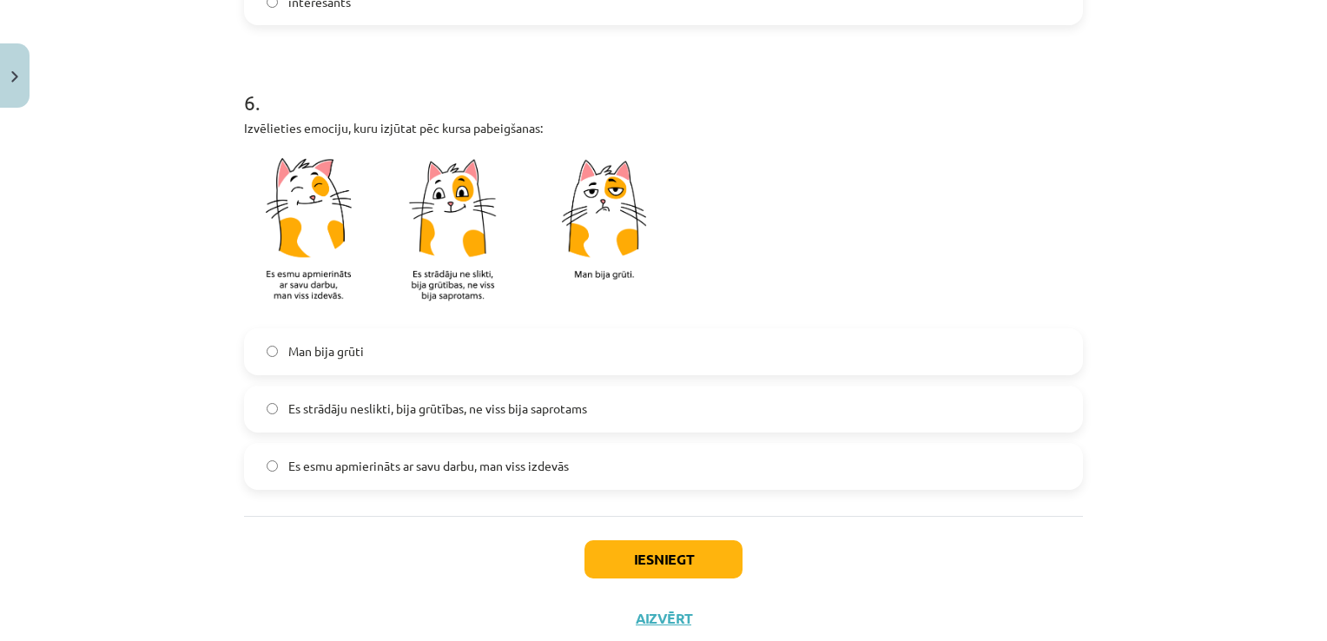
click at [508, 469] on span "Es esmu apmierināts ar savu darbu, man viss izdevās" at bounding box center [428, 466] width 281 height 18
click at [693, 564] on button "Iesniegt" at bounding box center [664, 559] width 158 height 38
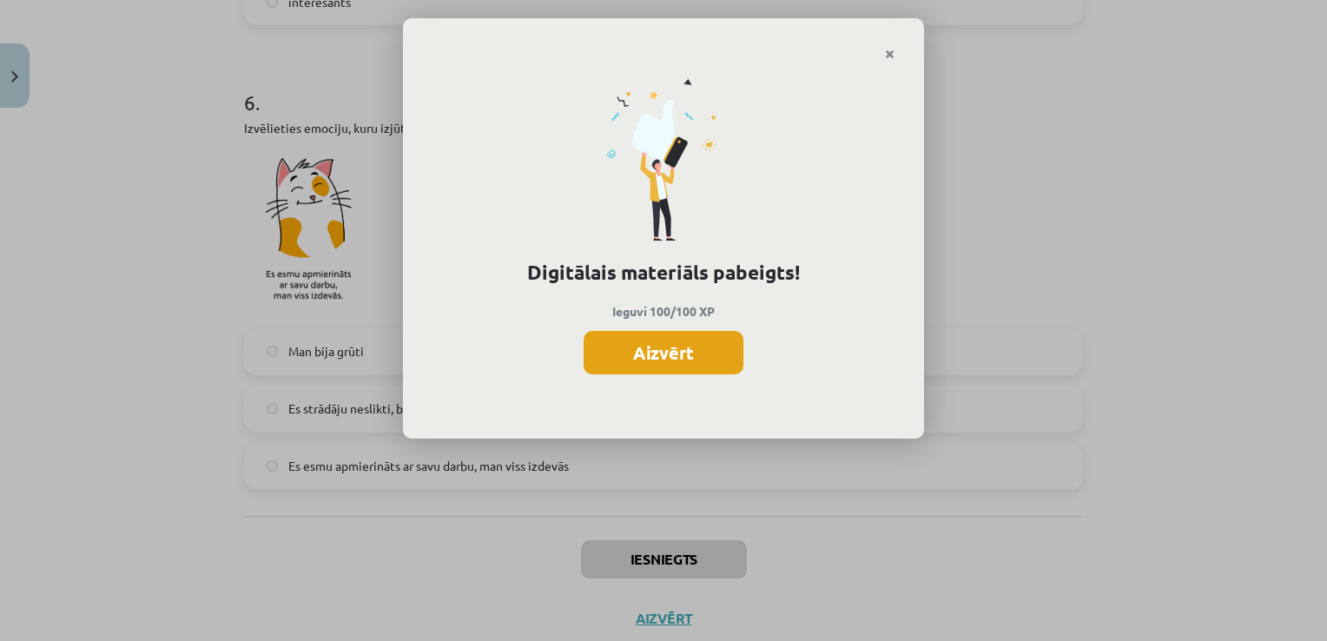
click at [704, 351] on button "Aizvērt" at bounding box center [664, 352] width 160 height 43
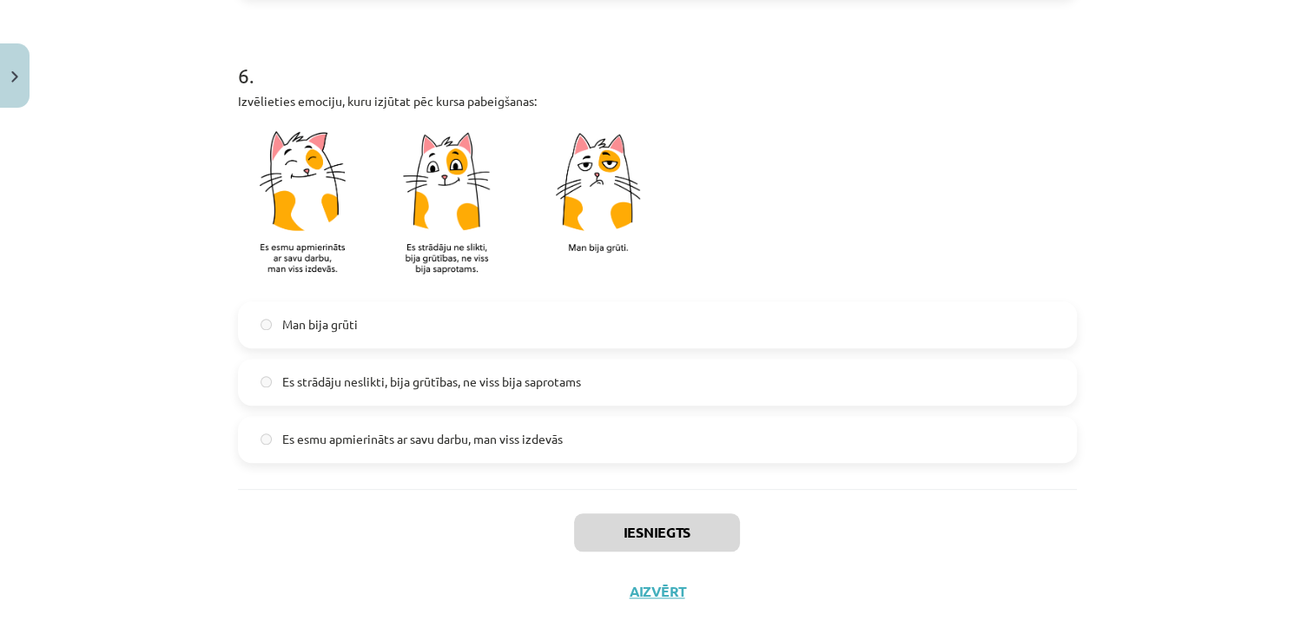
scroll to position [1525, 0]
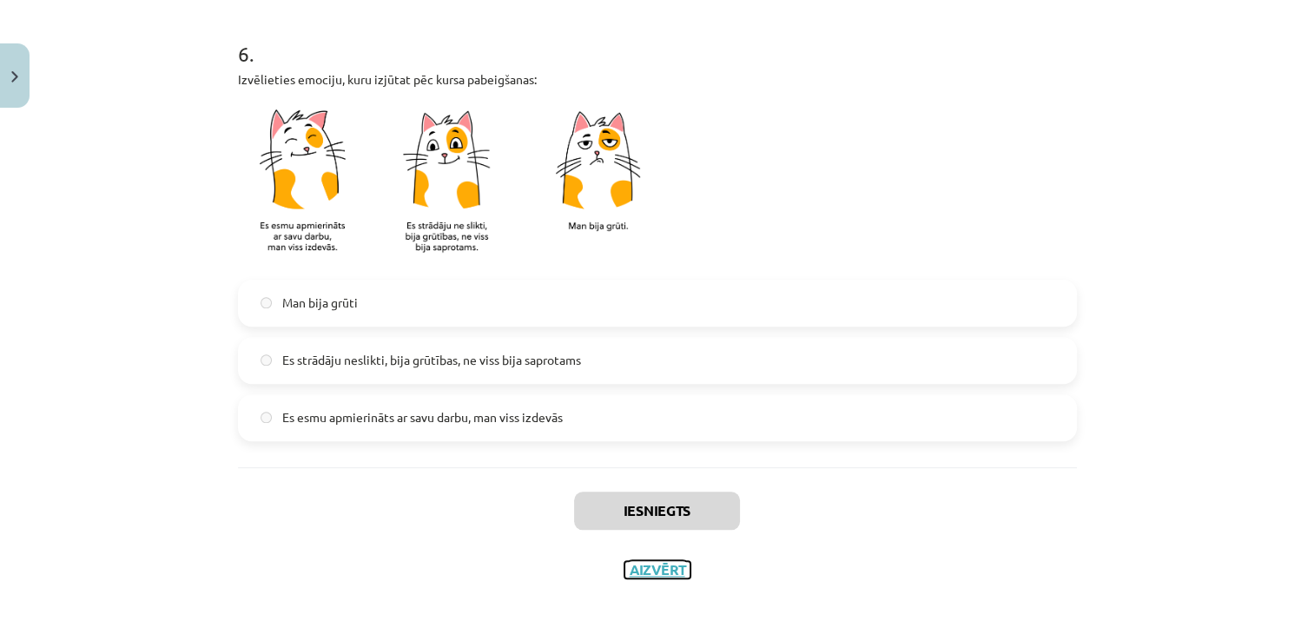
click at [671, 566] on button "Aizvērt" at bounding box center [658, 569] width 66 height 17
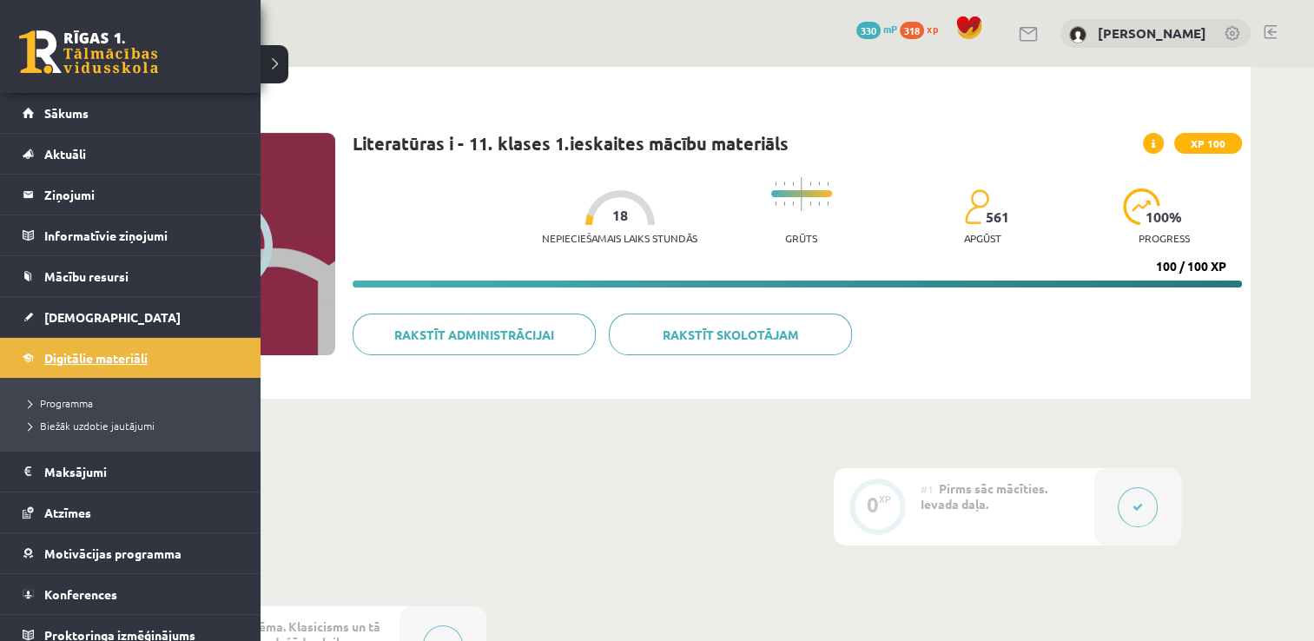
click at [75, 363] on span "Digitālie materiāli" at bounding box center [95, 358] width 103 height 16
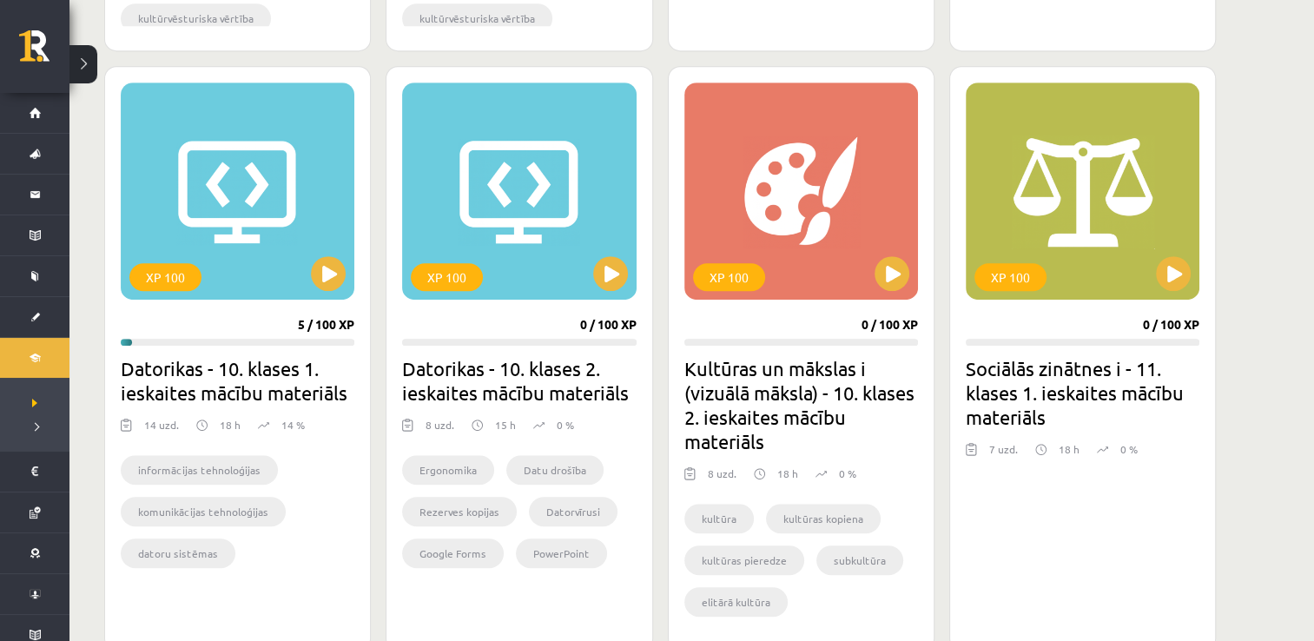
scroll to position [1059, 0]
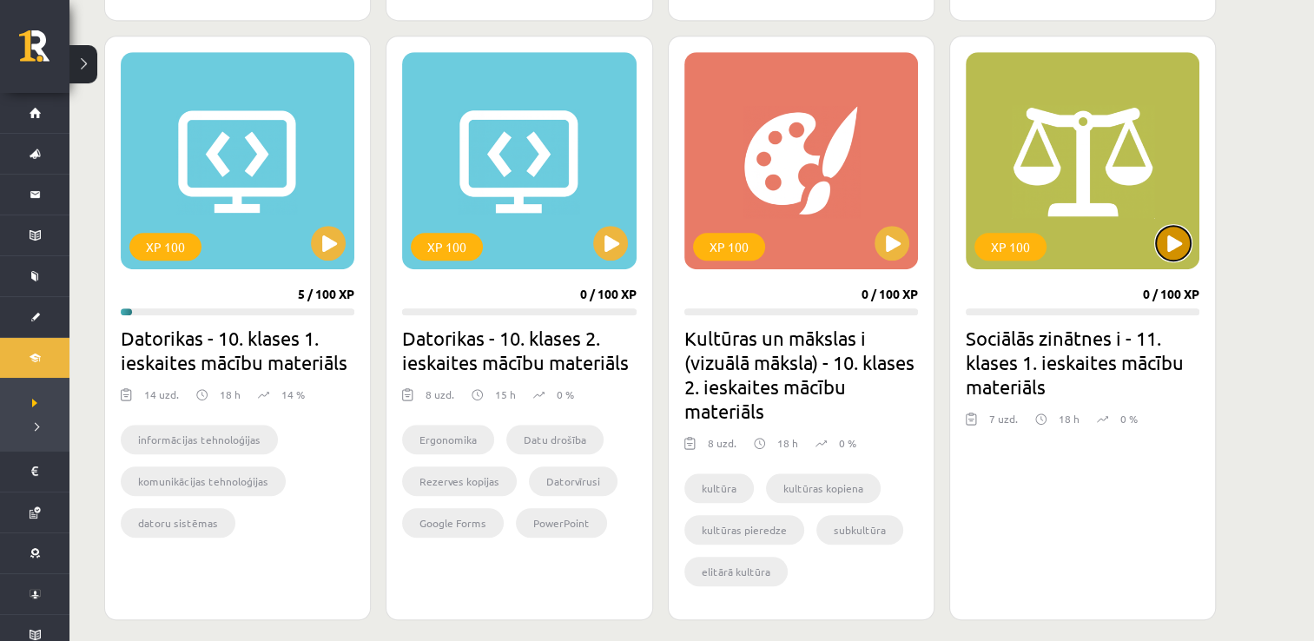
click at [1162, 248] on button at bounding box center [1173, 243] width 35 height 35
click at [1176, 261] on div "XP 100" at bounding box center [1083, 160] width 234 height 217
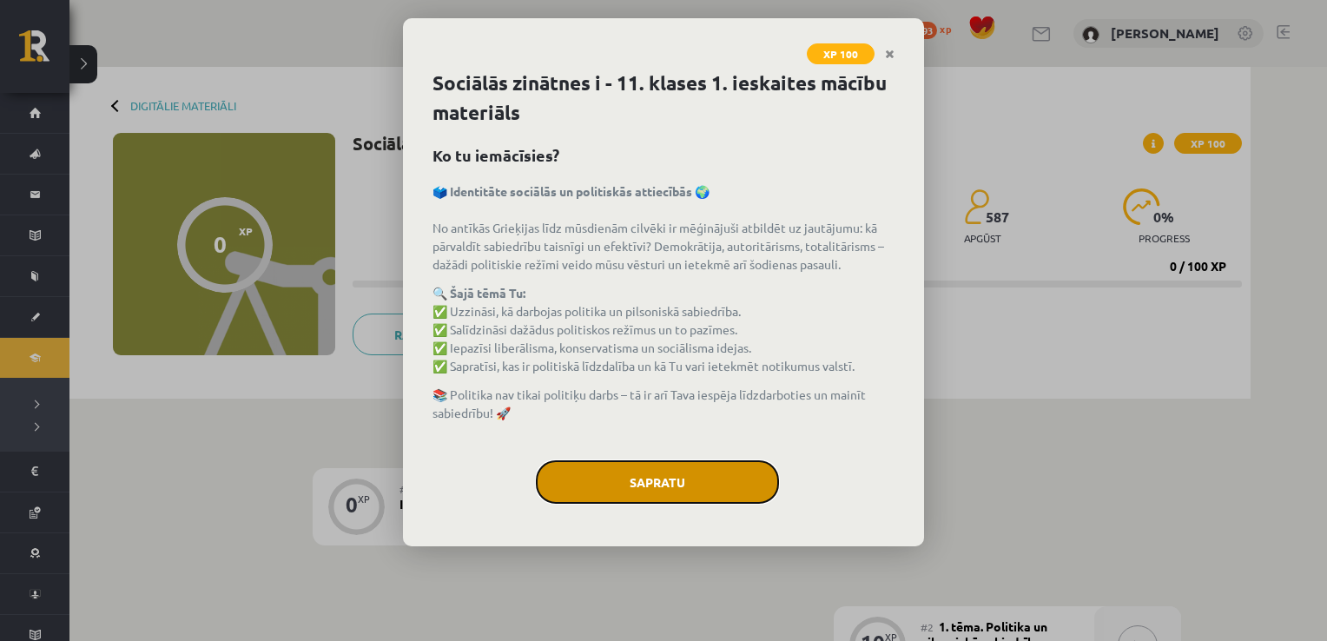
click at [609, 476] on button "Sapratu" at bounding box center [657, 481] width 243 height 43
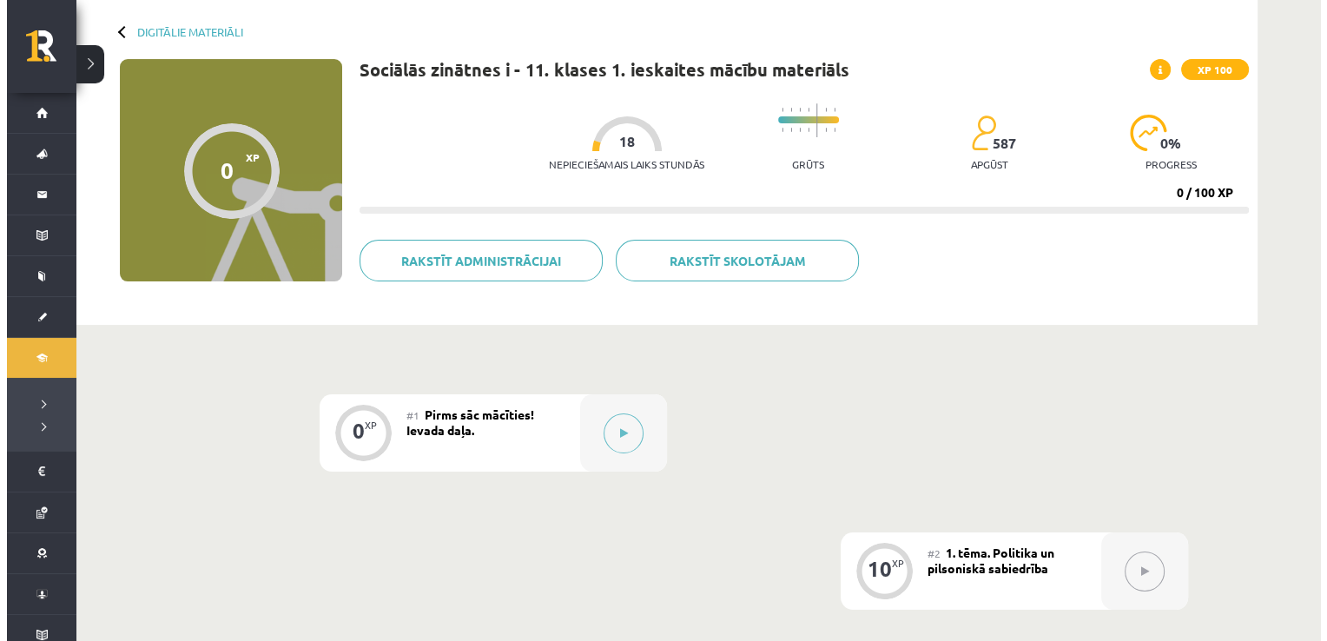
scroll to position [174, 0]
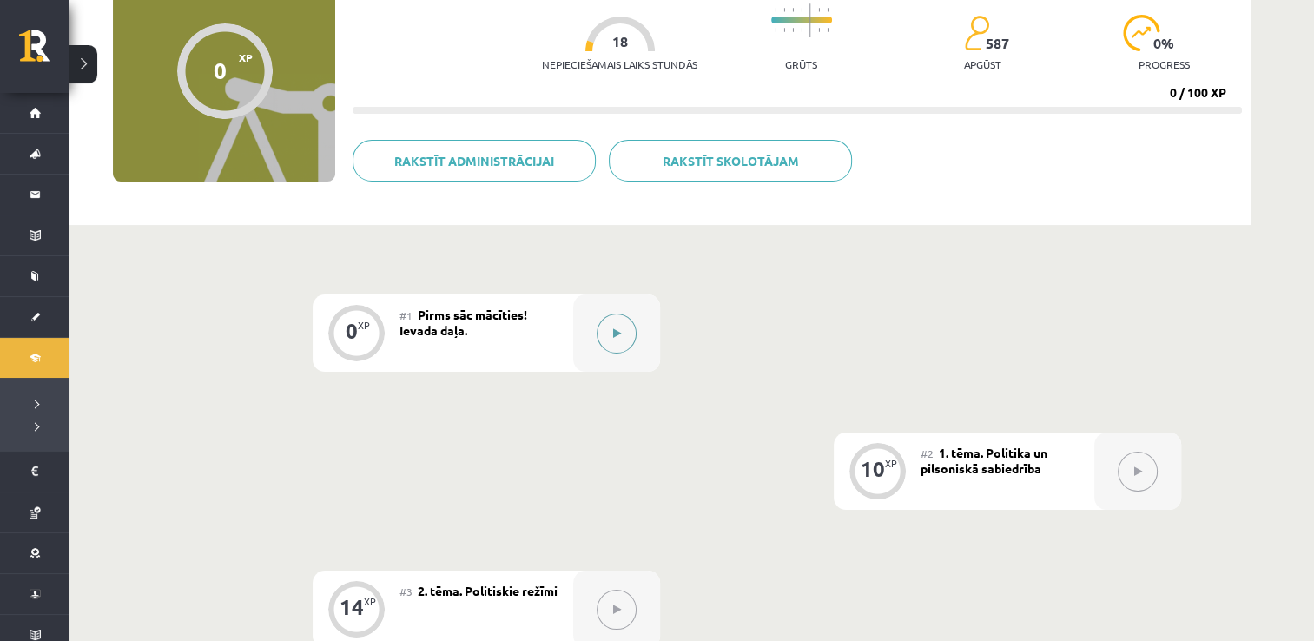
click at [612, 341] on button at bounding box center [617, 334] width 40 height 40
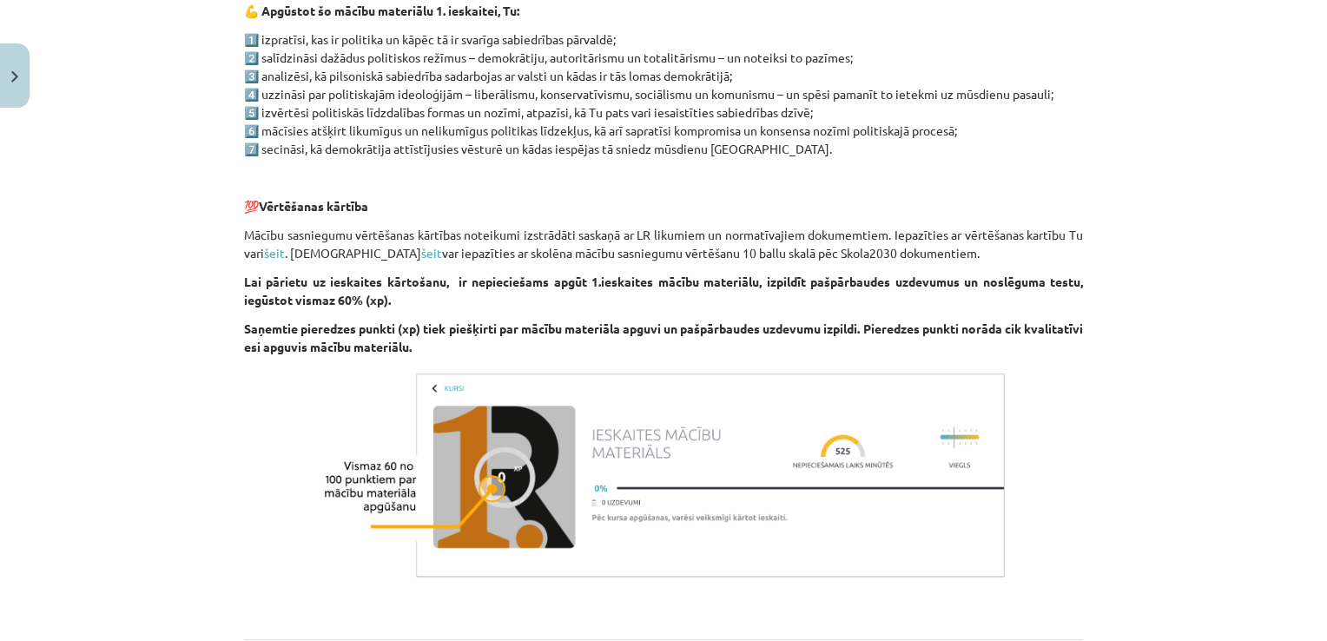
scroll to position [956, 0]
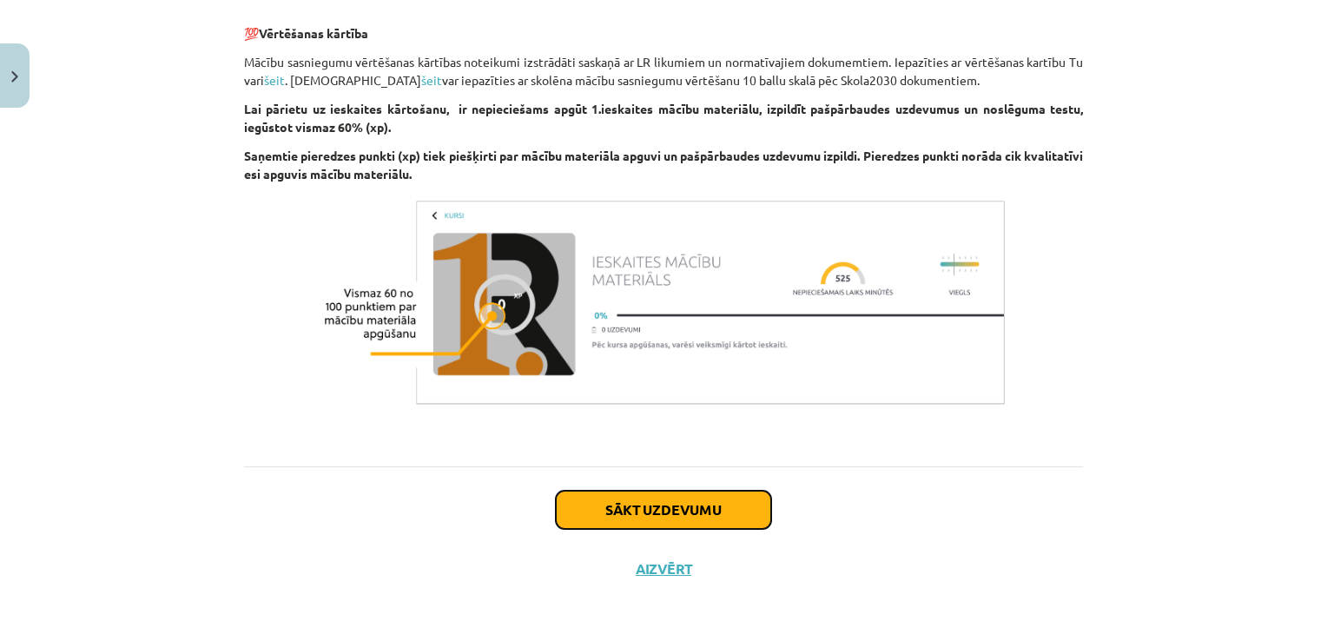
click at [678, 509] on button "Sākt uzdevumu" at bounding box center [663, 510] width 215 height 38
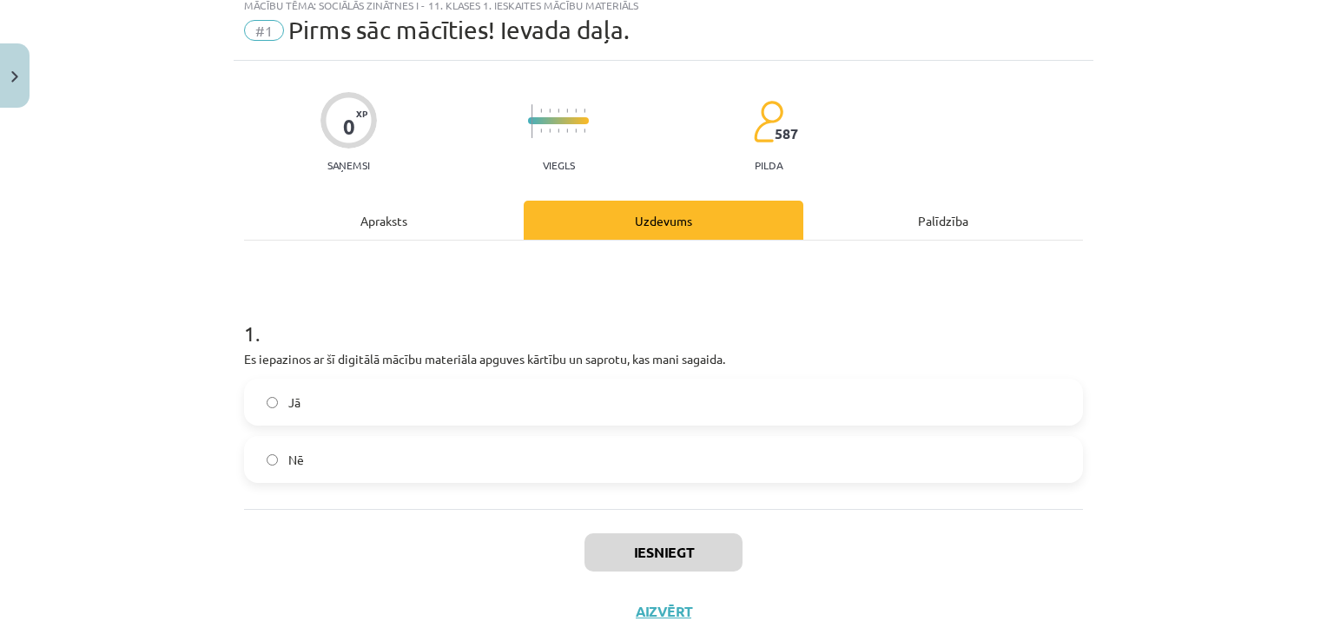
scroll to position [43, 0]
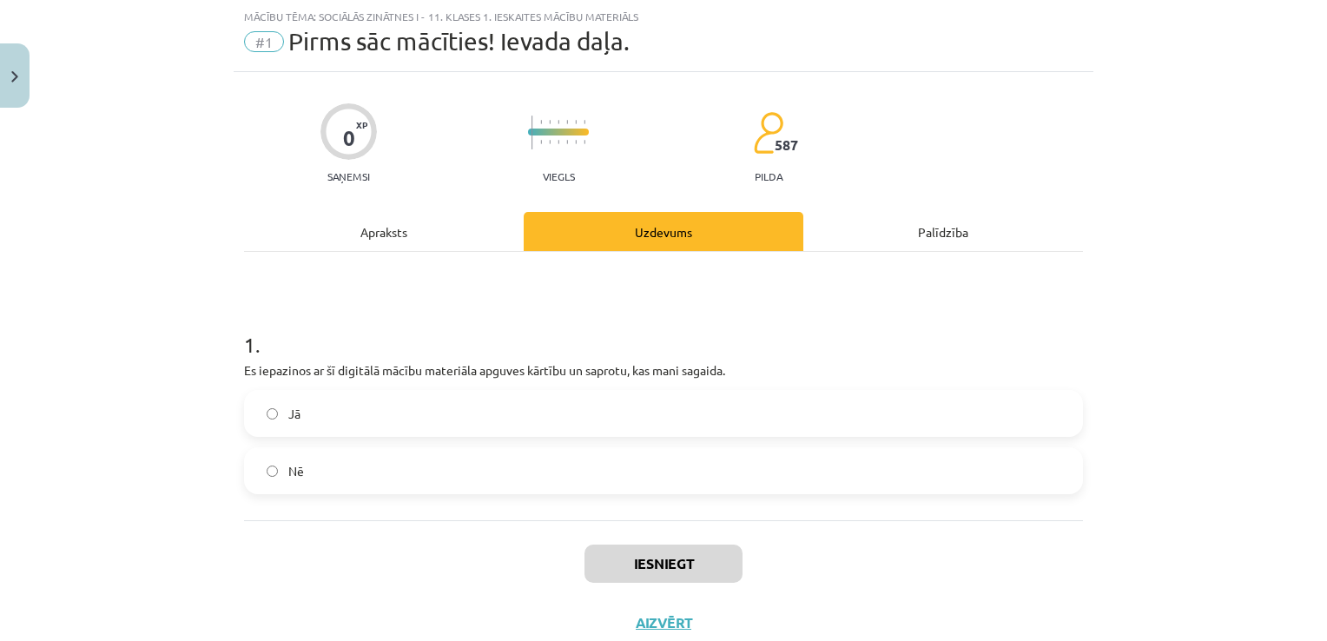
click at [288, 415] on span "Jā" at bounding box center [294, 414] width 12 height 18
click at [653, 559] on button "Iesniegt" at bounding box center [664, 564] width 158 height 38
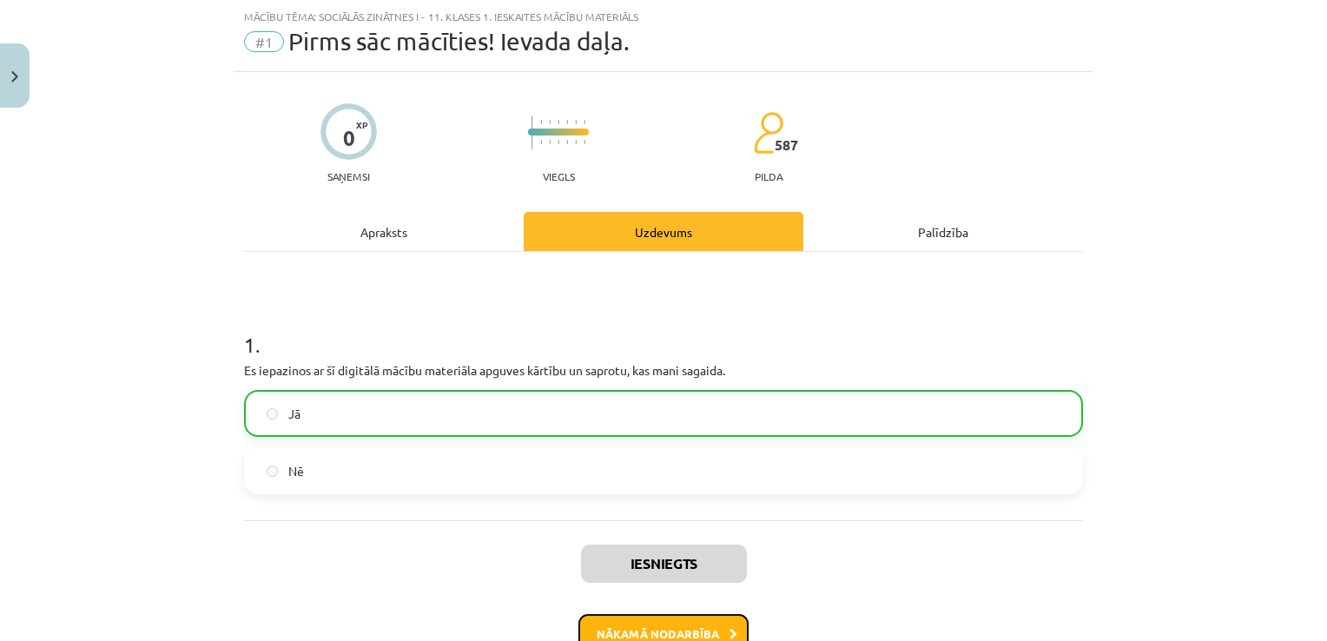
click at [674, 467] on html "0 Dāvanas 330 mP 393 xp [PERSON_NAME] Sākums Aktuāli Kā mācīties eSKOLĀ Kontakt…" at bounding box center [663, 146] width 1327 height 641
click at [668, 633] on button "Nākamā nodarbība" at bounding box center [664, 634] width 170 height 40
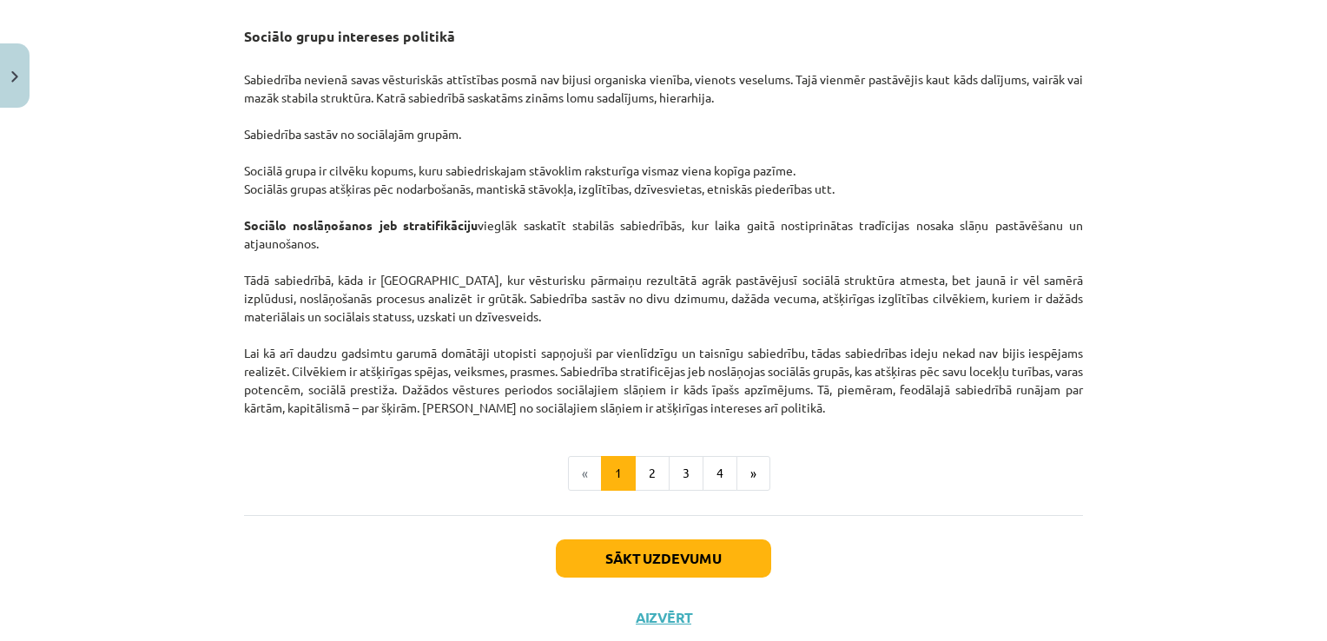
scroll to position [2711, 0]
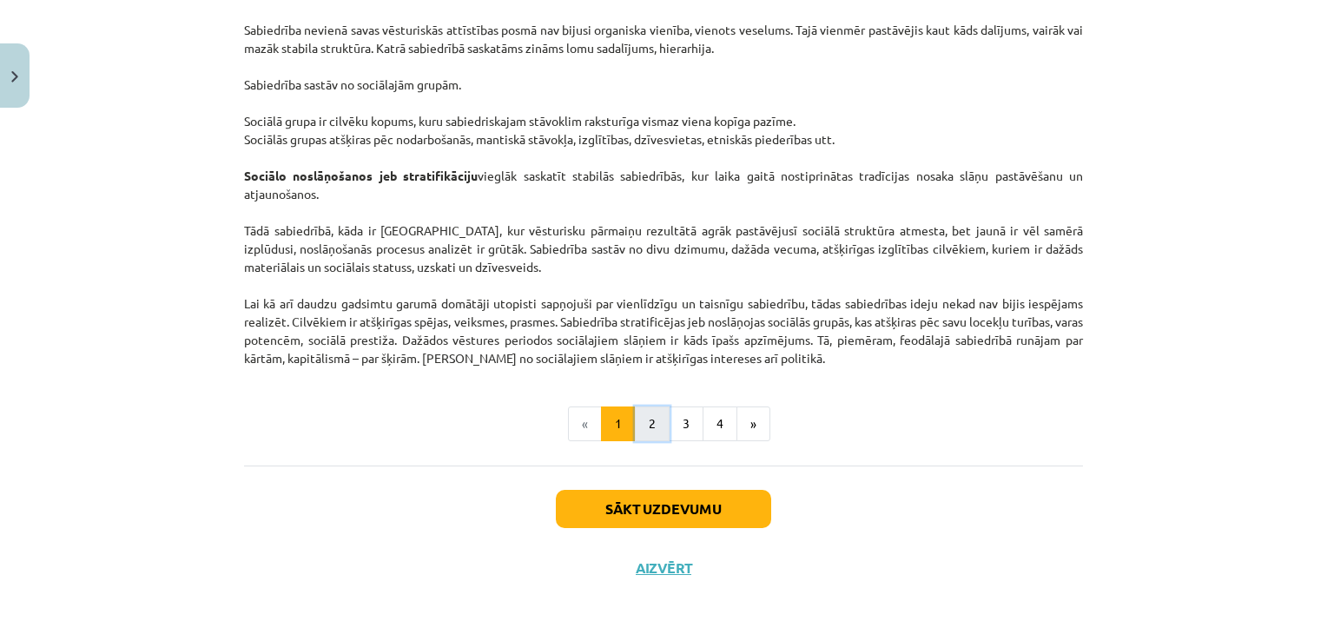
click at [654, 418] on button "2" at bounding box center [652, 424] width 35 height 35
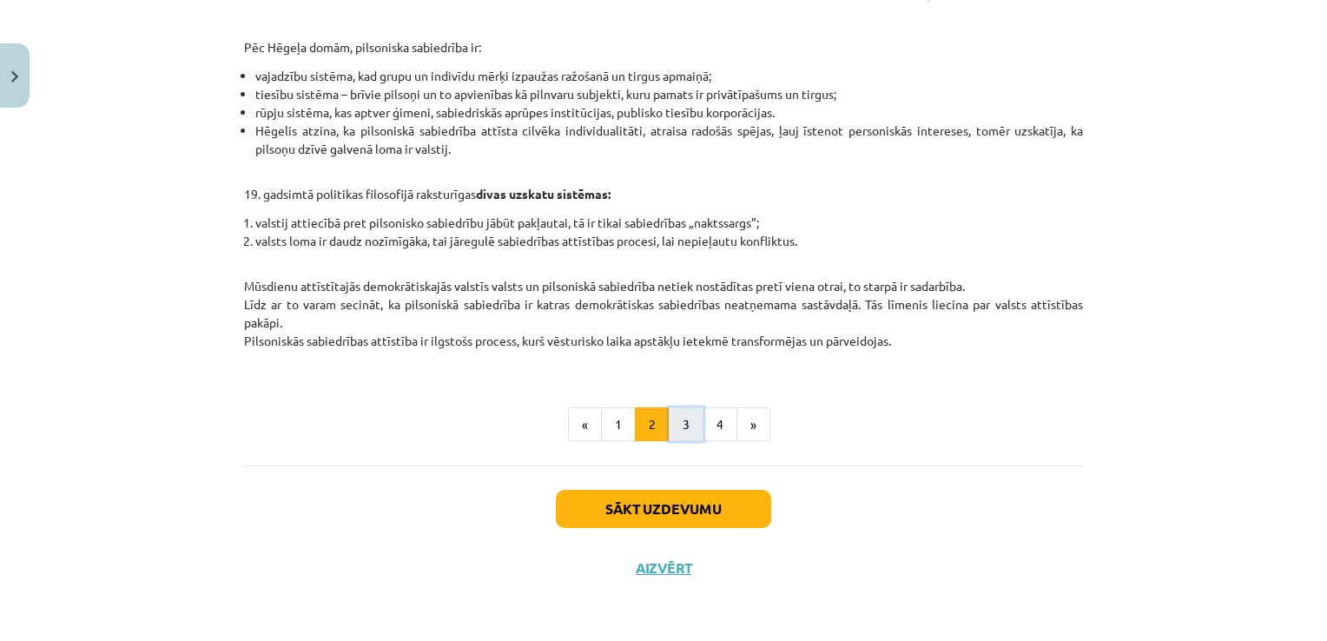
click at [684, 415] on button "3" at bounding box center [686, 424] width 35 height 35
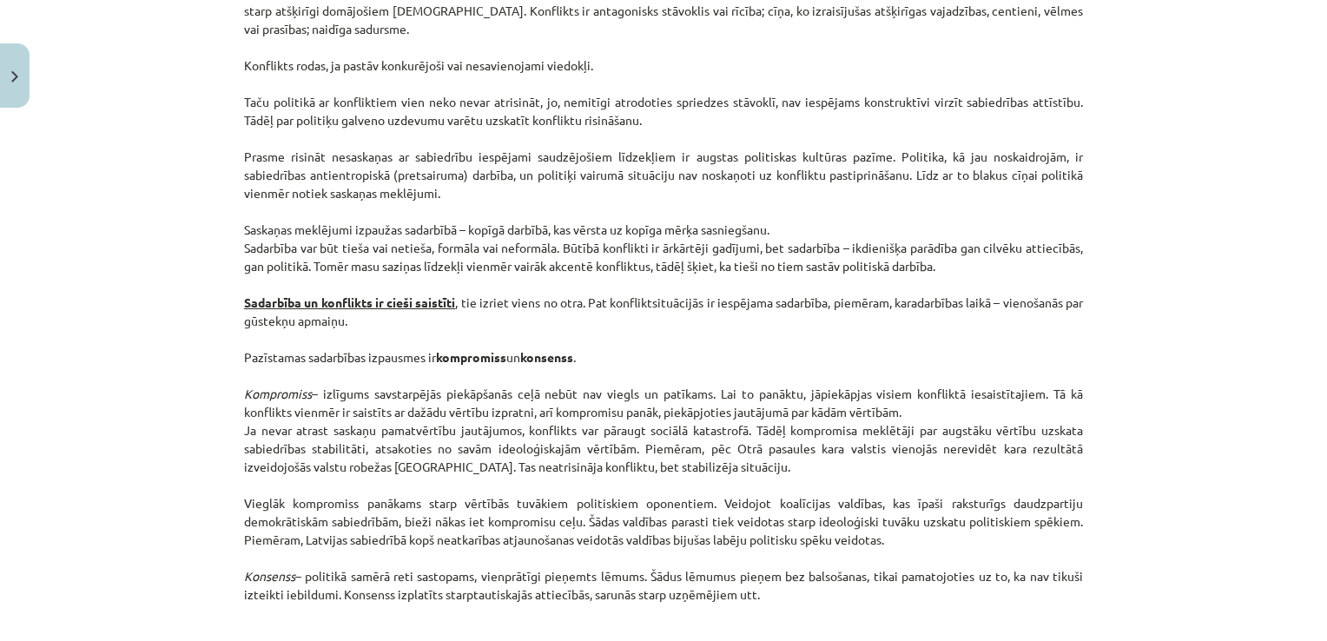
scroll to position [2292, 0]
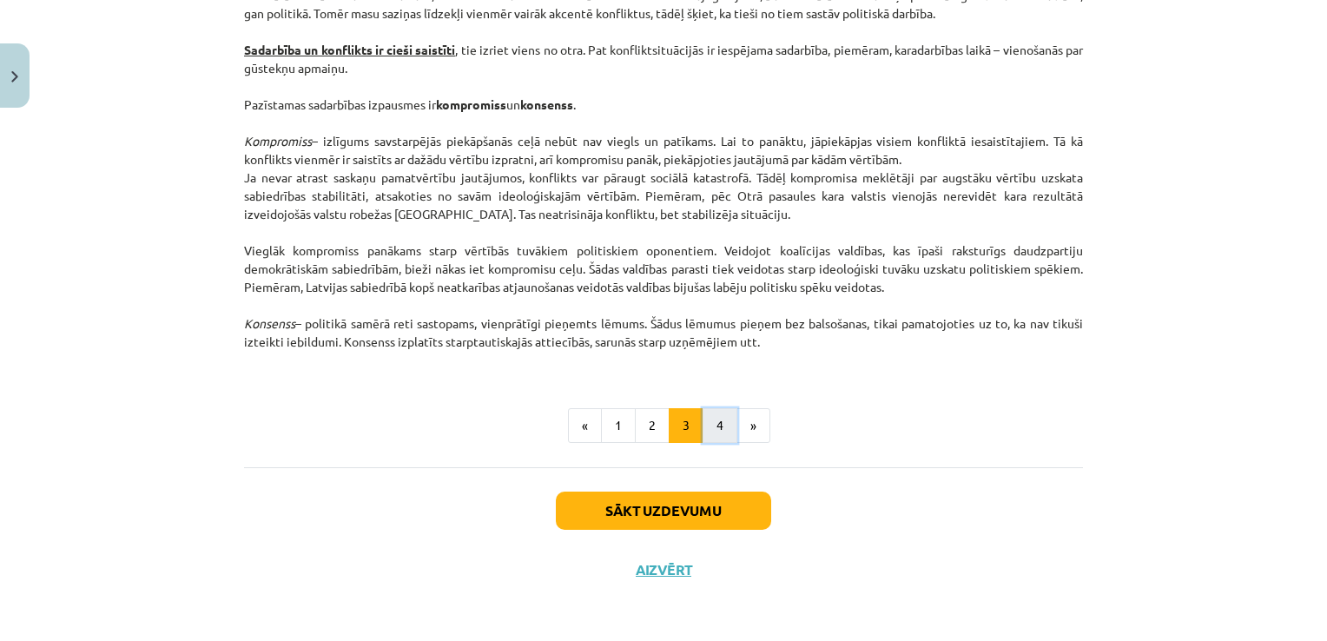
click at [711, 417] on button "4" at bounding box center [720, 425] width 35 height 35
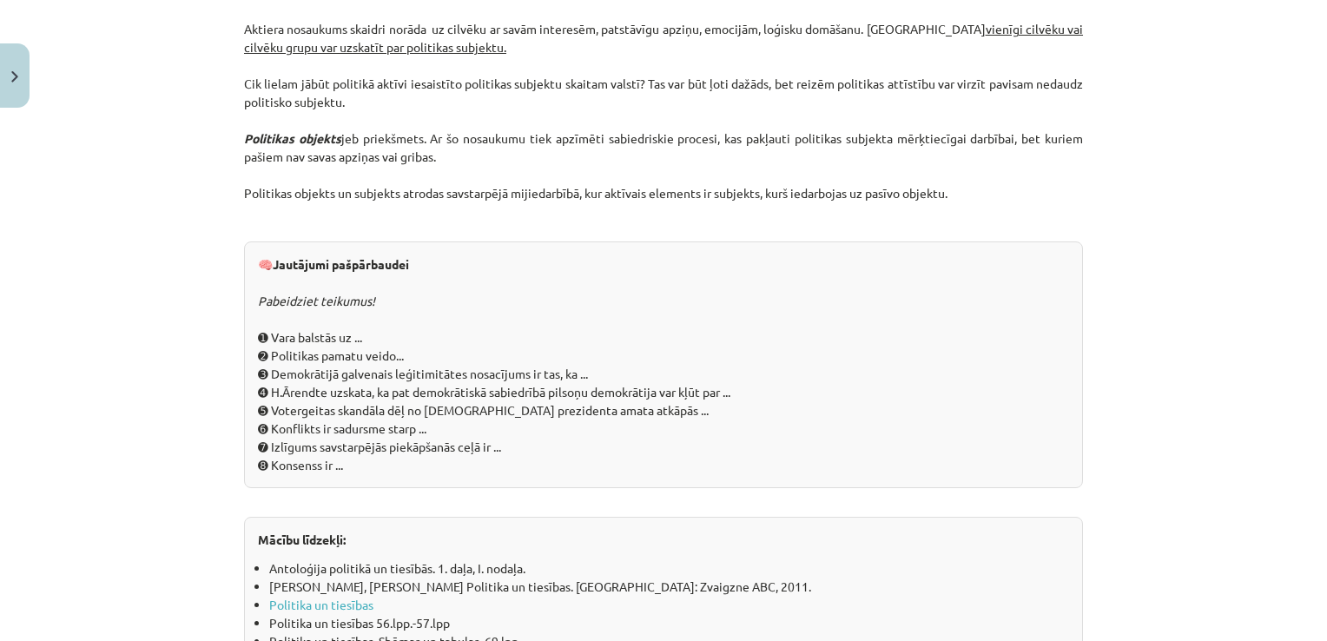
scroll to position [1945, 0]
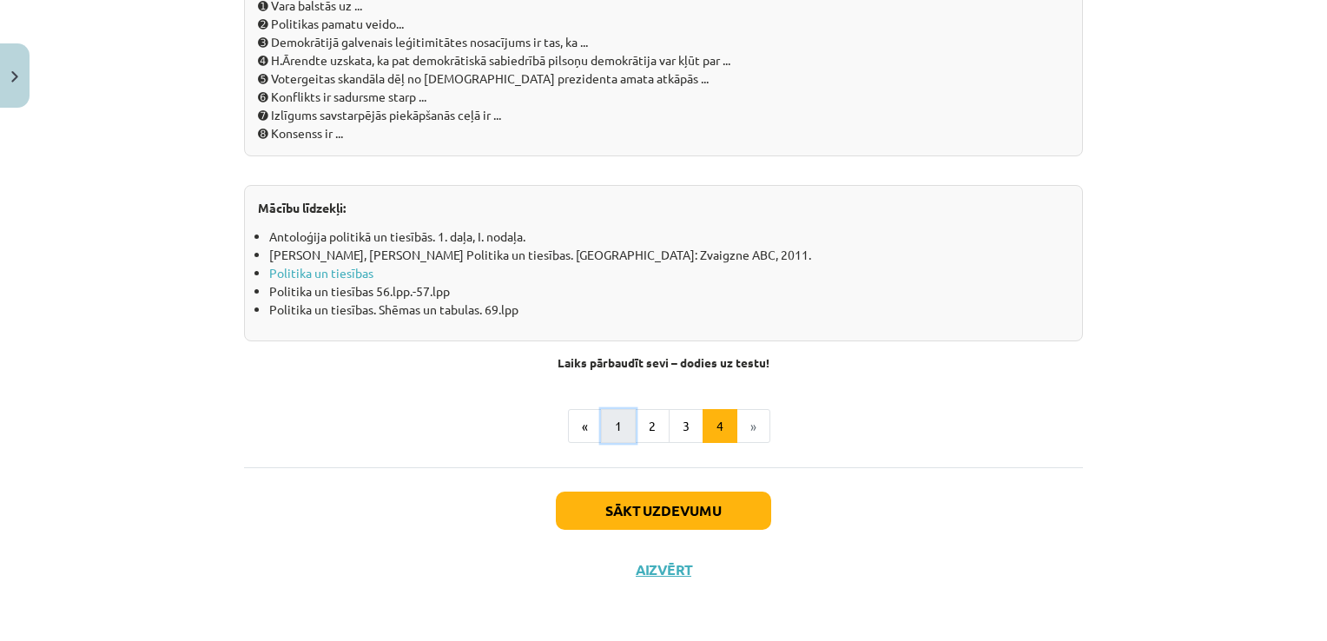
click at [603, 424] on button "1" at bounding box center [618, 426] width 35 height 35
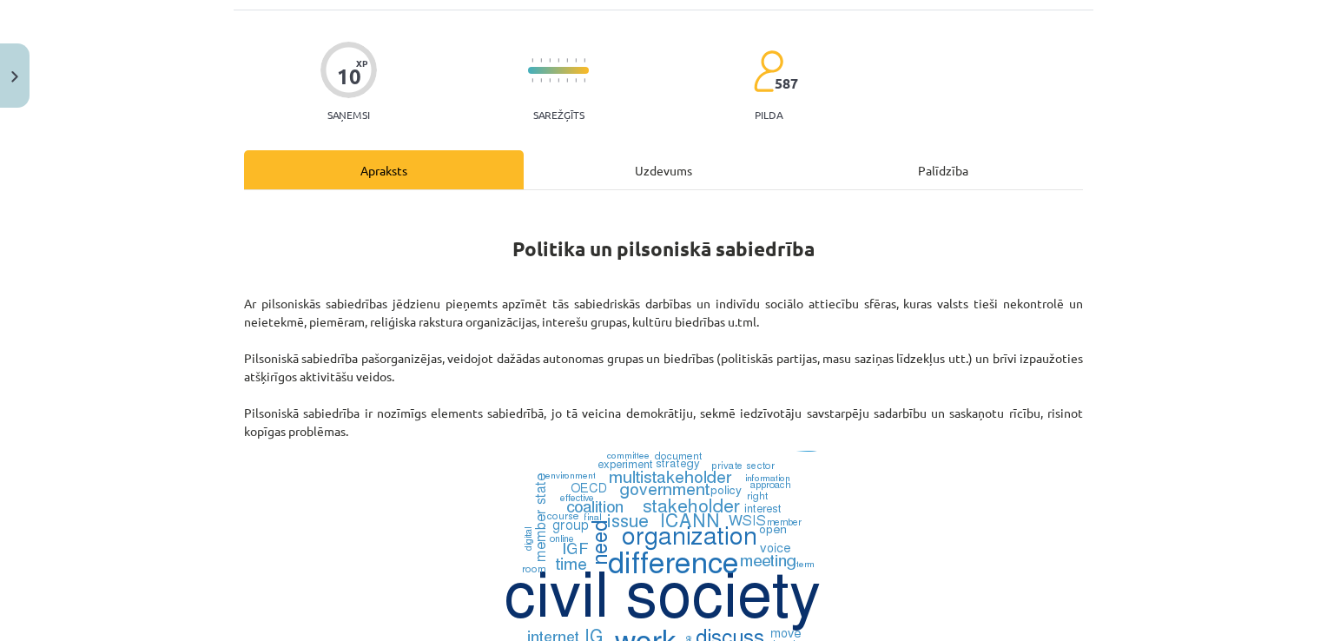
scroll to position [0, 0]
